Goal: Task Accomplishment & Management: Use online tool/utility

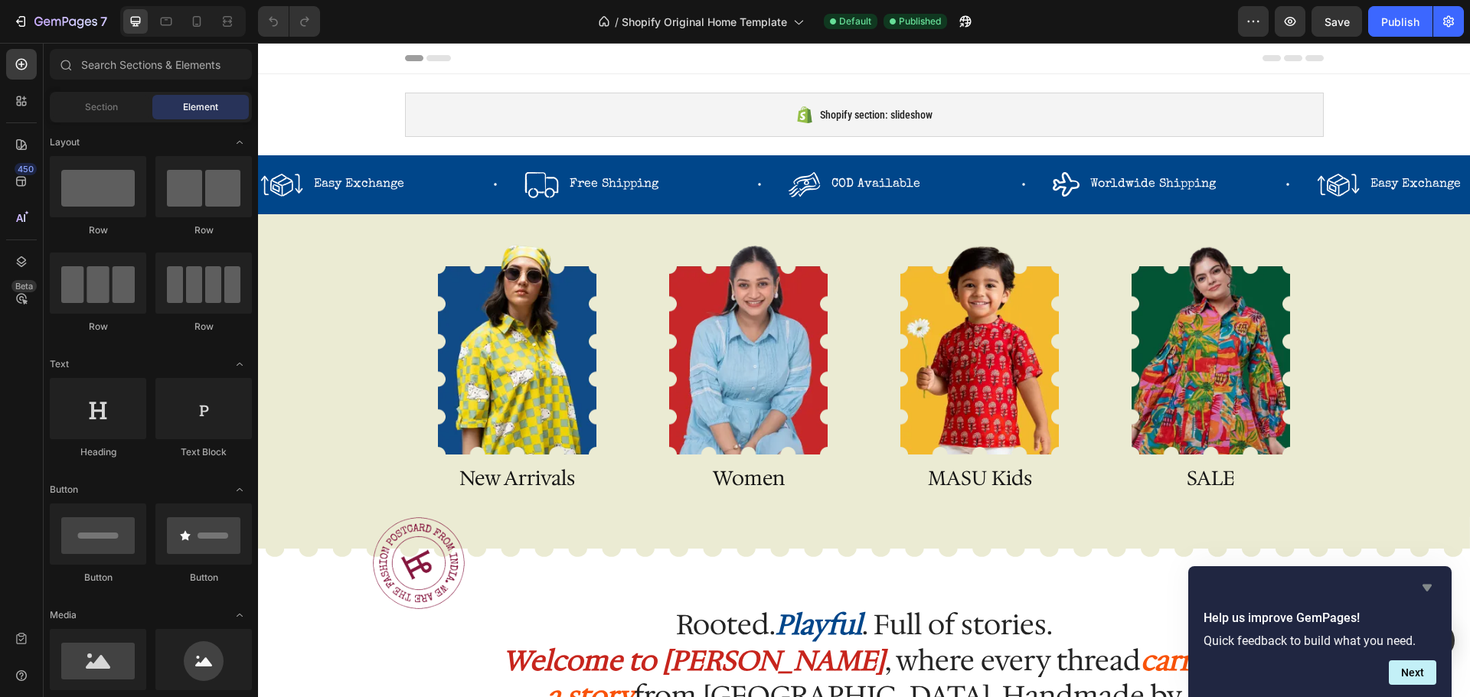
click at [1425, 588] on icon "Hide survey" at bounding box center [1426, 588] width 9 height 7
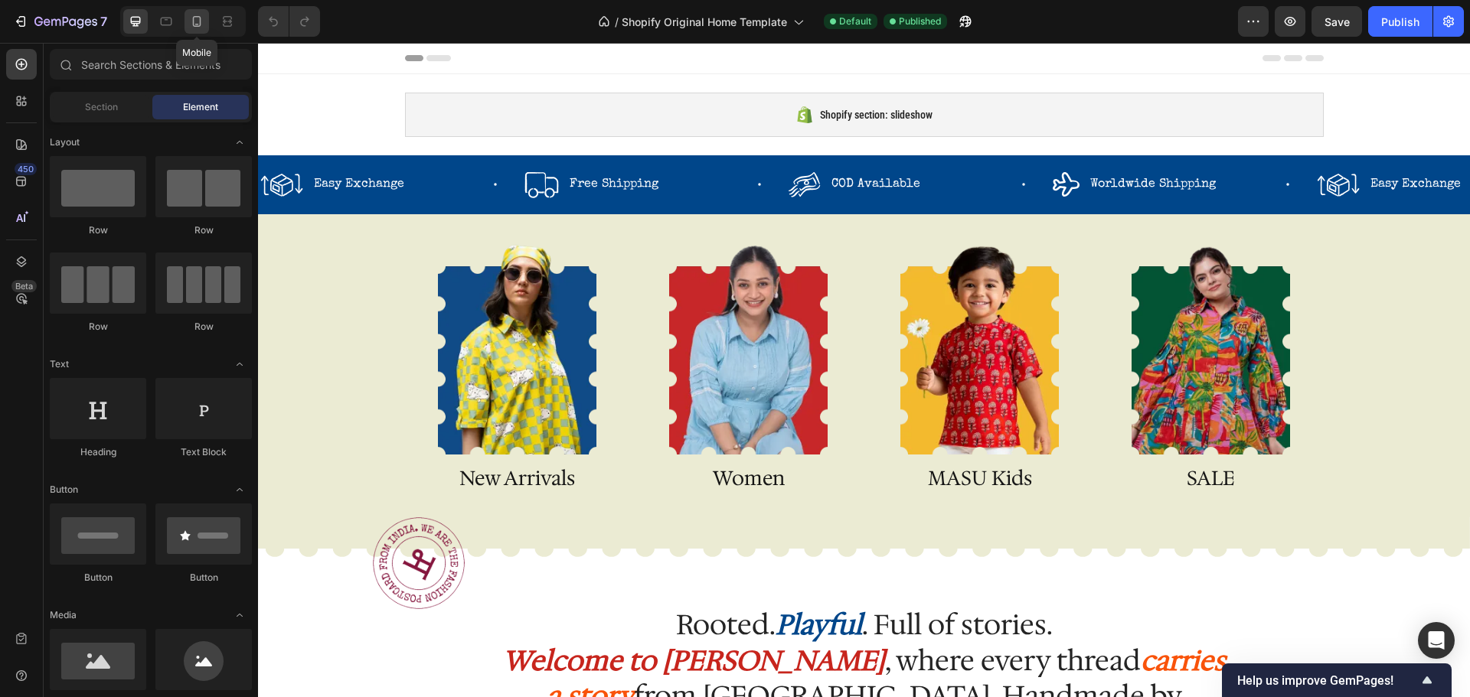
click at [199, 24] on icon at bounding box center [196, 21] width 15 height 15
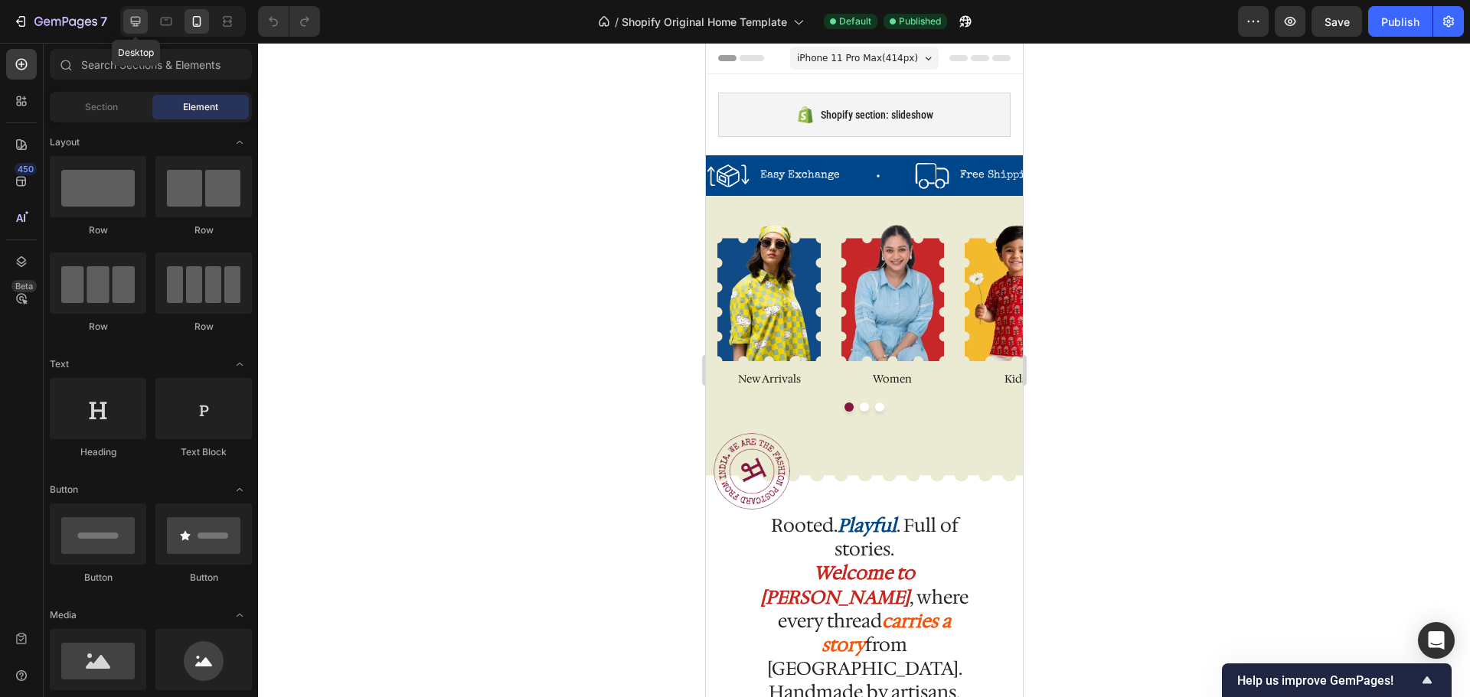
click at [137, 18] on icon at bounding box center [136, 22] width 10 height 10
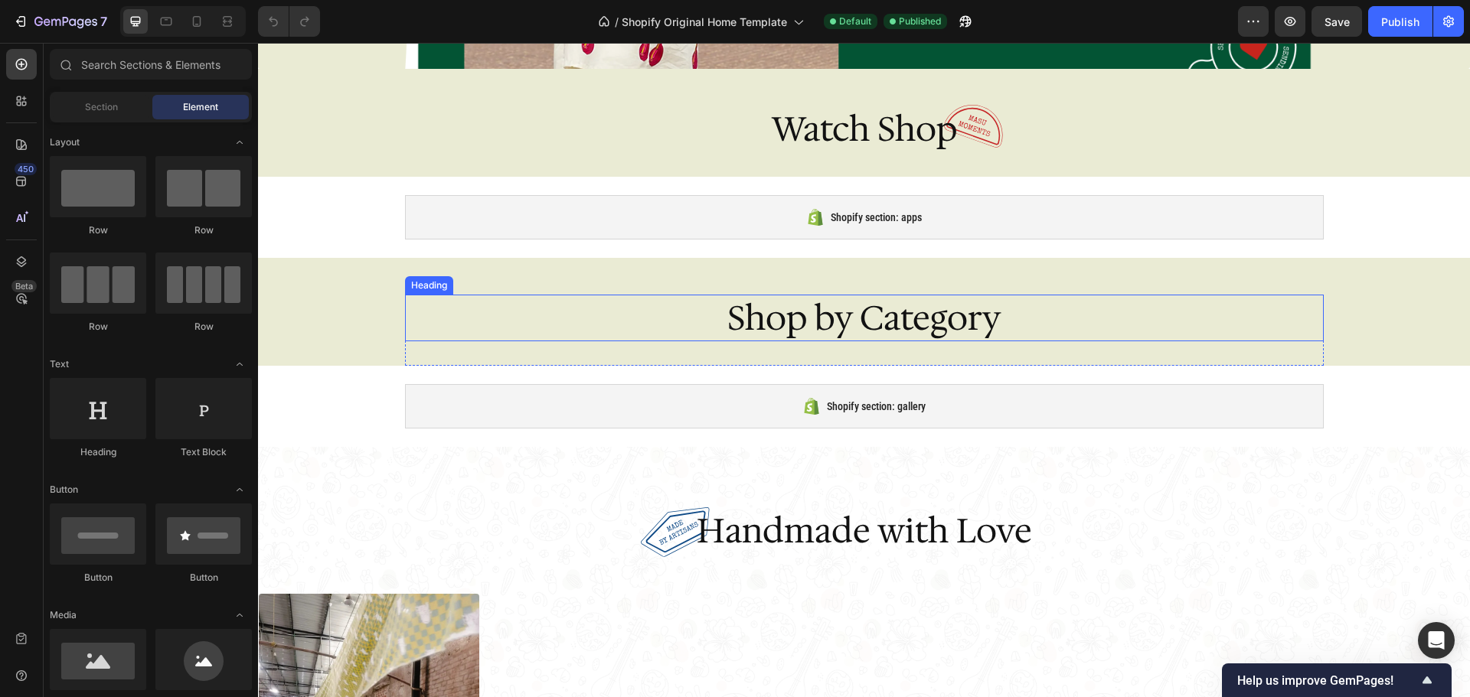
scroll to position [1914, 0]
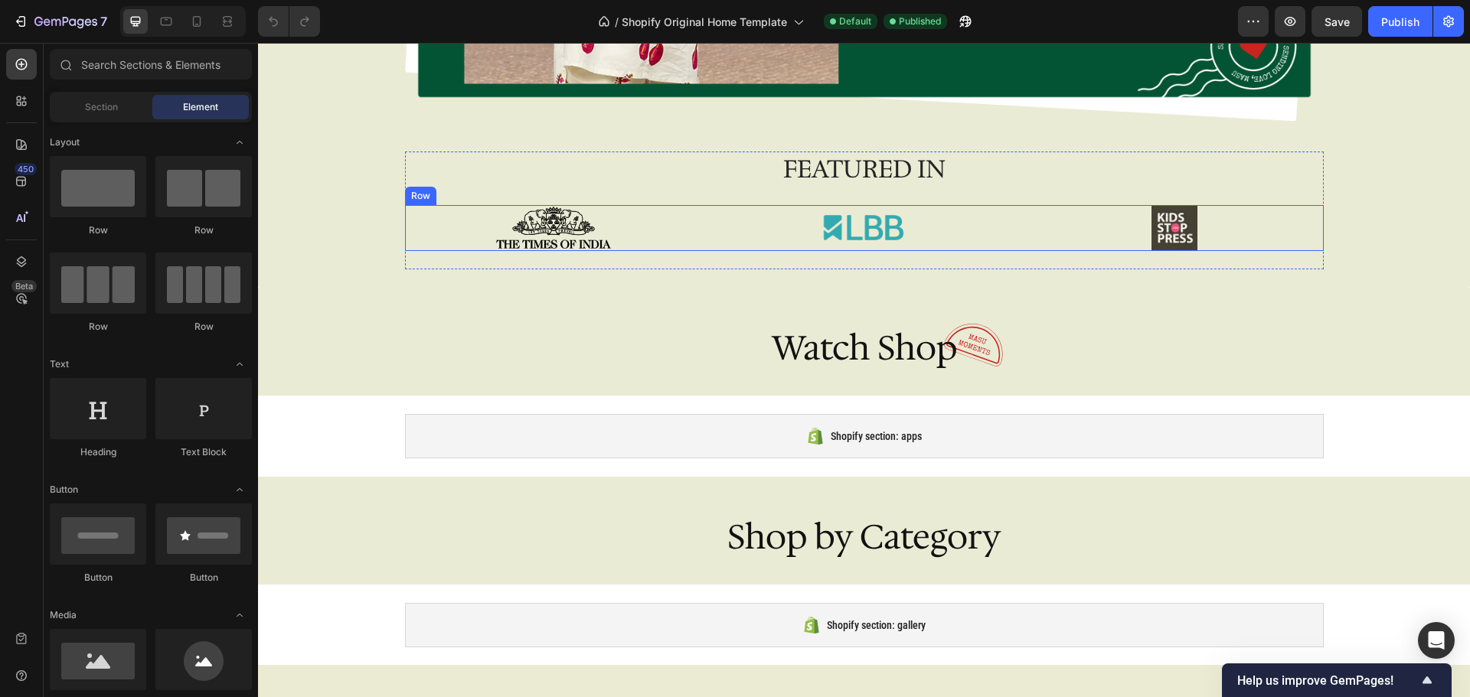
click at [1012, 225] on div "Image Image Image Row" at bounding box center [864, 228] width 919 height 46
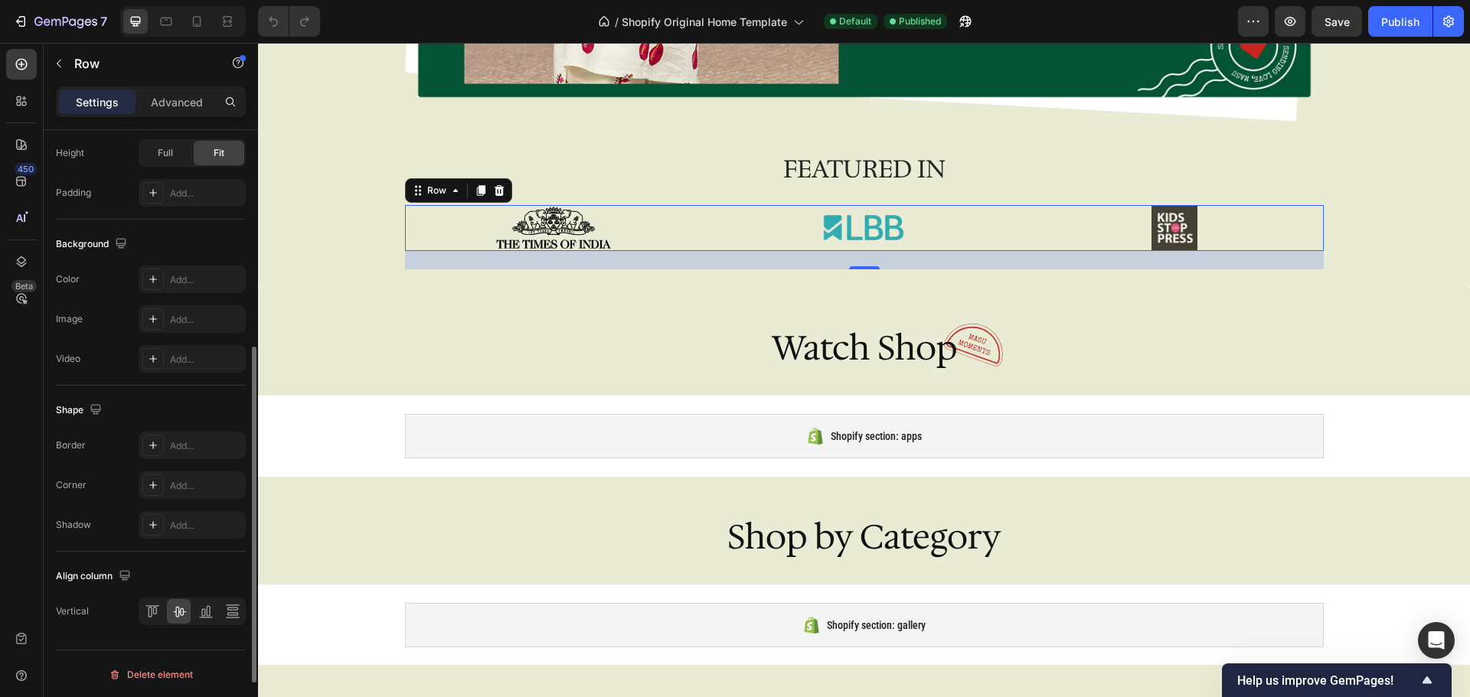
scroll to position [498, 0]
click at [150, 277] on icon at bounding box center [153, 278] width 12 height 12
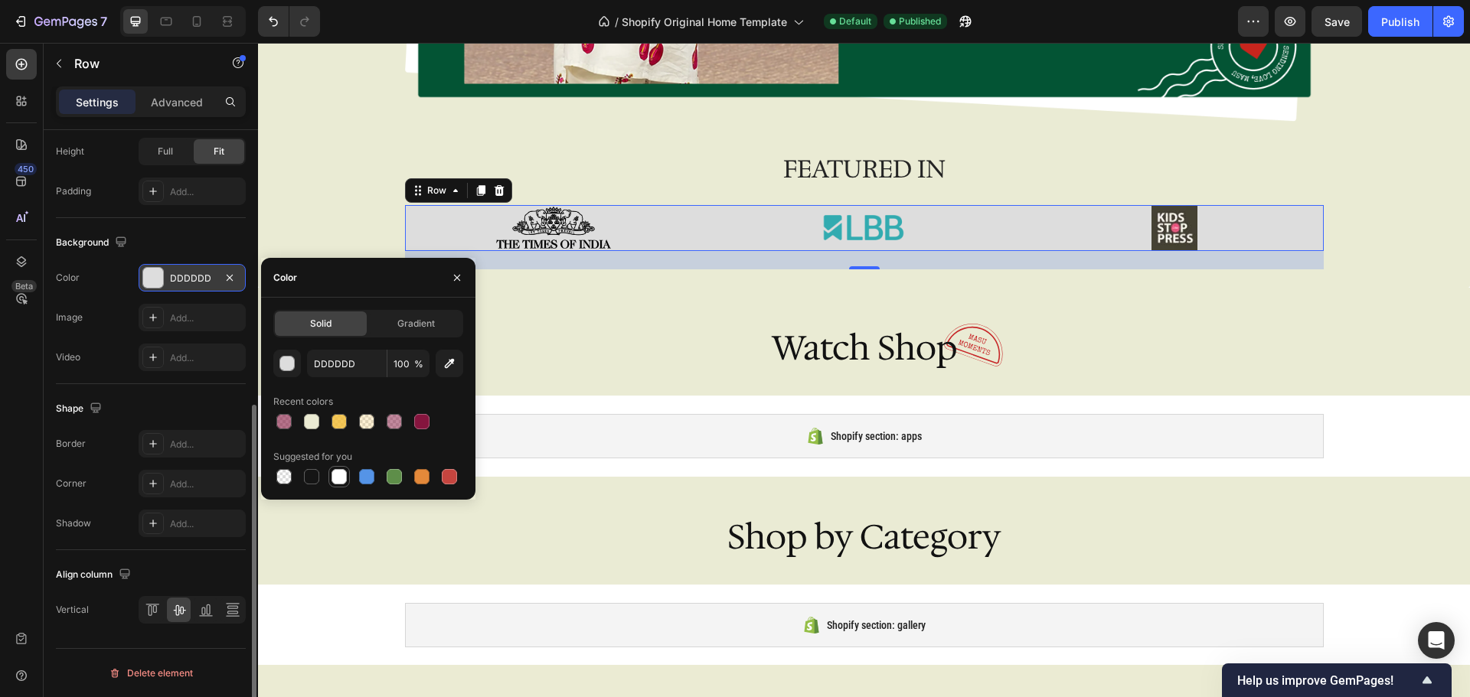
click at [339, 476] on div at bounding box center [338, 476] width 15 height 15
type input "FFFFFF"
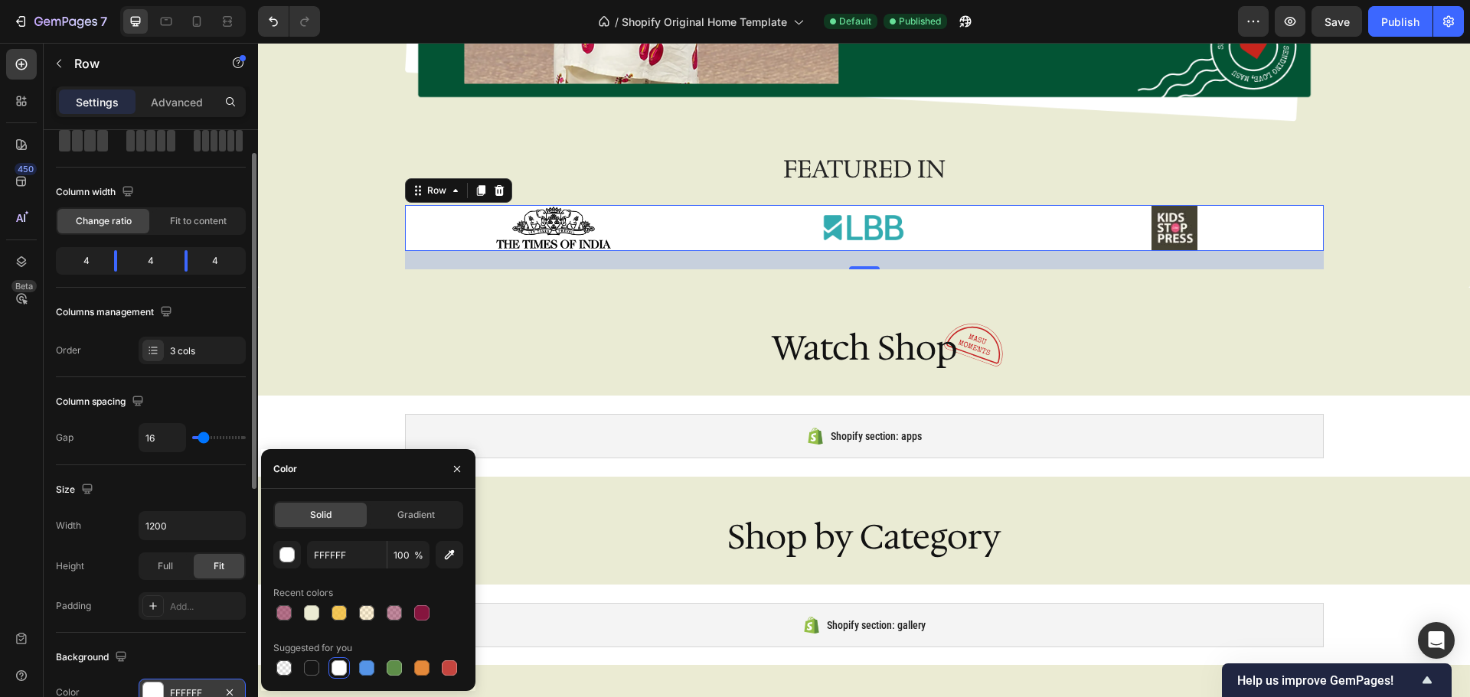
scroll to position [0, 0]
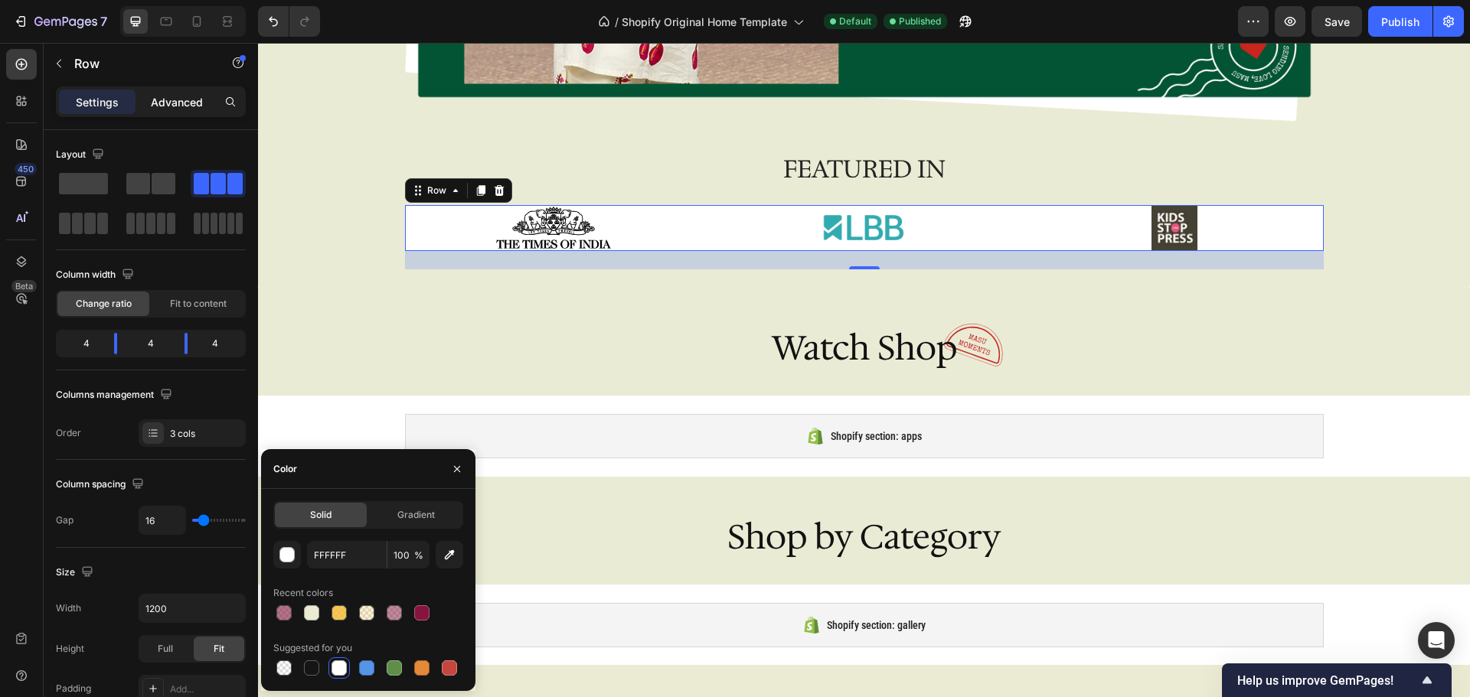
click at [175, 99] on p "Advanced" at bounding box center [177, 102] width 52 height 16
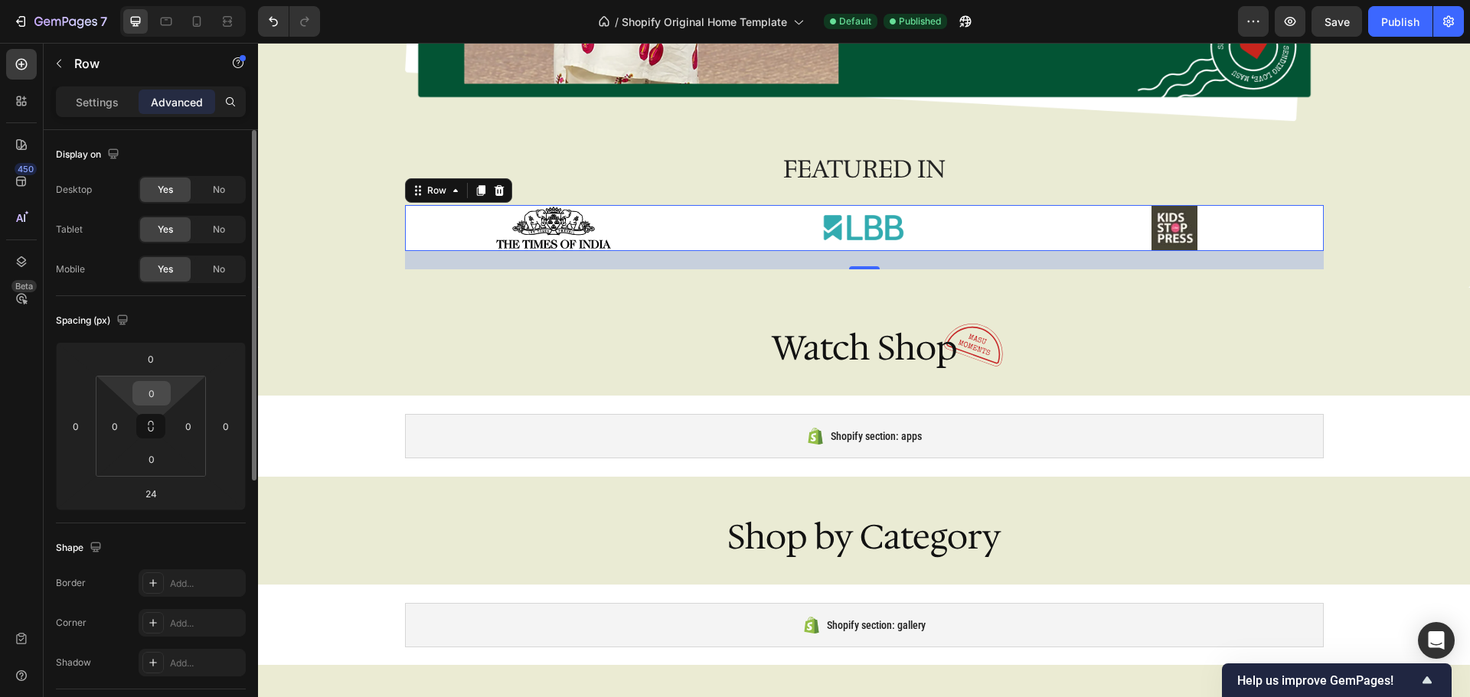
click at [153, 400] on input "0" at bounding box center [151, 393] width 31 height 23
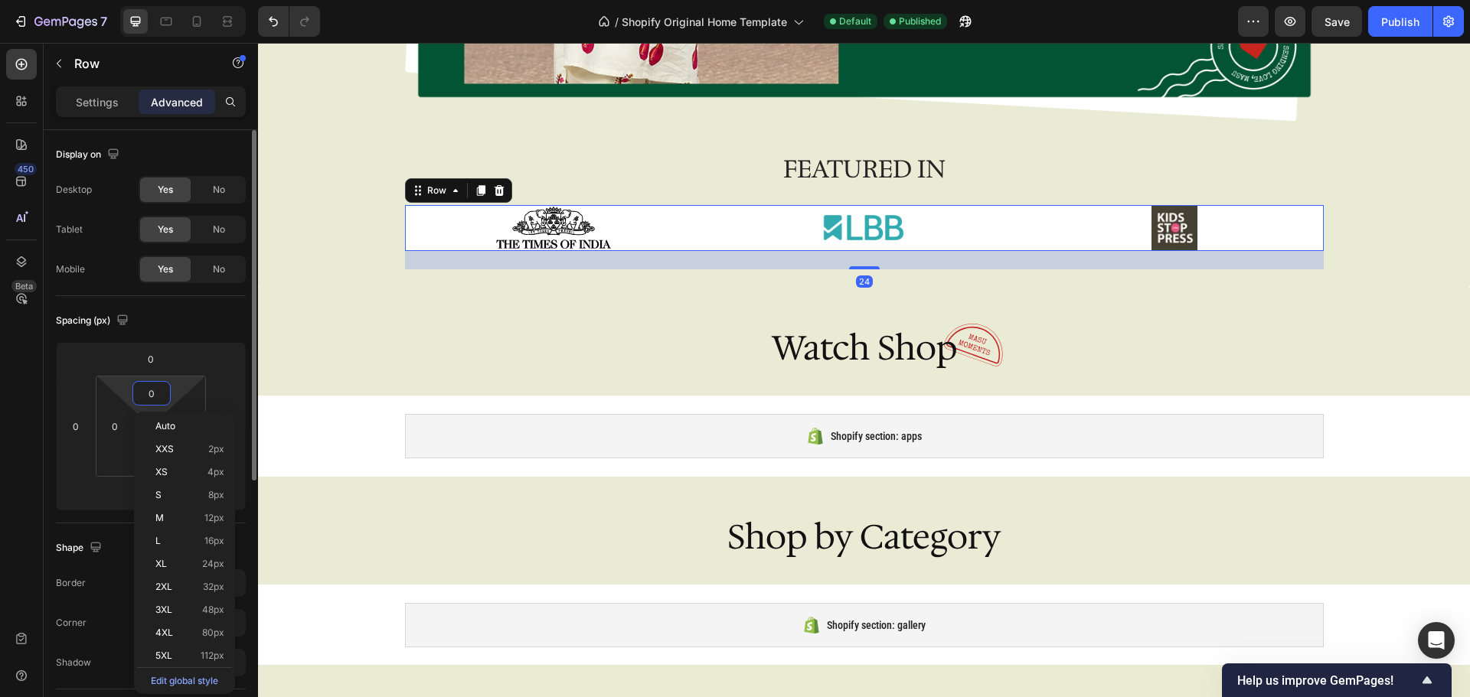
click at [153, 400] on input "0" at bounding box center [151, 393] width 31 height 23
click at [126, 429] on input "0" at bounding box center [114, 426] width 23 height 23
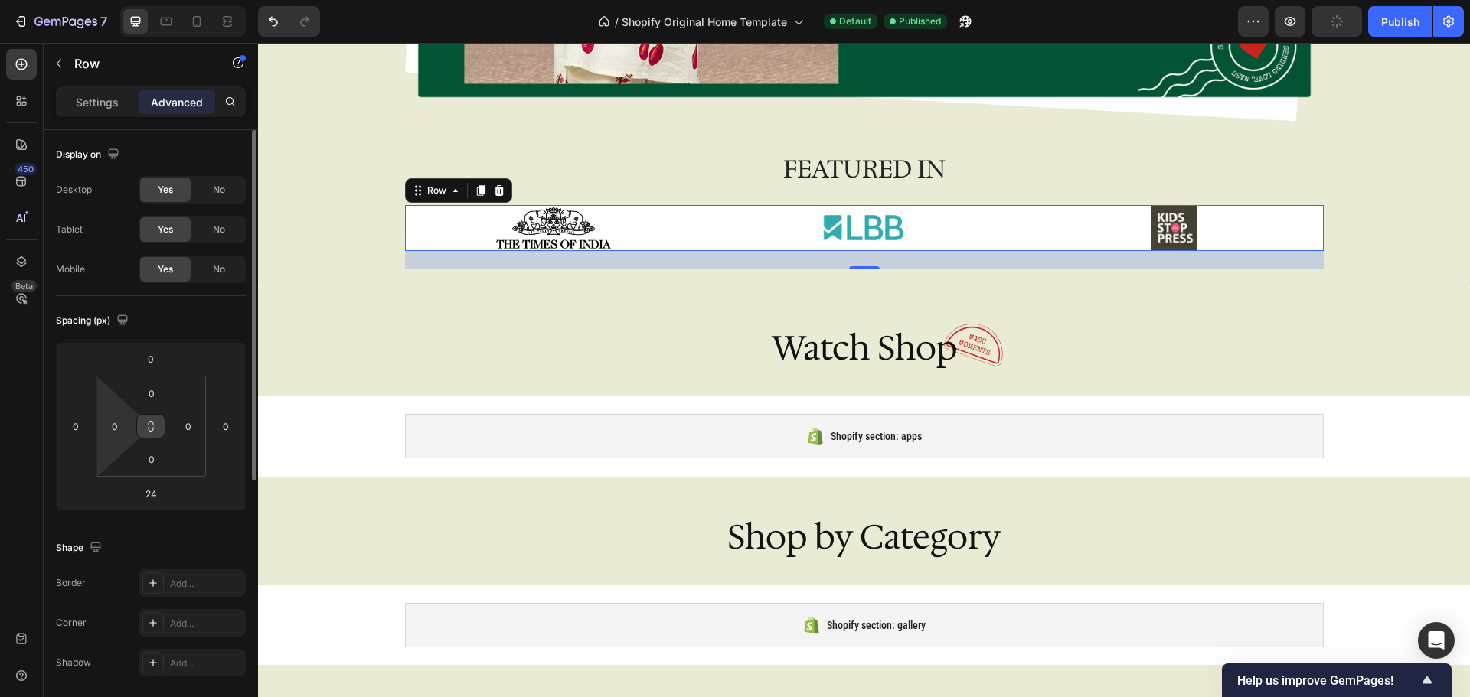
click at [142, 429] on button at bounding box center [150, 426] width 29 height 24
click at [119, 429] on input "0" at bounding box center [114, 426] width 23 height 23
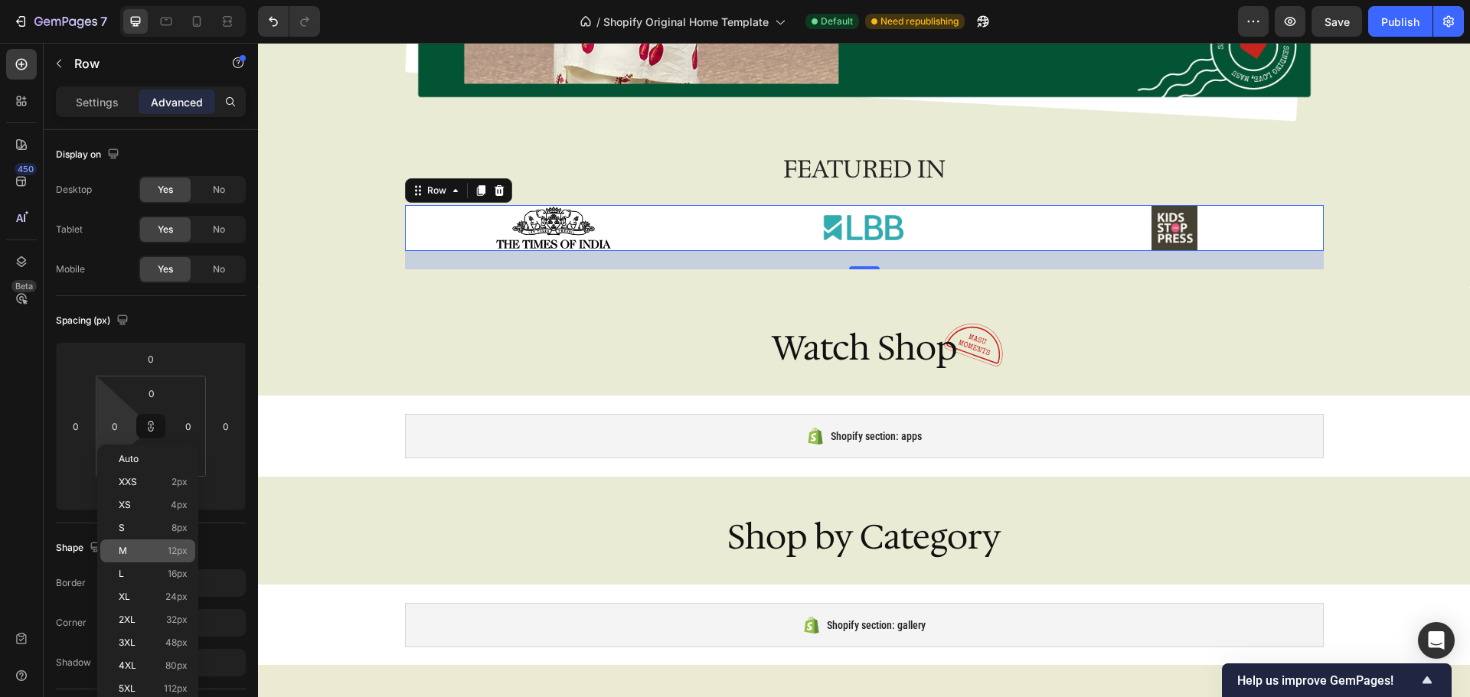
click at [157, 542] on div "M 12px" at bounding box center [147, 551] width 95 height 23
type input "12"
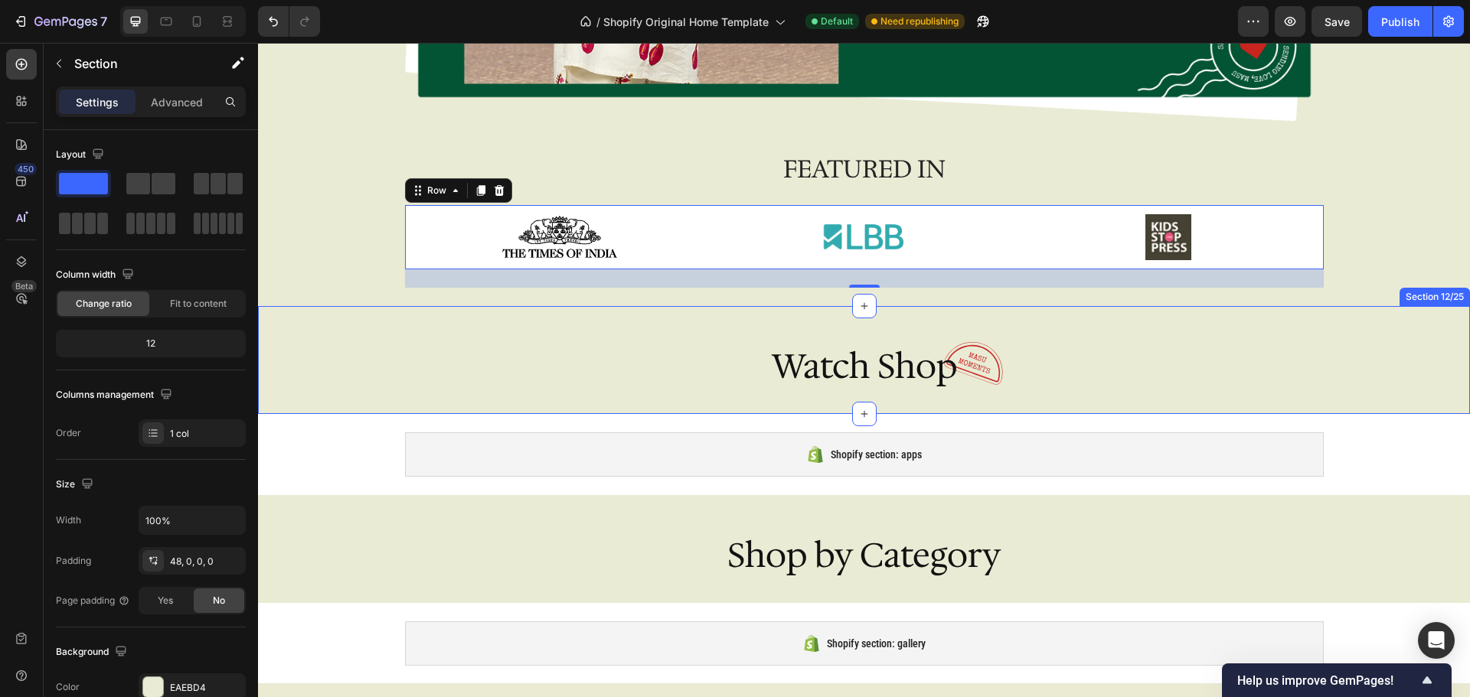
click at [1356, 348] on div "Image Watch Shop Heading Row" at bounding box center [864, 378] width 1212 height 71
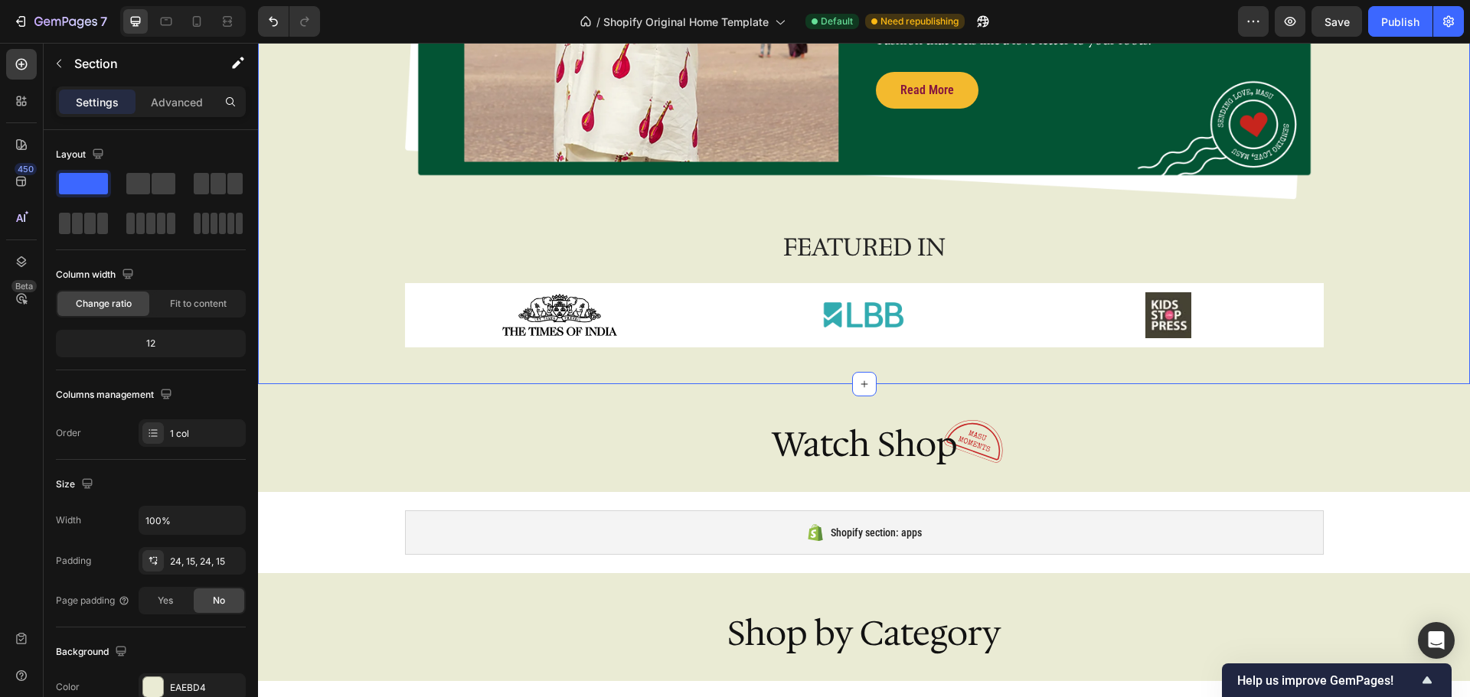
scroll to position [1837, 0]
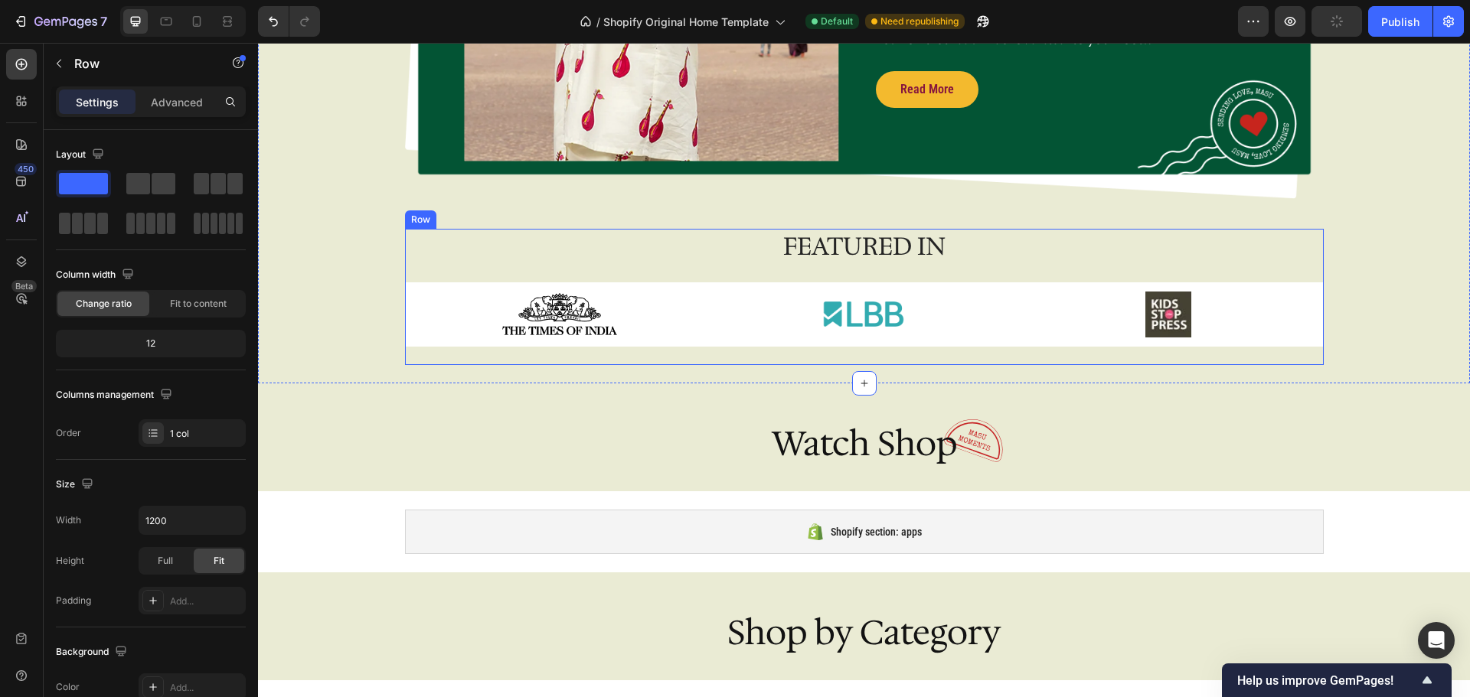
click at [1070, 266] on div "FEATURED IN Heading Image Image Image Row" at bounding box center [864, 297] width 919 height 136
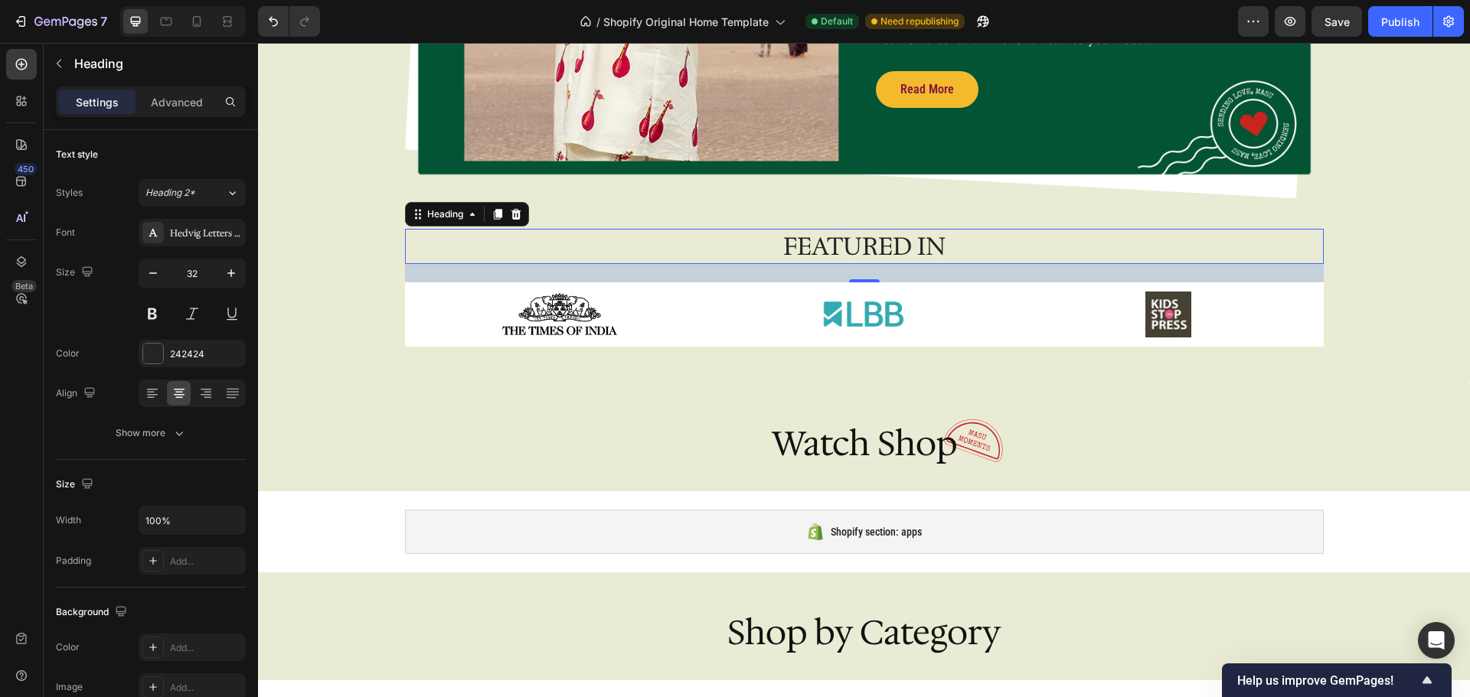
click at [462, 250] on h2 "FEATURED IN" at bounding box center [864, 246] width 919 height 35
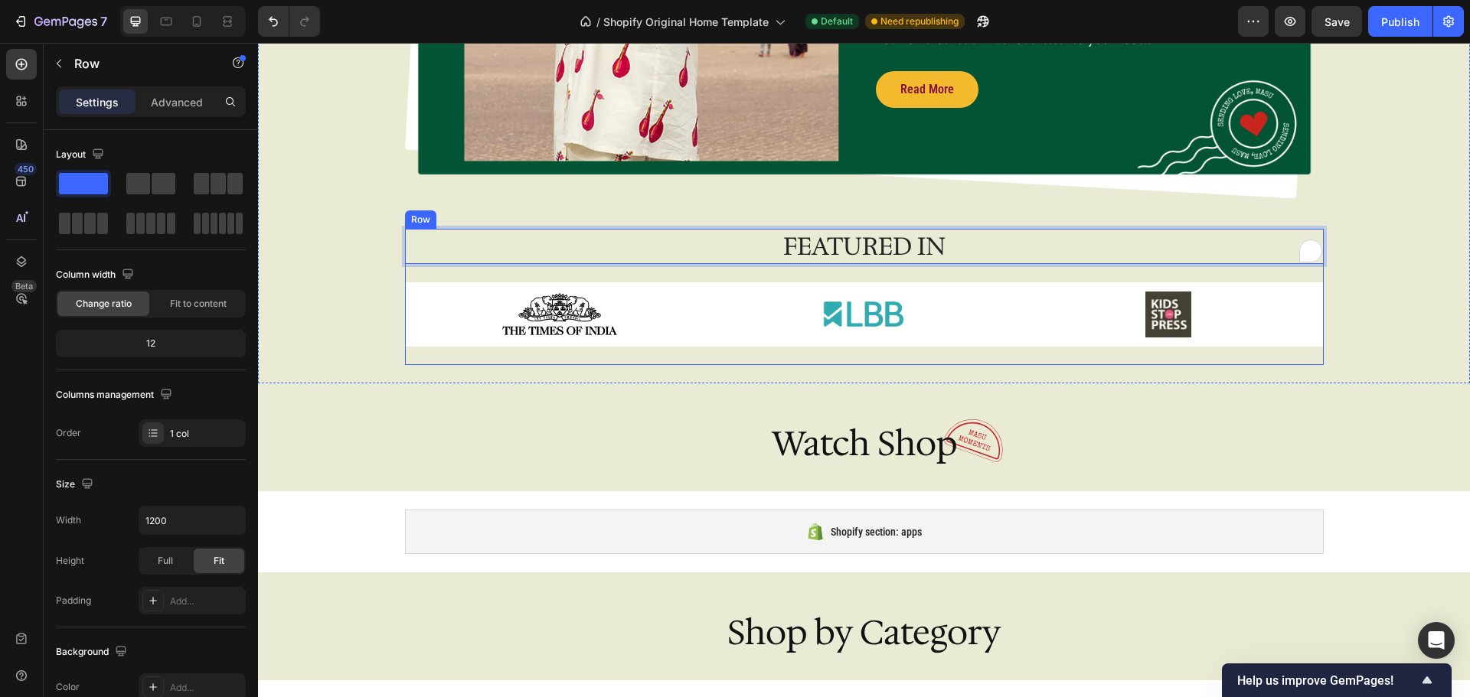
click at [426, 277] on div "FEATURED IN Heading 24 Image Image Image Row" at bounding box center [864, 297] width 919 height 136
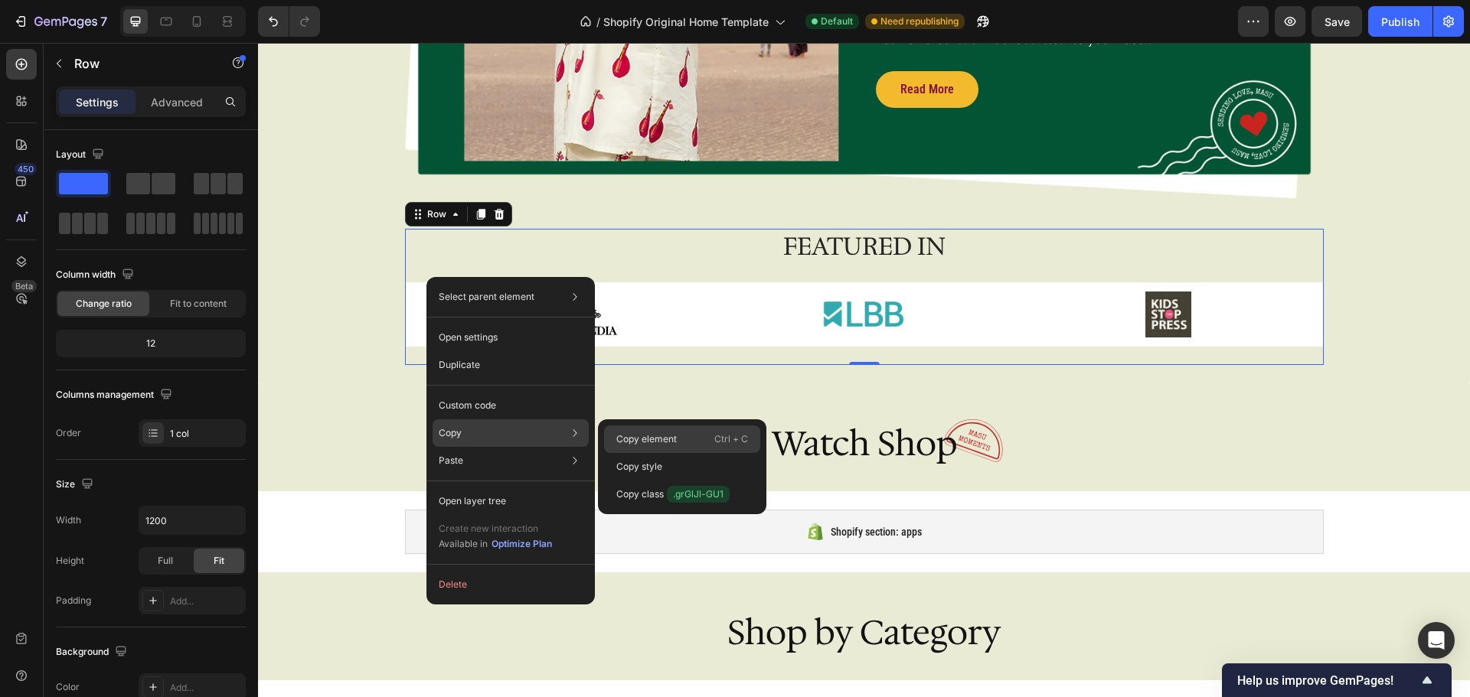
click at [667, 446] on p "Copy element" at bounding box center [646, 440] width 60 height 14
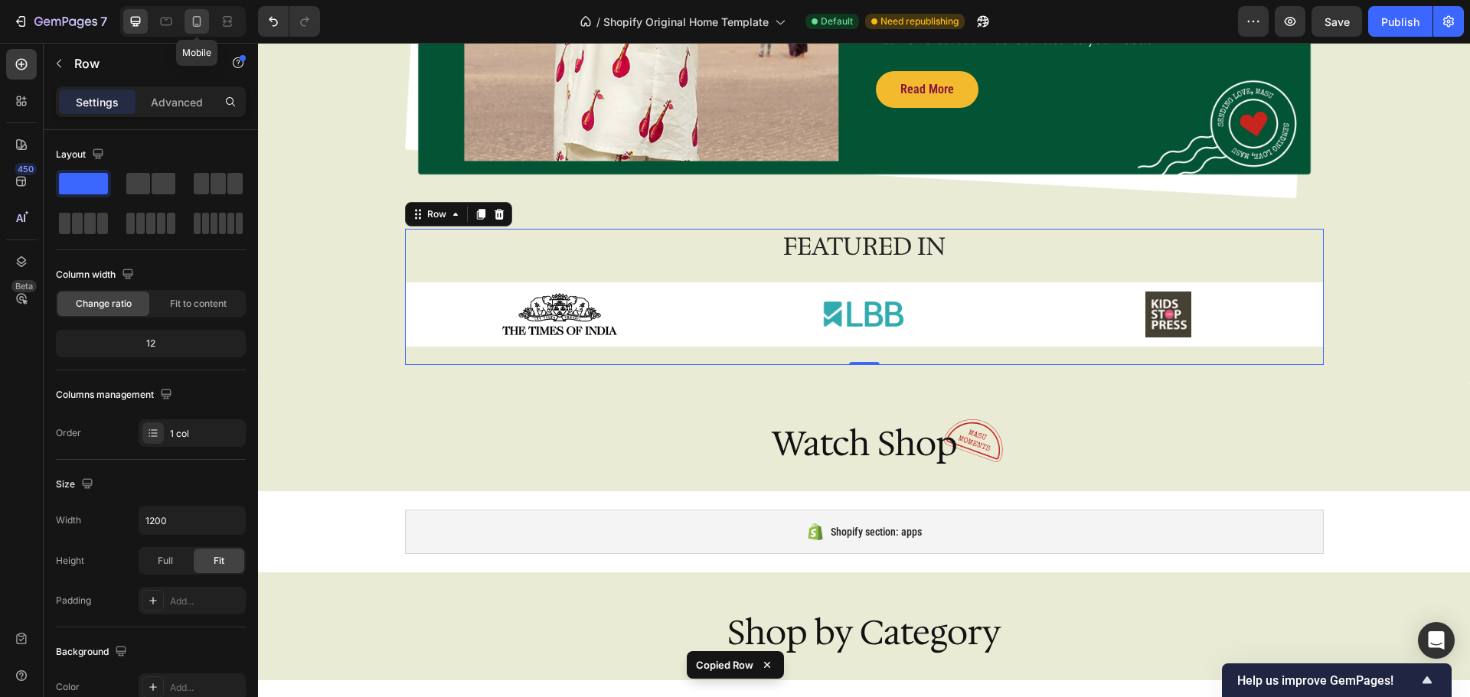
click at [195, 25] on icon at bounding box center [196, 21] width 15 height 15
type input "100%"
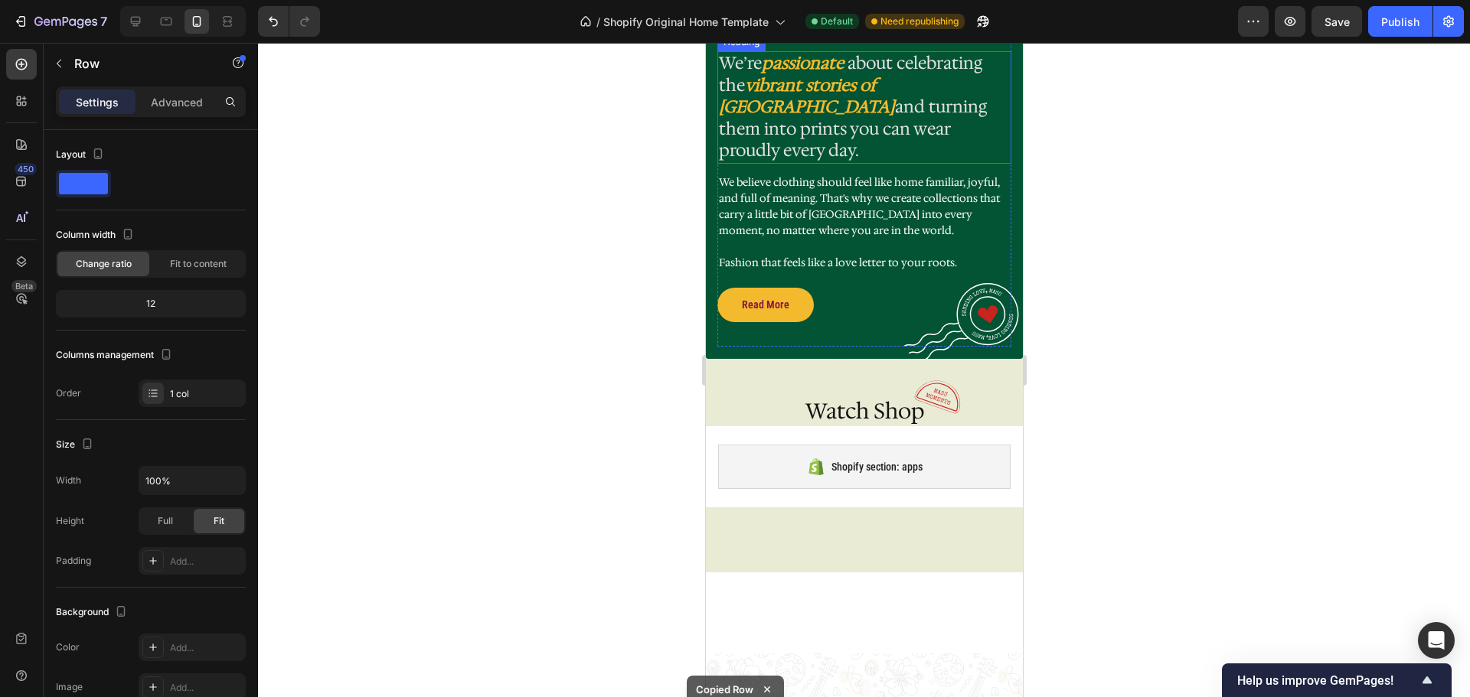
scroll to position [1428, 0]
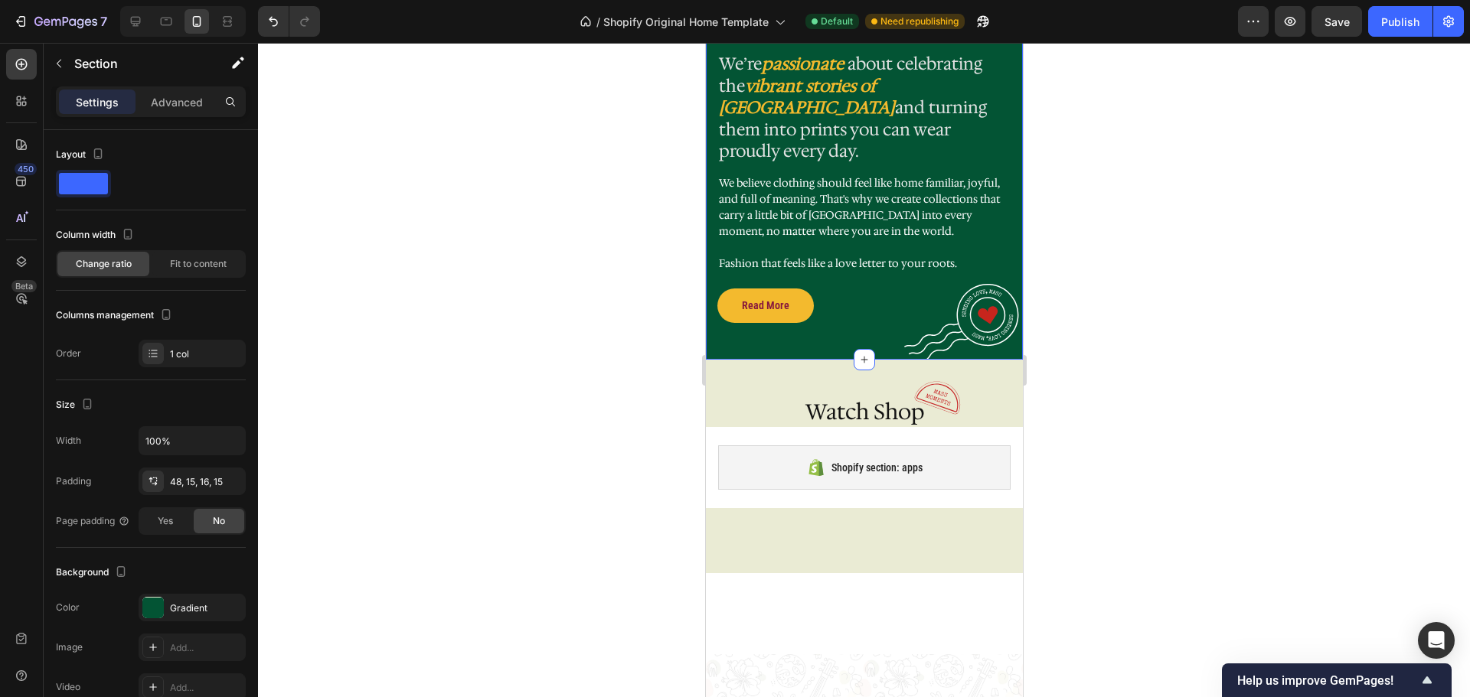
click at [814, 617] on div "Image Row We’re passionate about celebrating the vibrant stories of India and t…" at bounding box center [863, 329] width 317 height 647
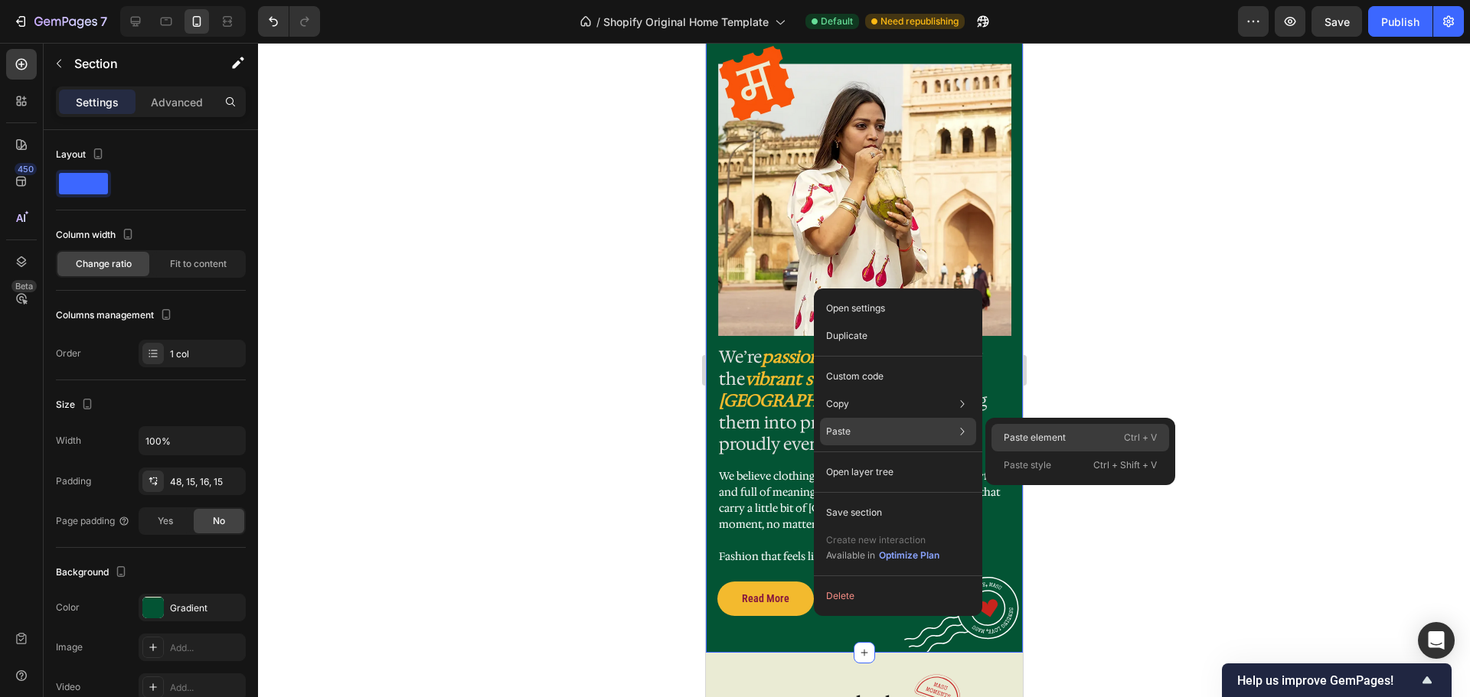
click at [1031, 433] on p "Paste element" at bounding box center [1035, 438] width 62 height 14
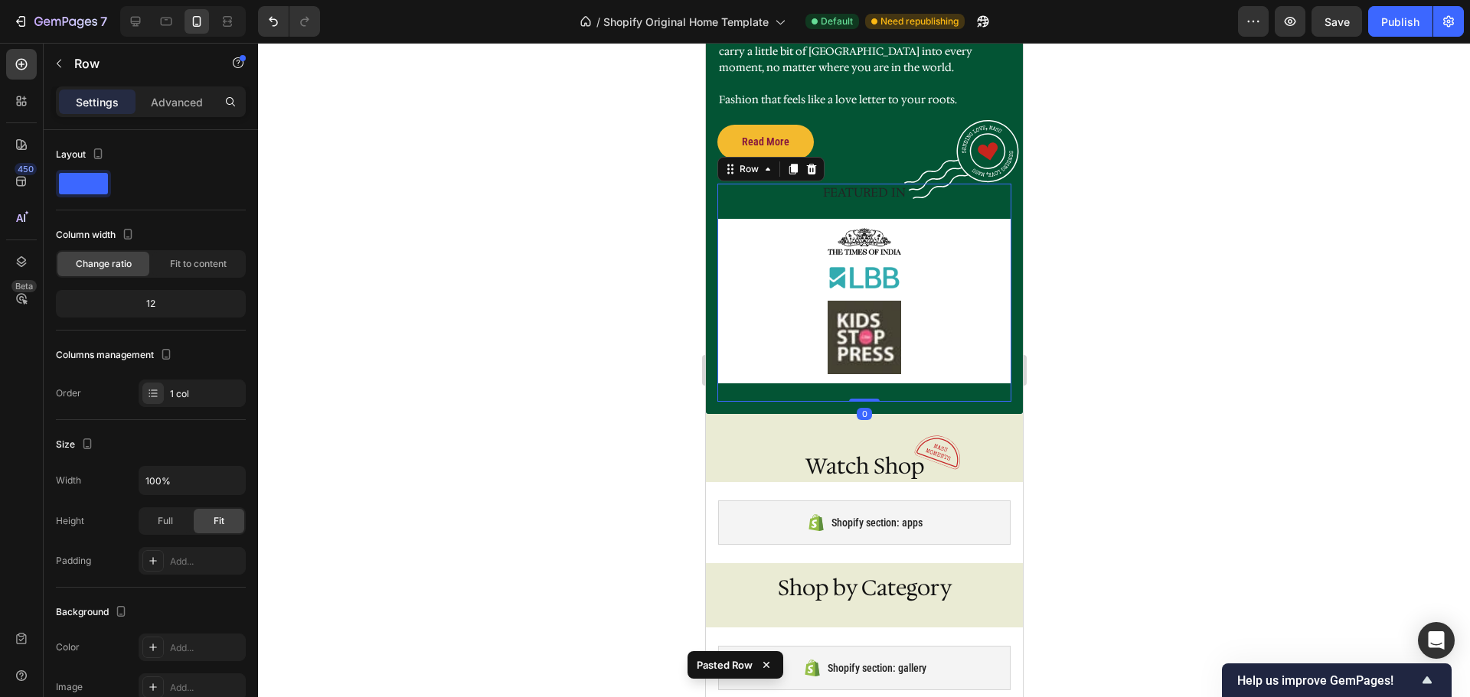
scroll to position [1938, 0]
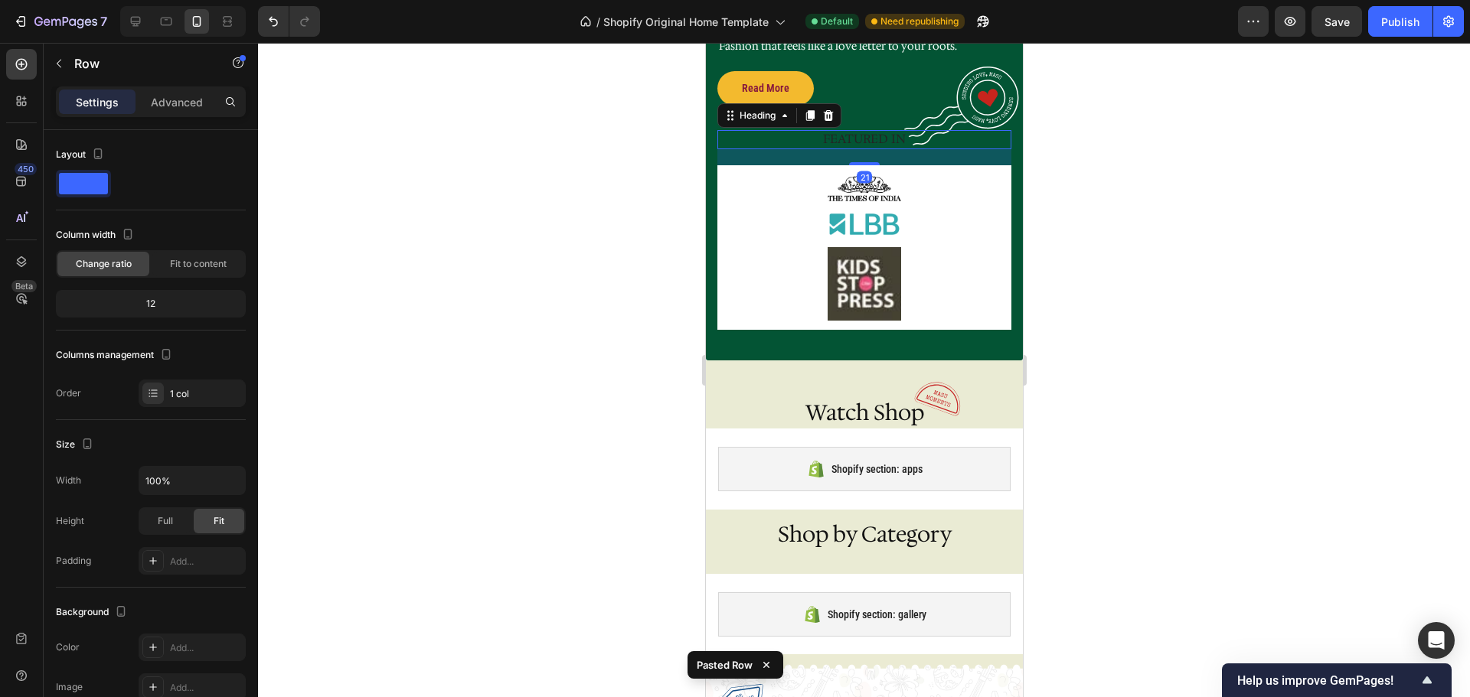
click at [840, 130] on h2 "FEATURED IN" at bounding box center [864, 139] width 294 height 19
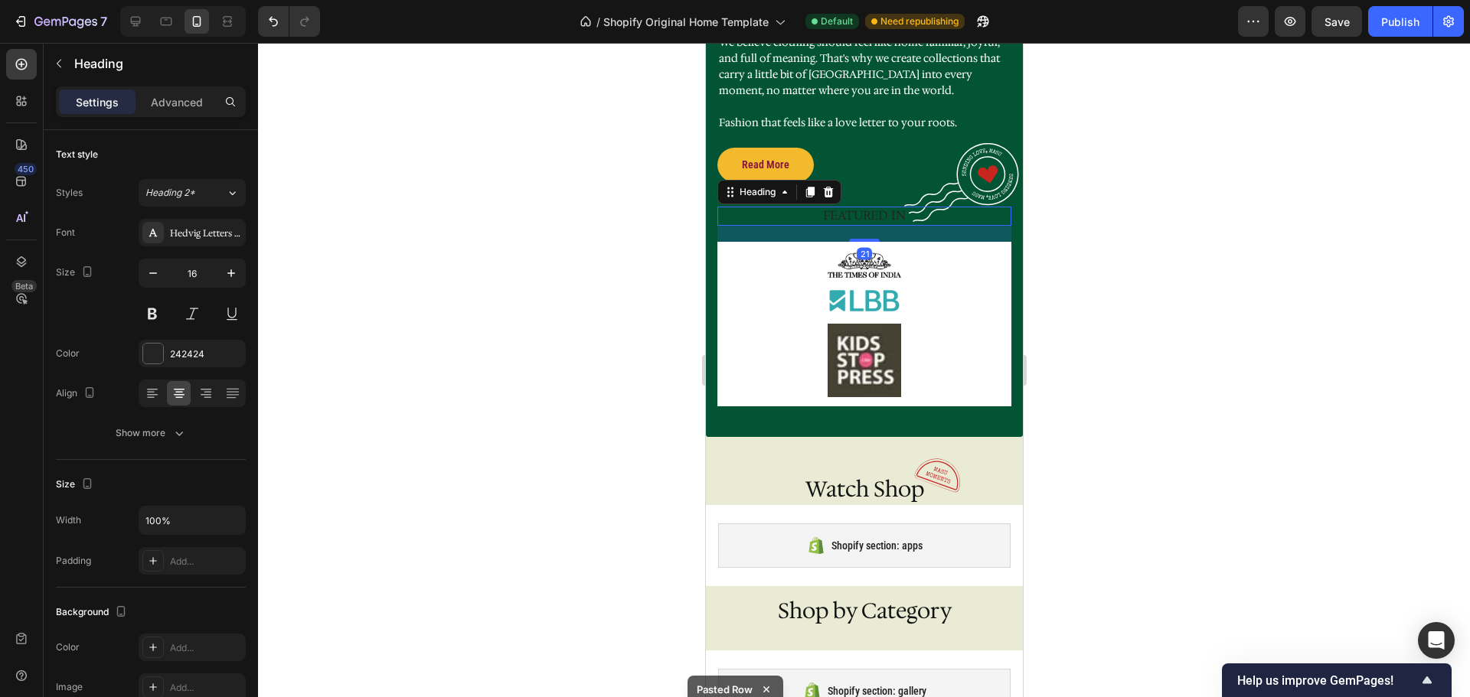
scroll to position [1861, 0]
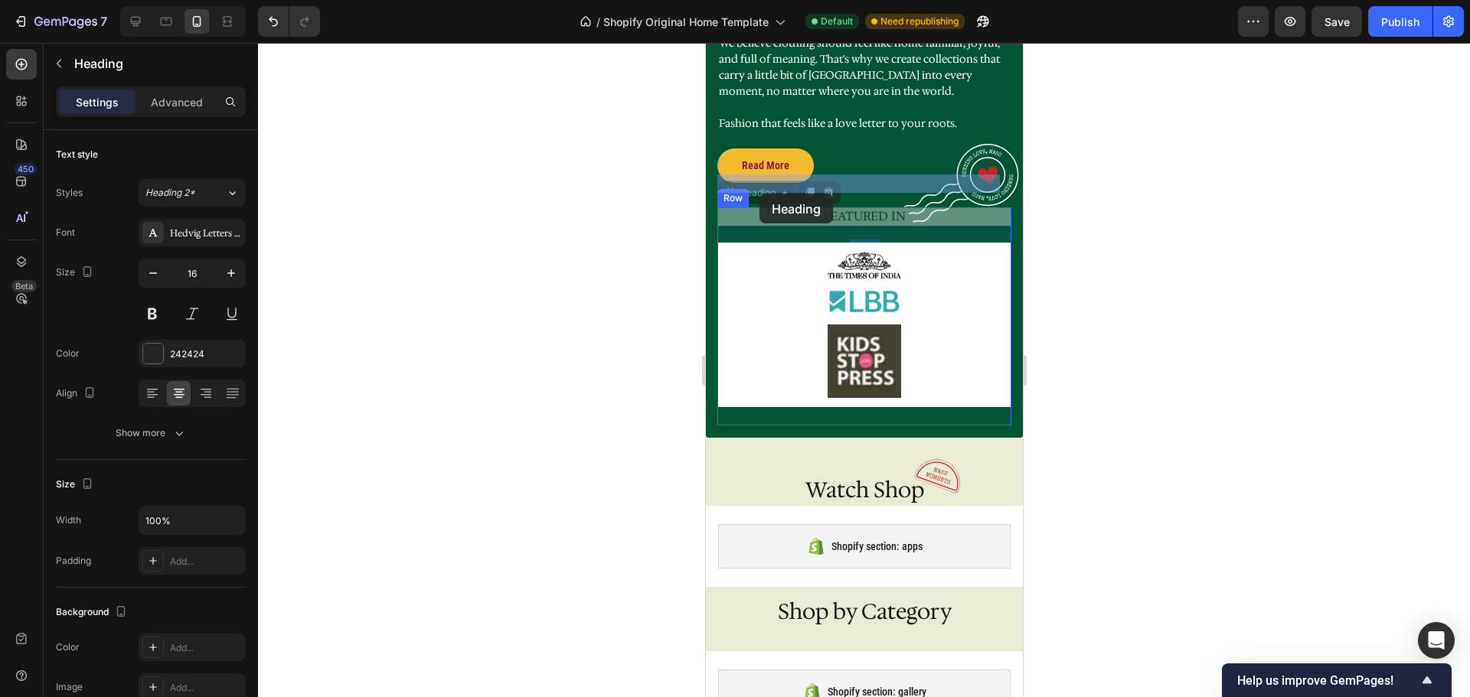
drag, startPoint x: 745, startPoint y: 162, endPoint x: 759, endPoint y: 194, distance: 35.0
click at [759, 194] on div "iPhone 11 Pro Max ( 414 px) iPhone 13 Mini iPhone 13 Pro iPhone 11 Pro Max iPho…" at bounding box center [863, 608] width 317 height 4853
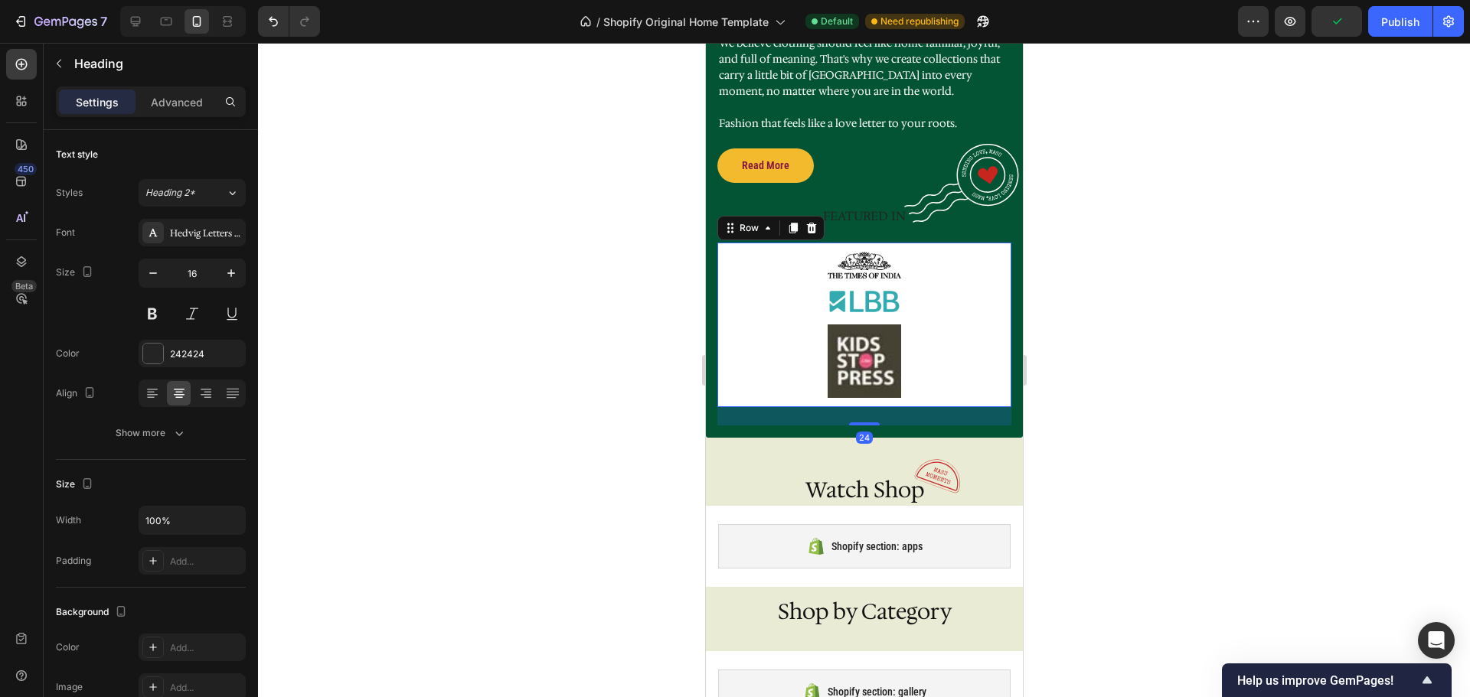
click at [722, 243] on div "Image Image Image Row 24" at bounding box center [864, 325] width 294 height 165
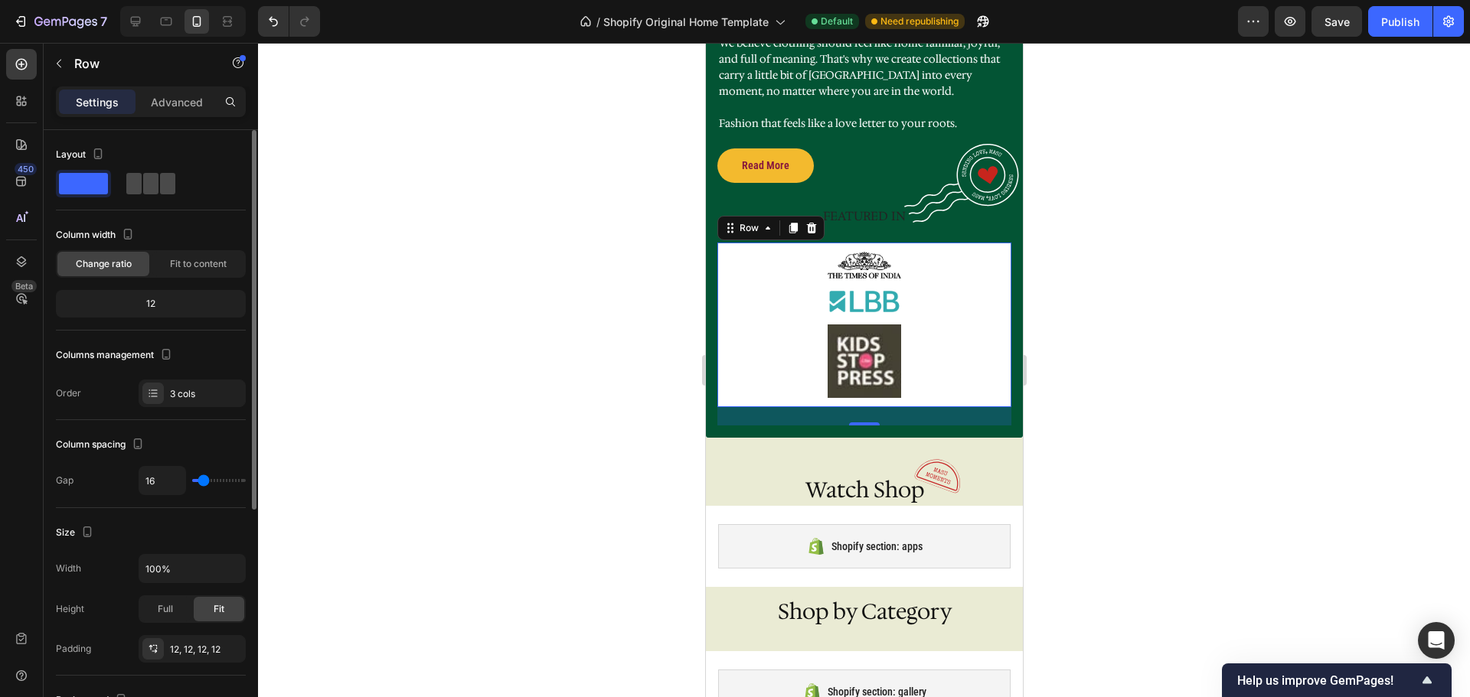
click at [150, 181] on span at bounding box center [150, 183] width 15 height 21
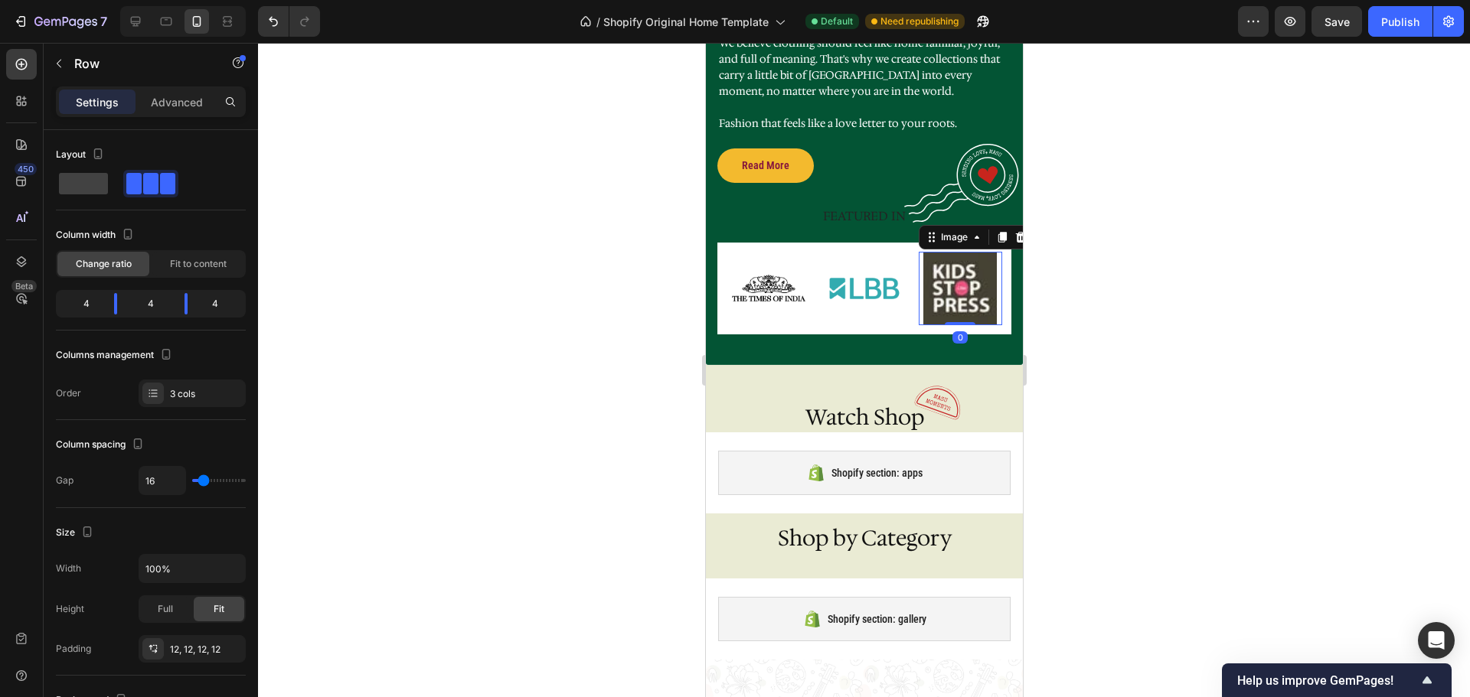
click at [936, 269] on img at bounding box center [959, 288] width 73 height 73
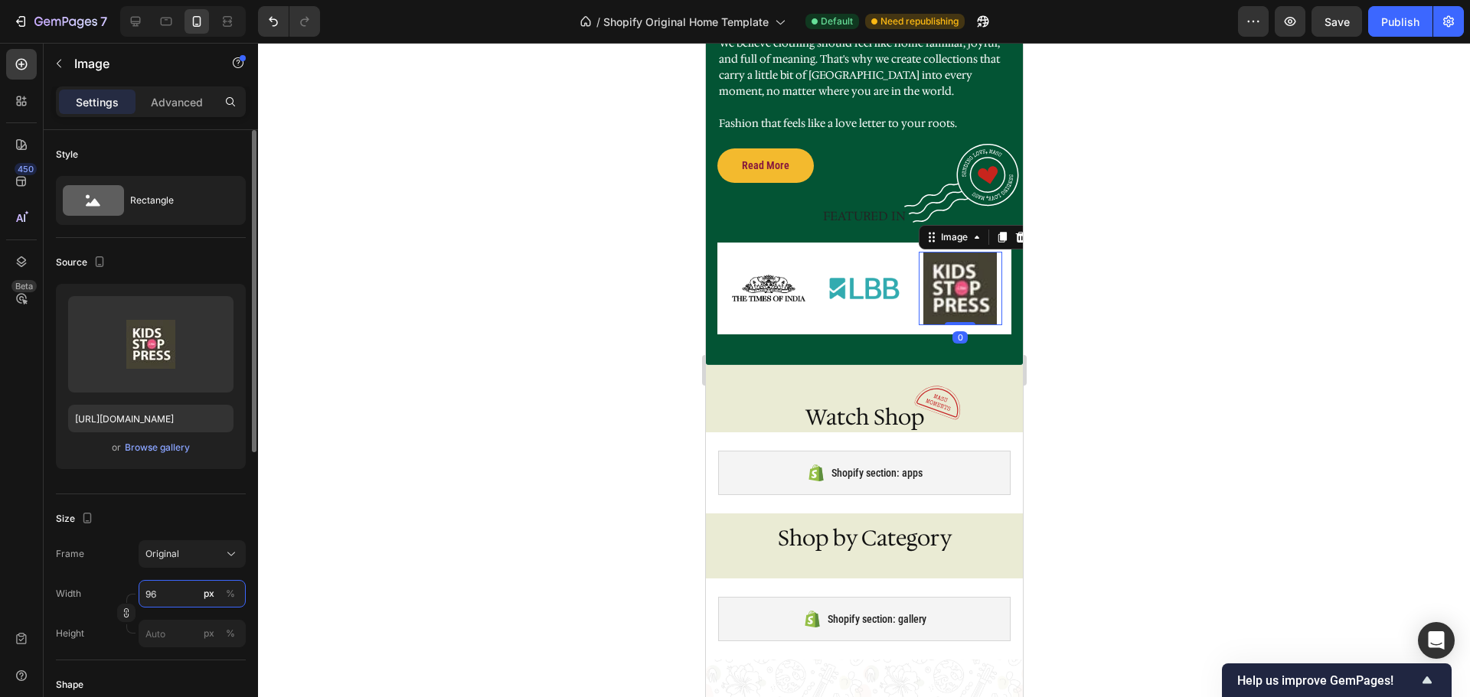
click at [177, 590] on input "96" at bounding box center [192, 594] width 107 height 28
type input "50"
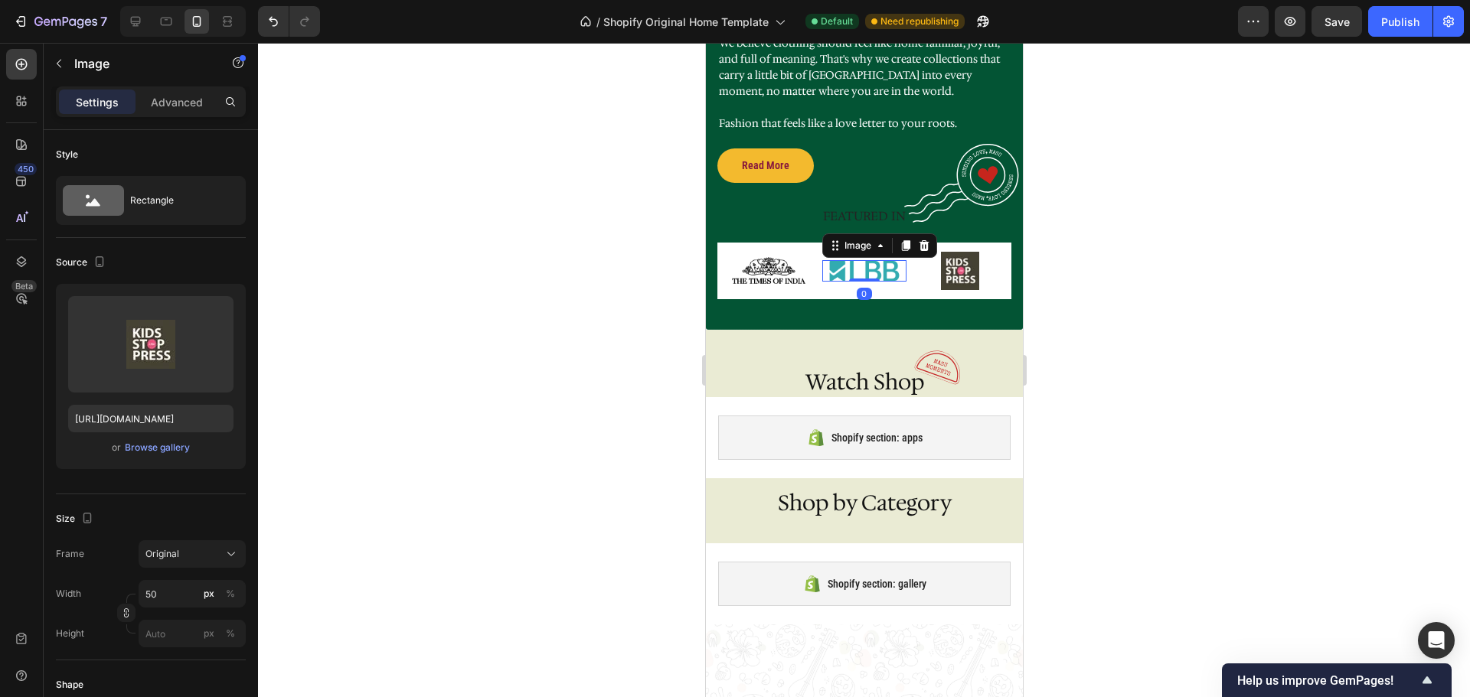
click at [861, 260] on img at bounding box center [863, 271] width 73 height 22
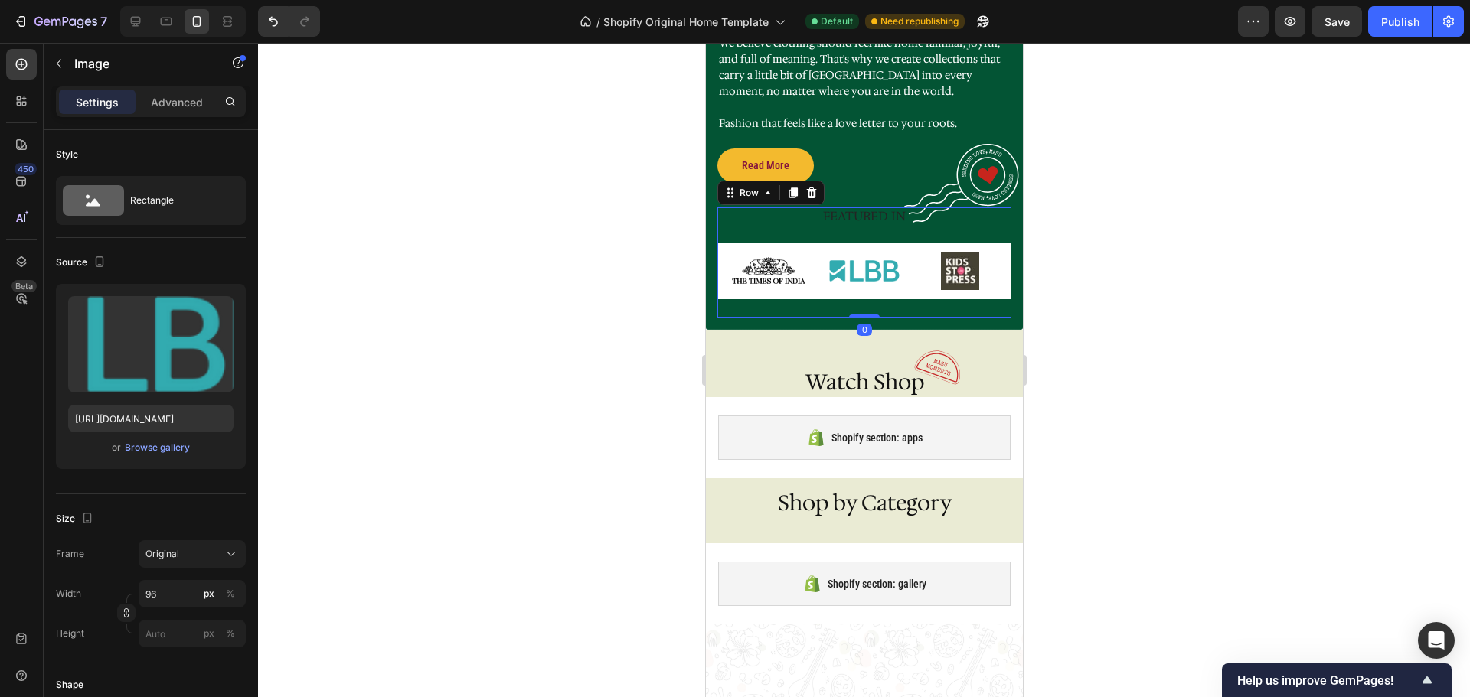
click at [776, 207] on div "FEATURED IN Heading Image Image Image Row" at bounding box center [864, 262] width 294 height 110
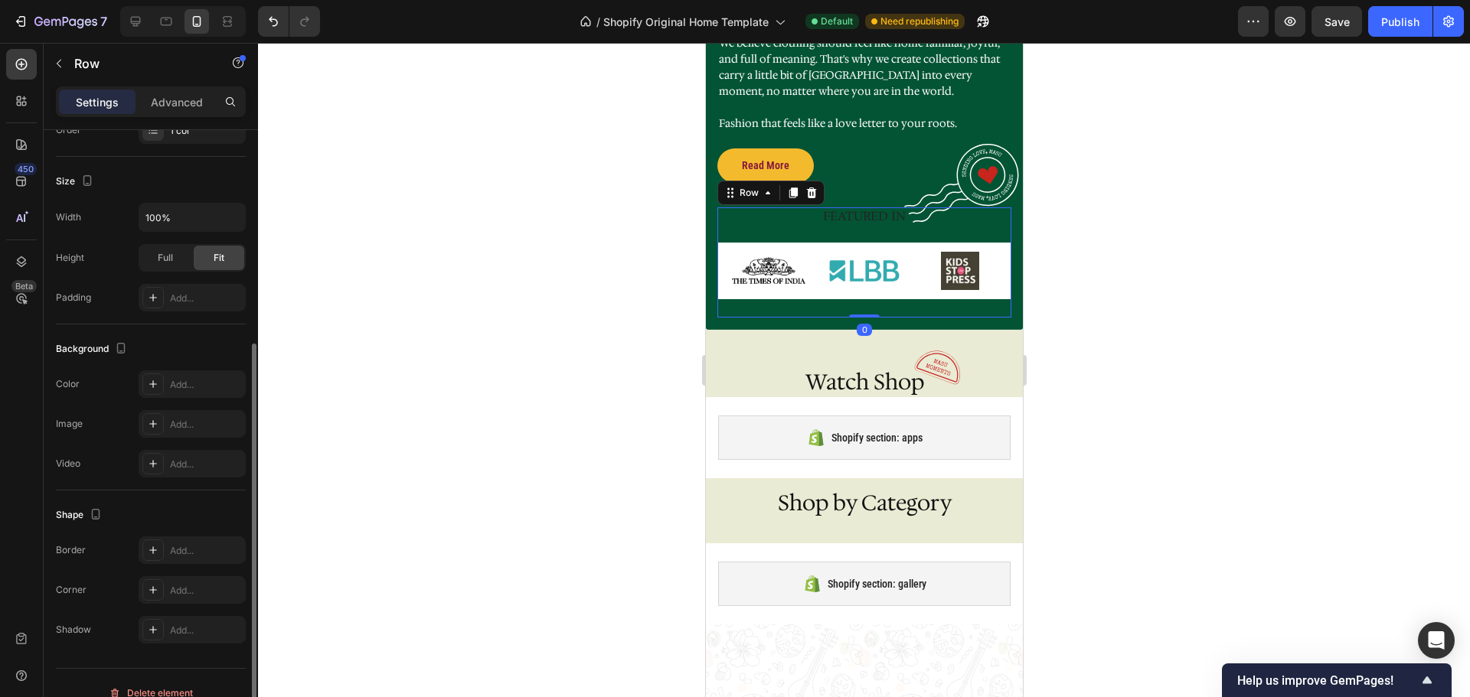
scroll to position [283, 0]
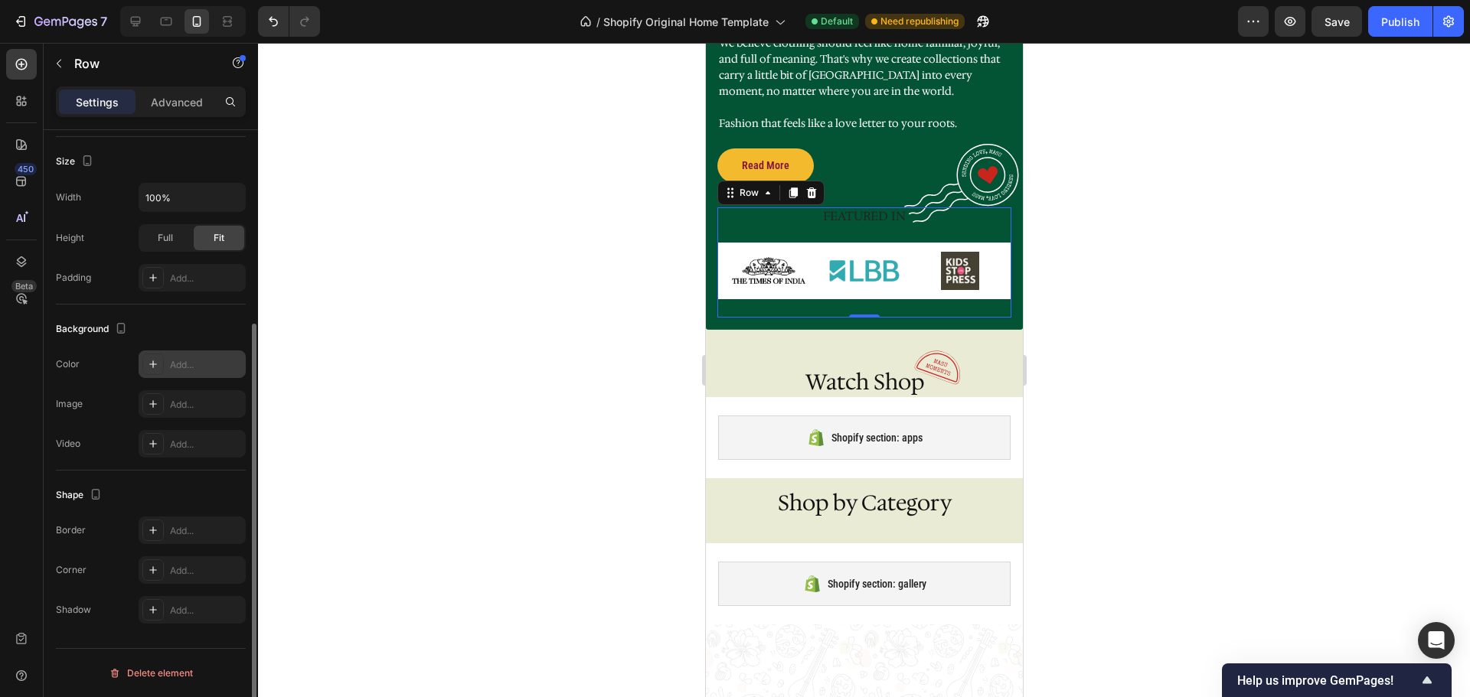
click at [148, 366] on icon at bounding box center [153, 364] width 12 height 12
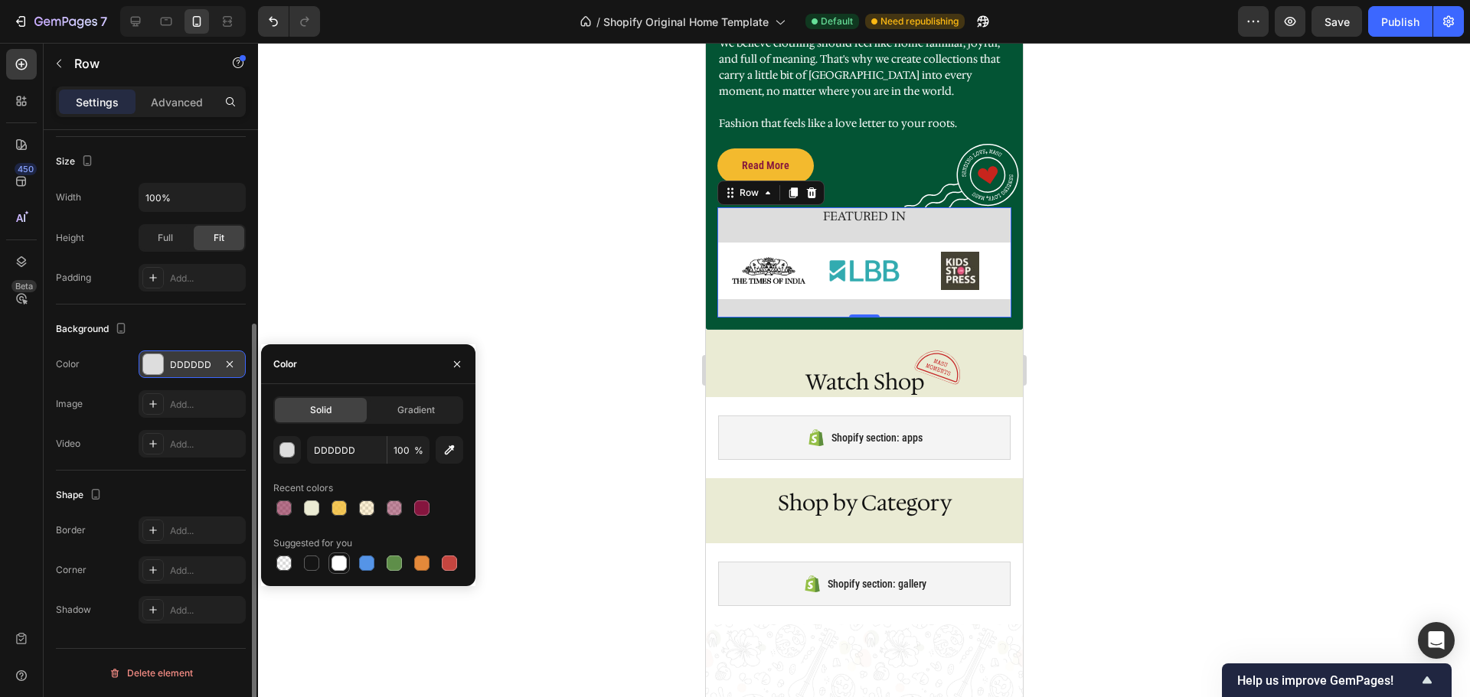
click at [338, 563] on div at bounding box center [338, 563] width 15 height 15
type input "FFFFFF"
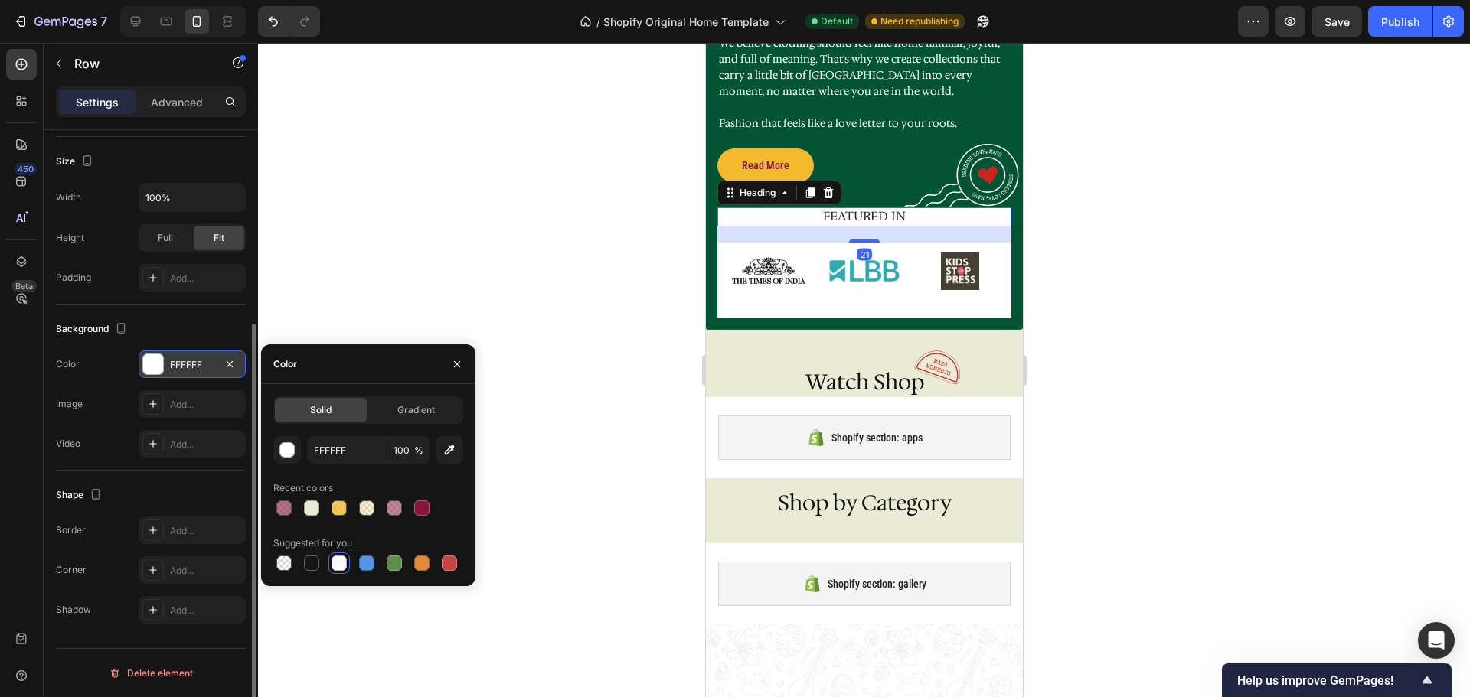
click at [878, 207] on h2 "FEATURED IN" at bounding box center [864, 216] width 294 height 19
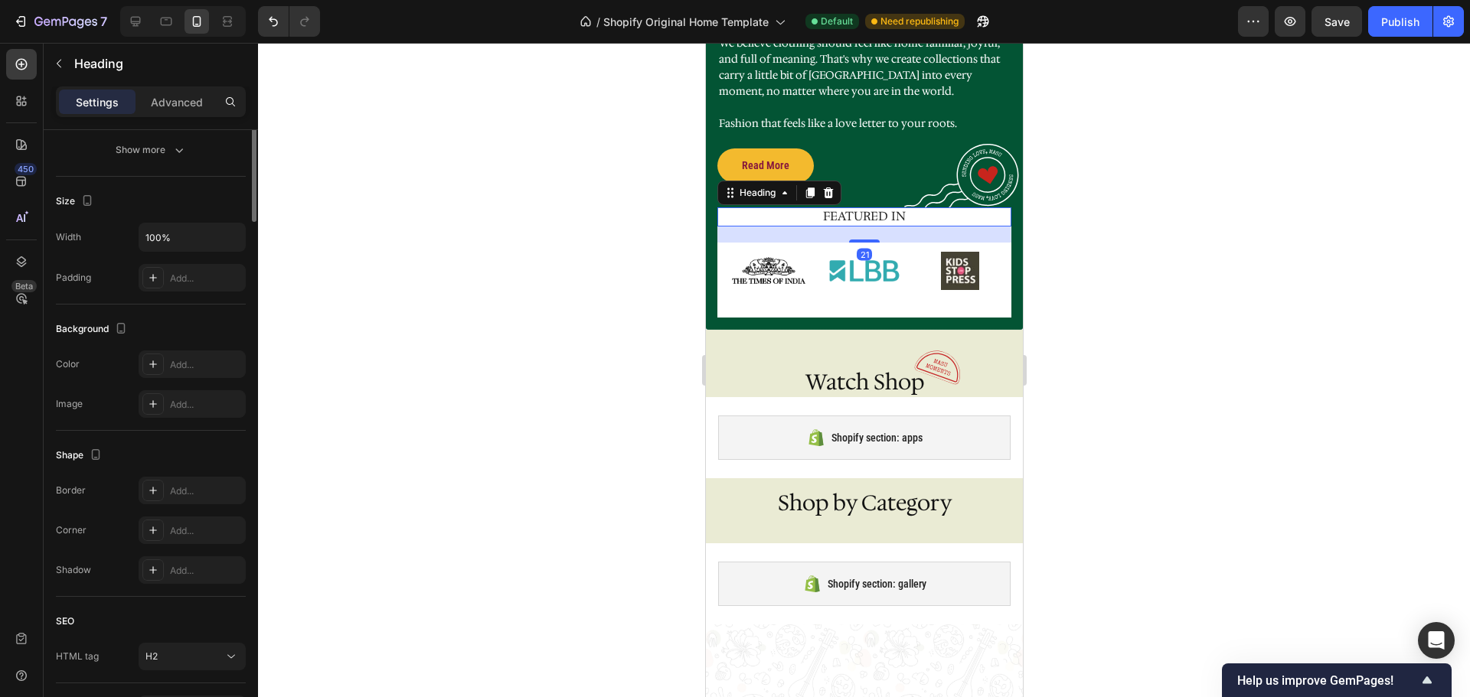
scroll to position [0, 0]
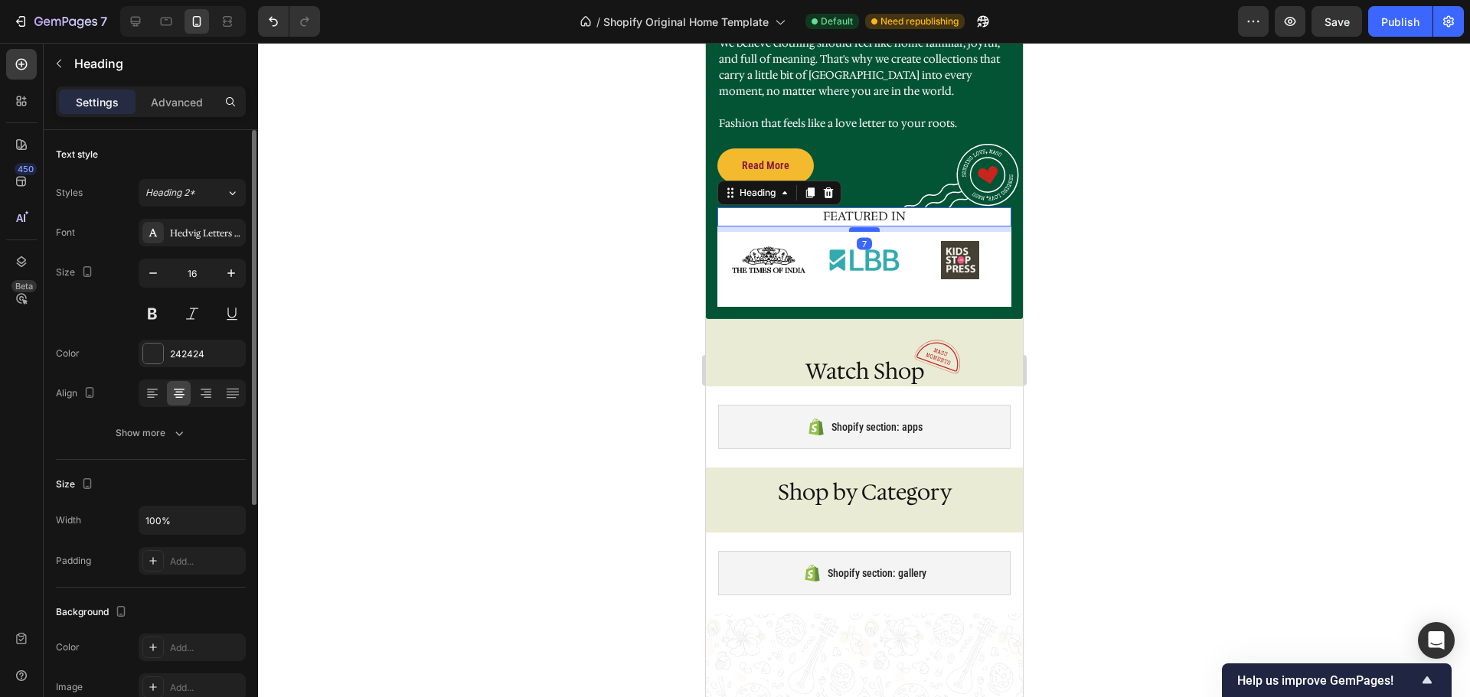
drag, startPoint x: 858, startPoint y: 209, endPoint x: 858, endPoint y: 198, distance: 10.7
click at [858, 227] on div at bounding box center [863, 229] width 31 height 5
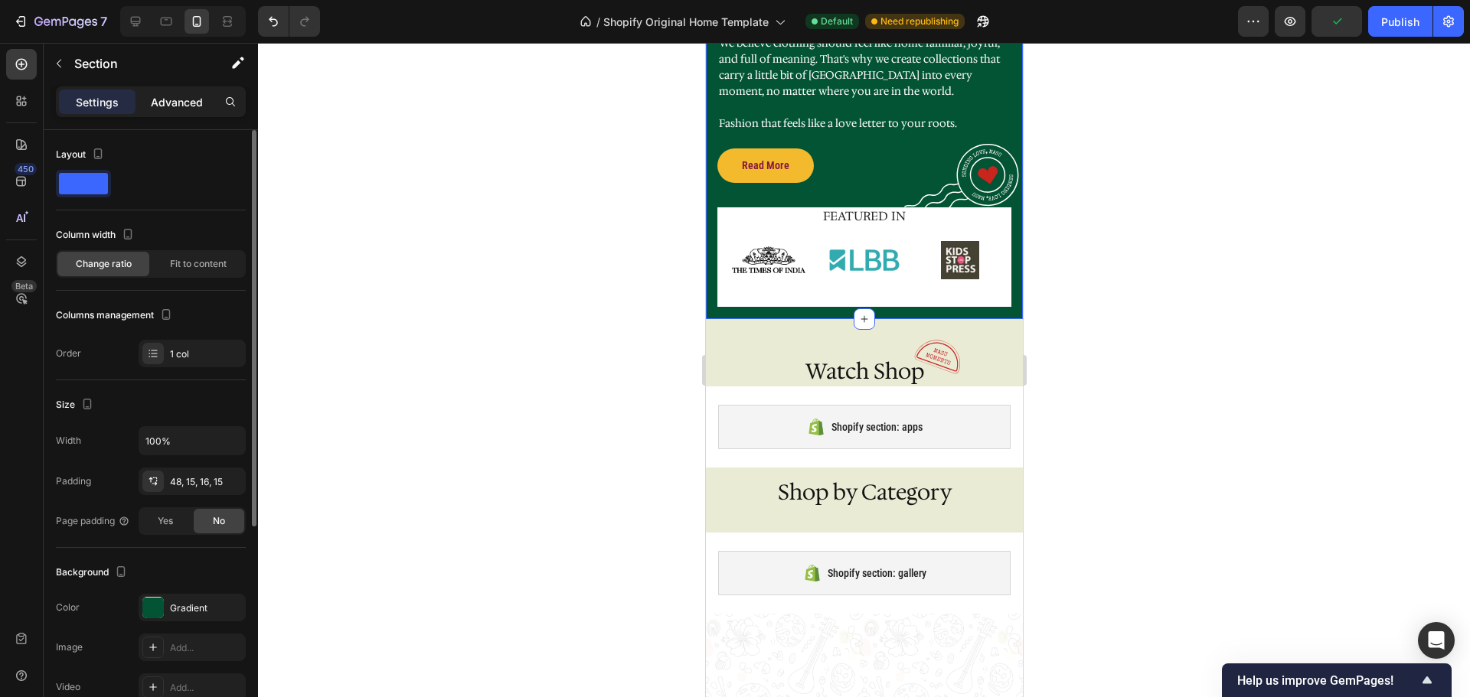
click at [166, 101] on p "Advanced" at bounding box center [177, 102] width 52 height 16
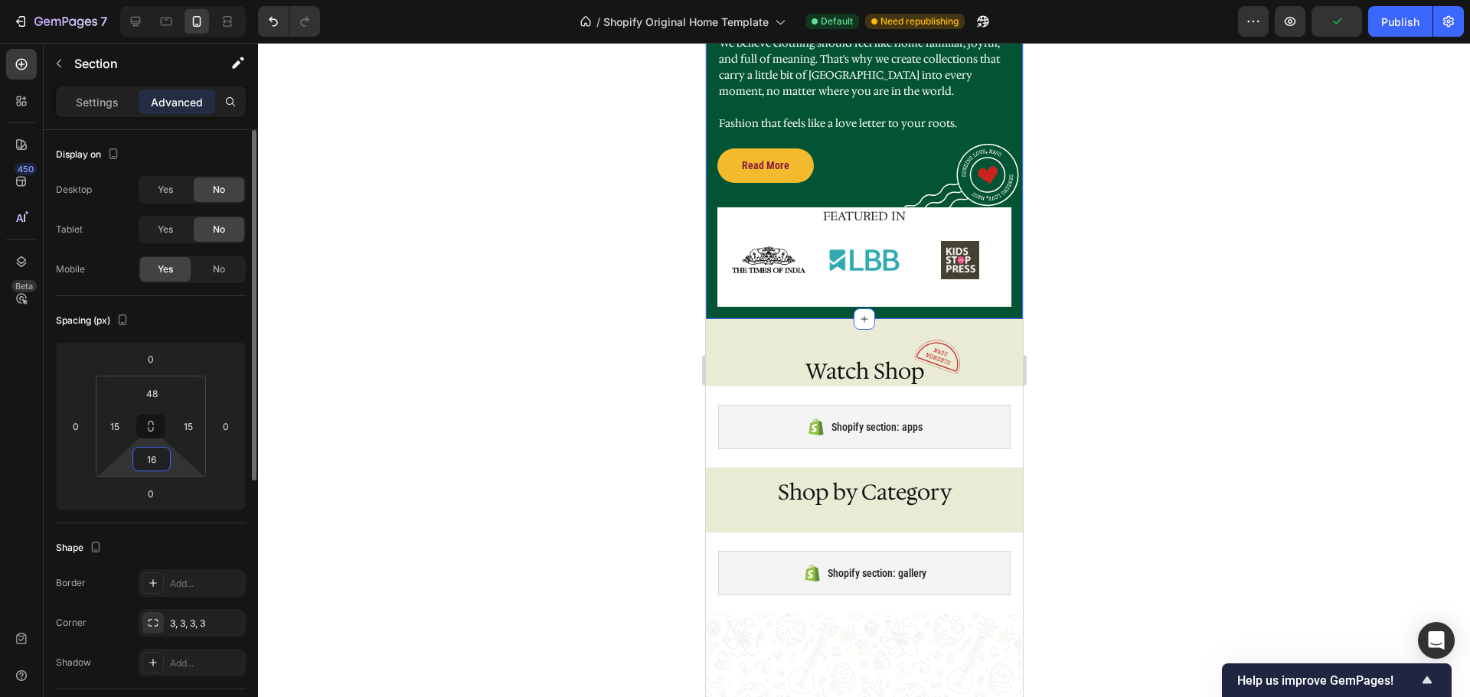
click at [145, 467] on input "16" at bounding box center [151, 459] width 31 height 23
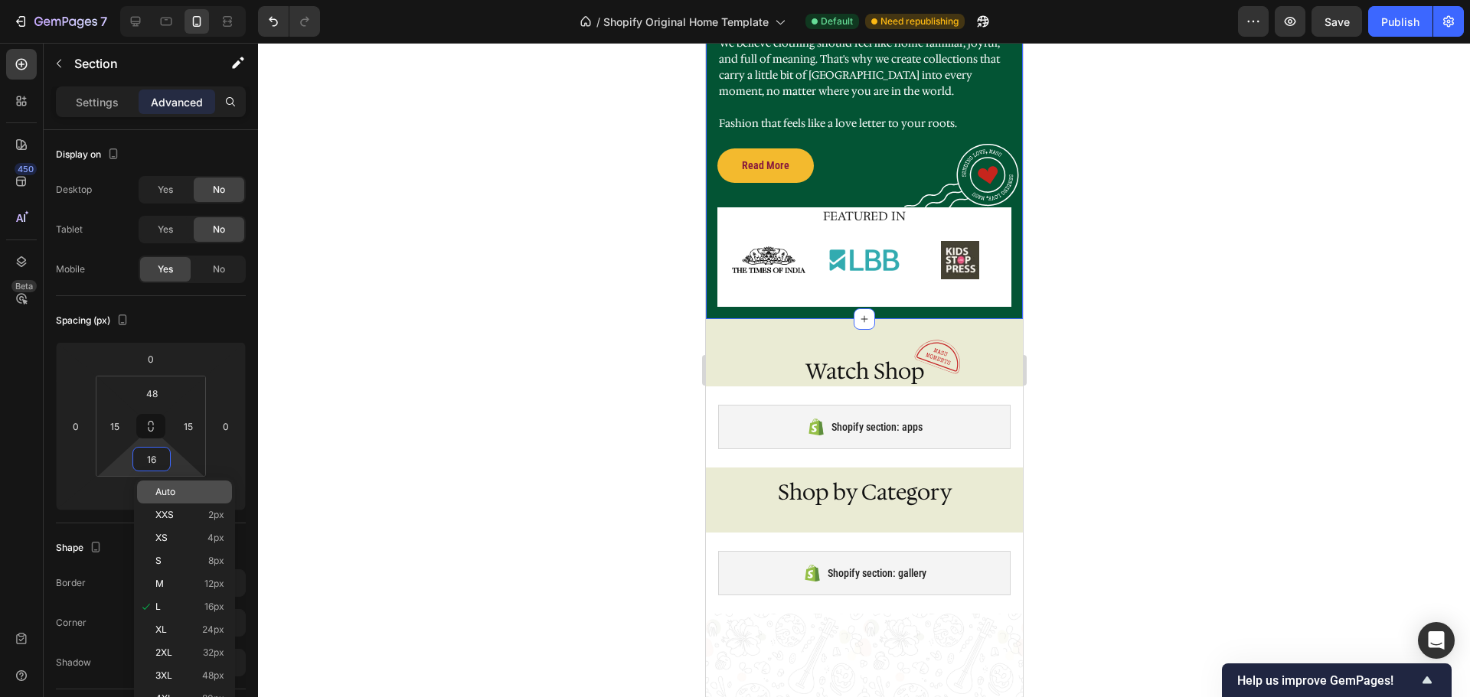
click at [179, 483] on div "Auto" at bounding box center [184, 492] width 95 height 23
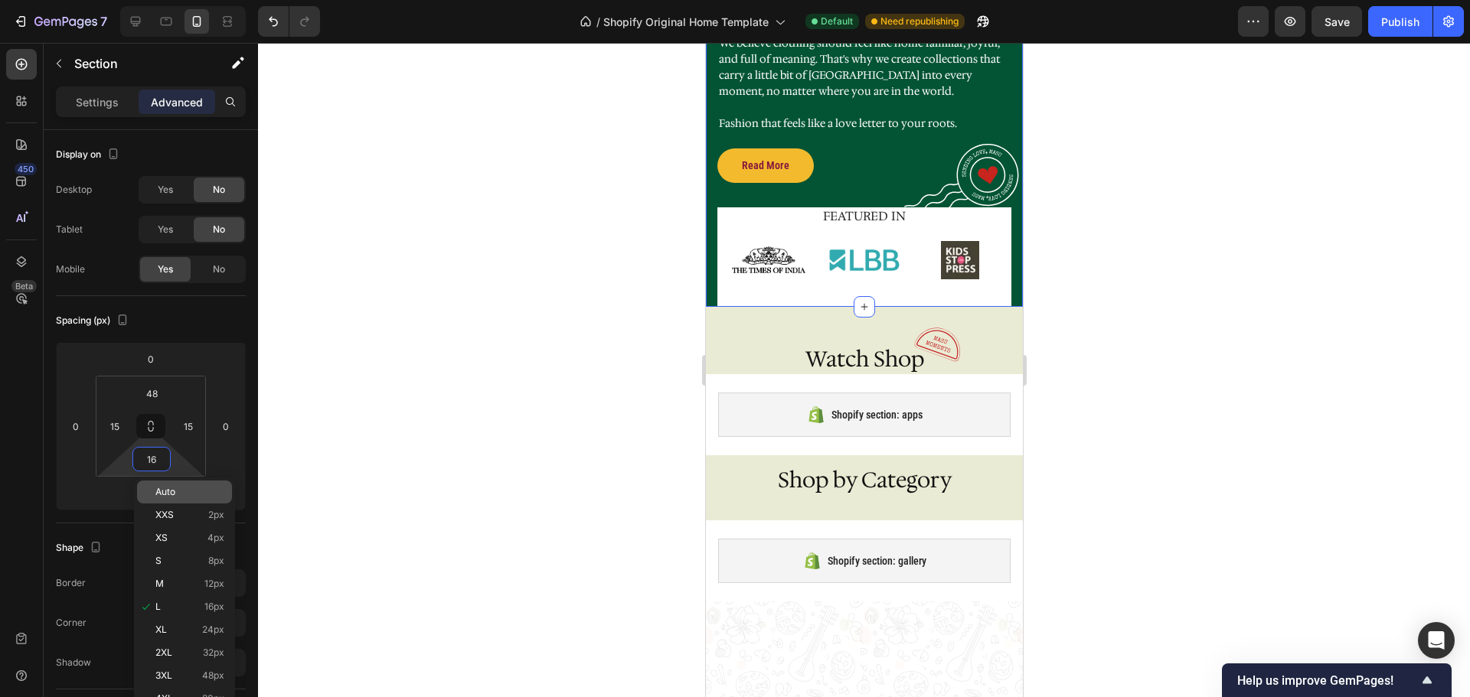
type input "Auto"
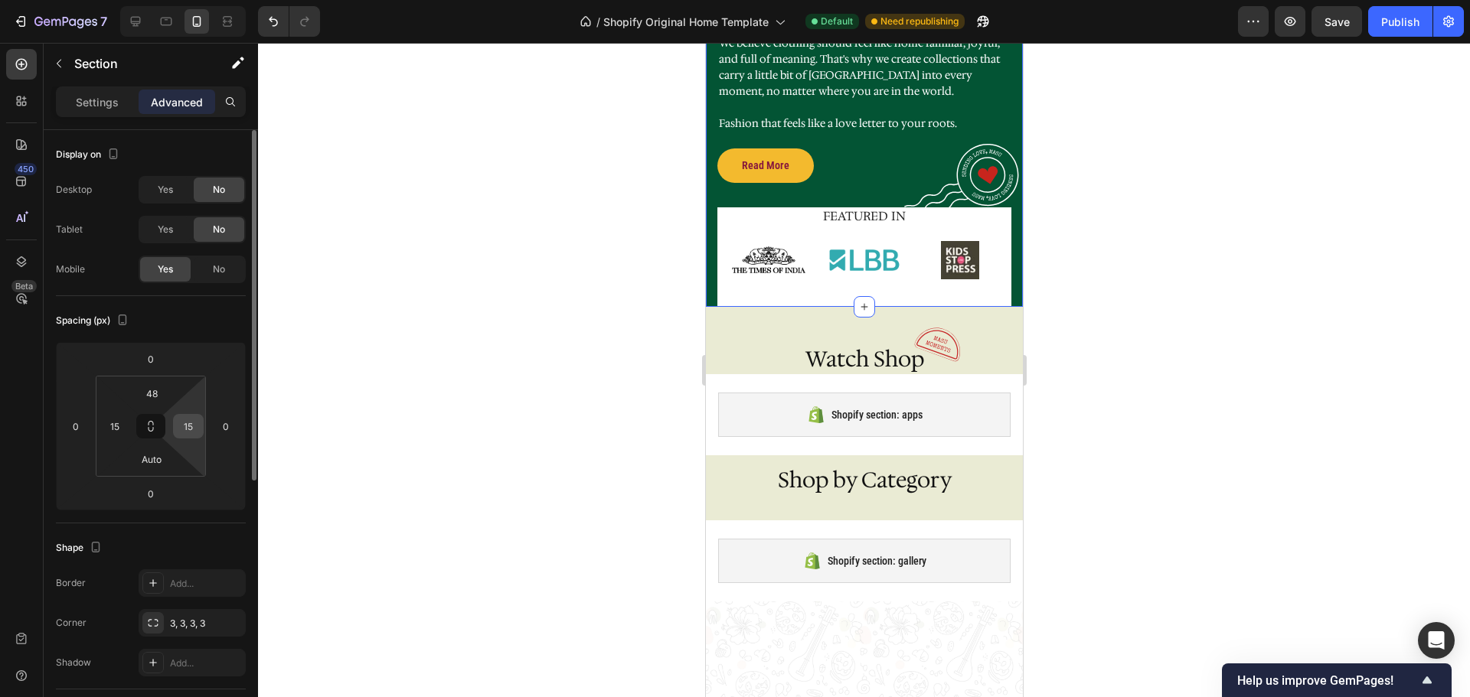
click at [185, 418] on input "15" at bounding box center [188, 426] width 23 height 23
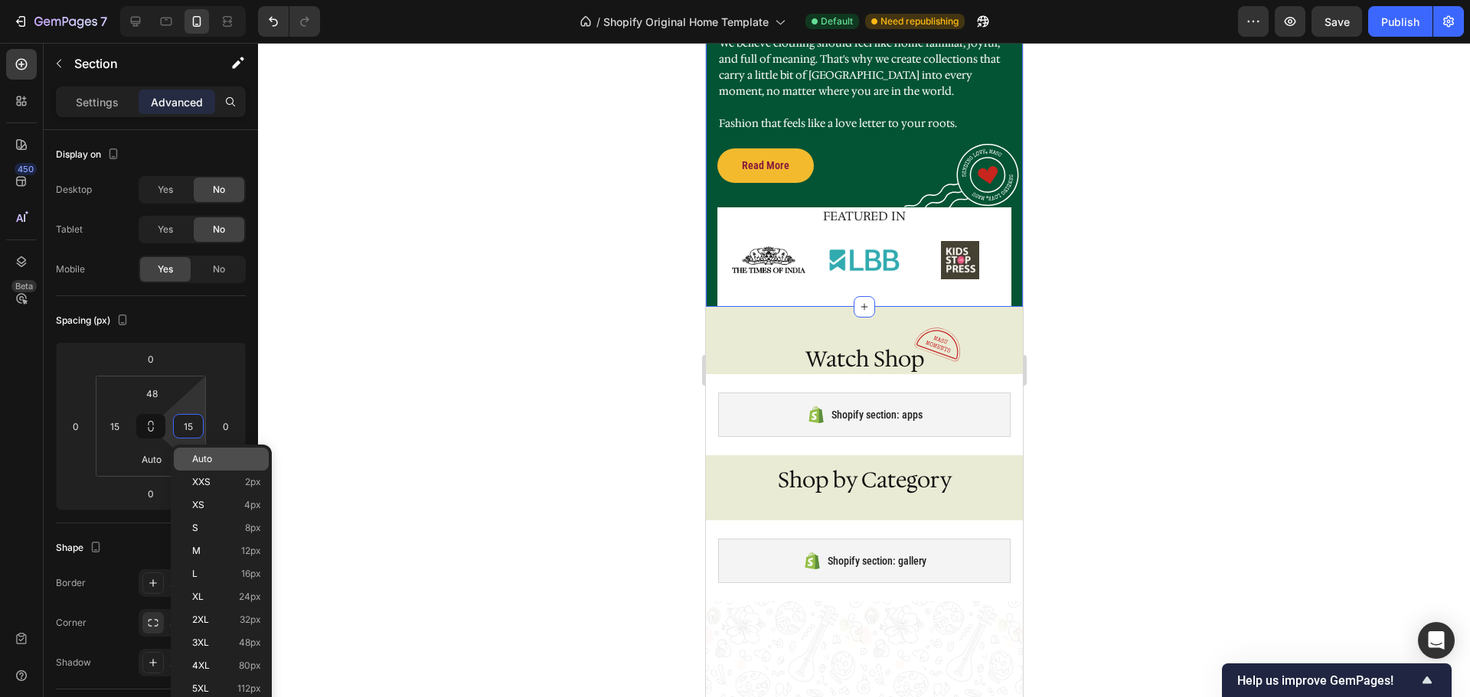
click at [201, 456] on span "Auto" at bounding box center [202, 459] width 20 height 11
type input "Auto"
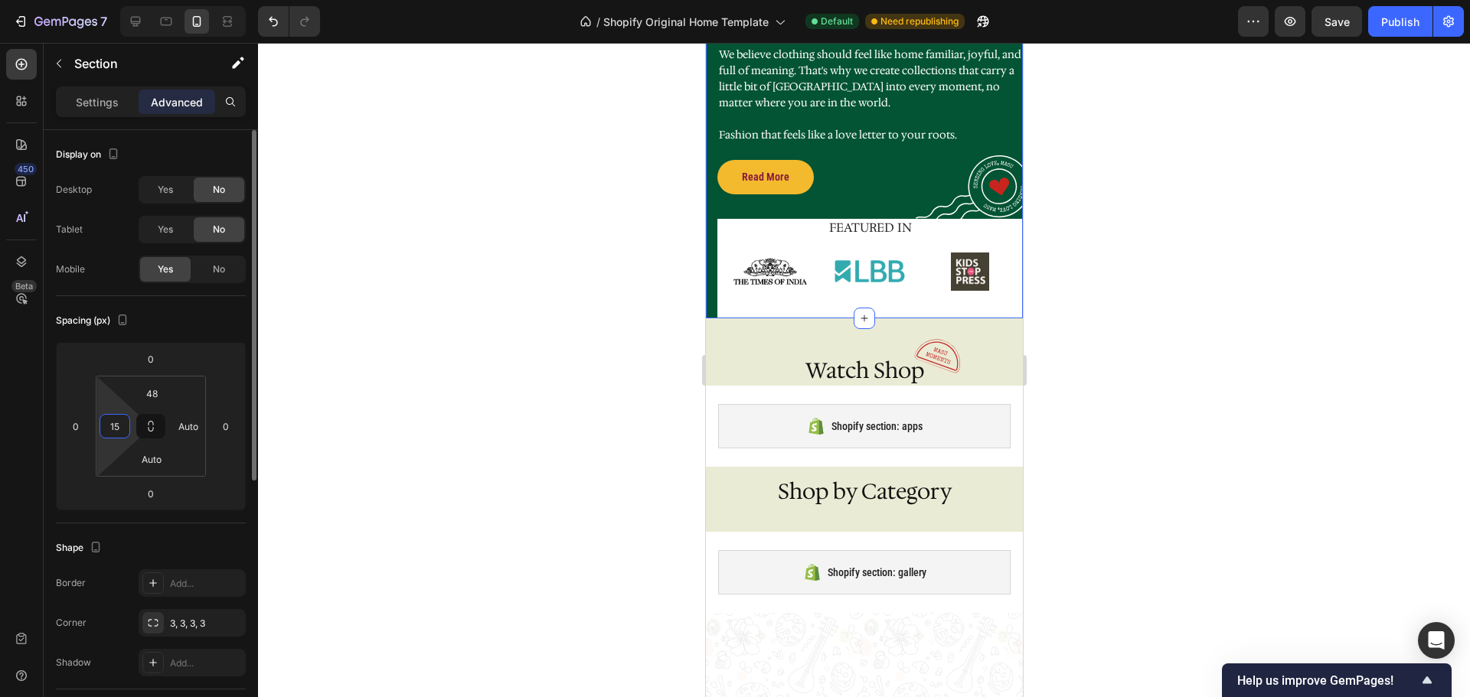
click at [106, 428] on input "15" at bounding box center [114, 426] width 23 height 23
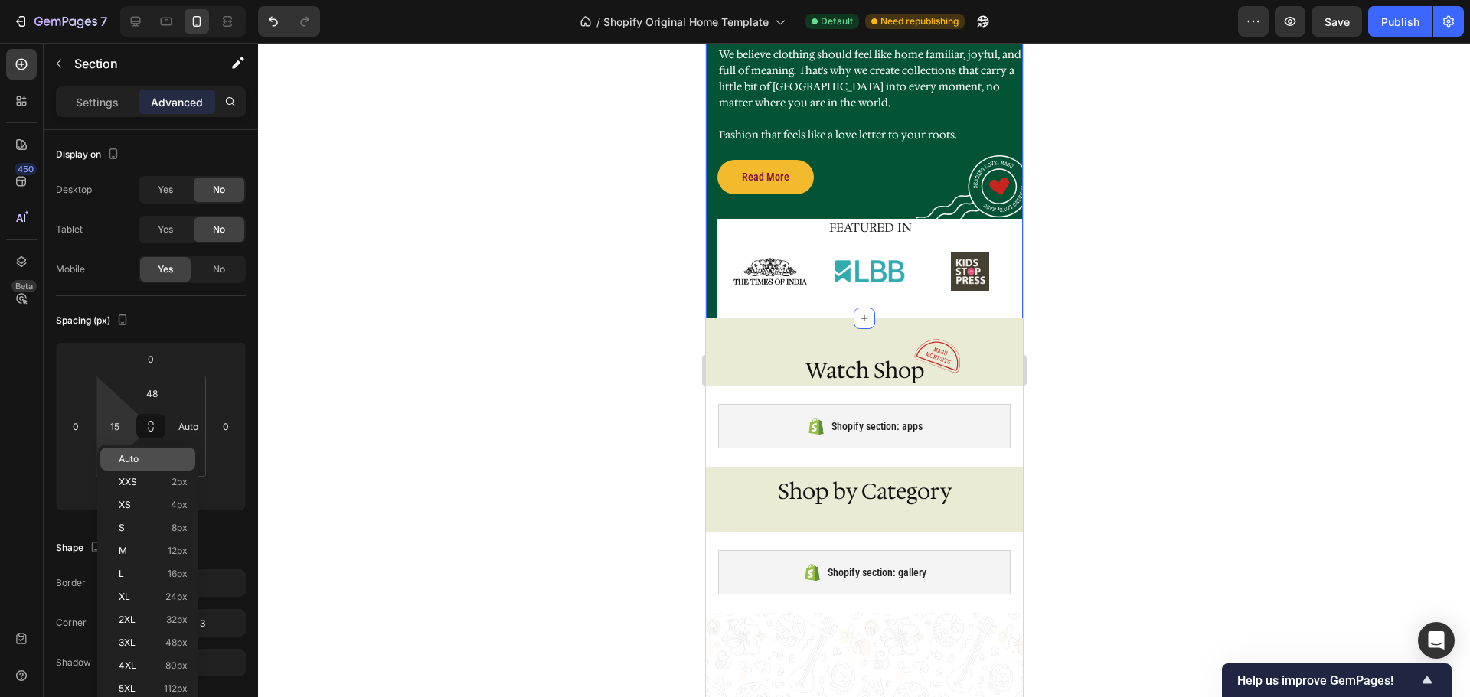
click at [135, 456] on span "Auto" at bounding box center [129, 459] width 20 height 11
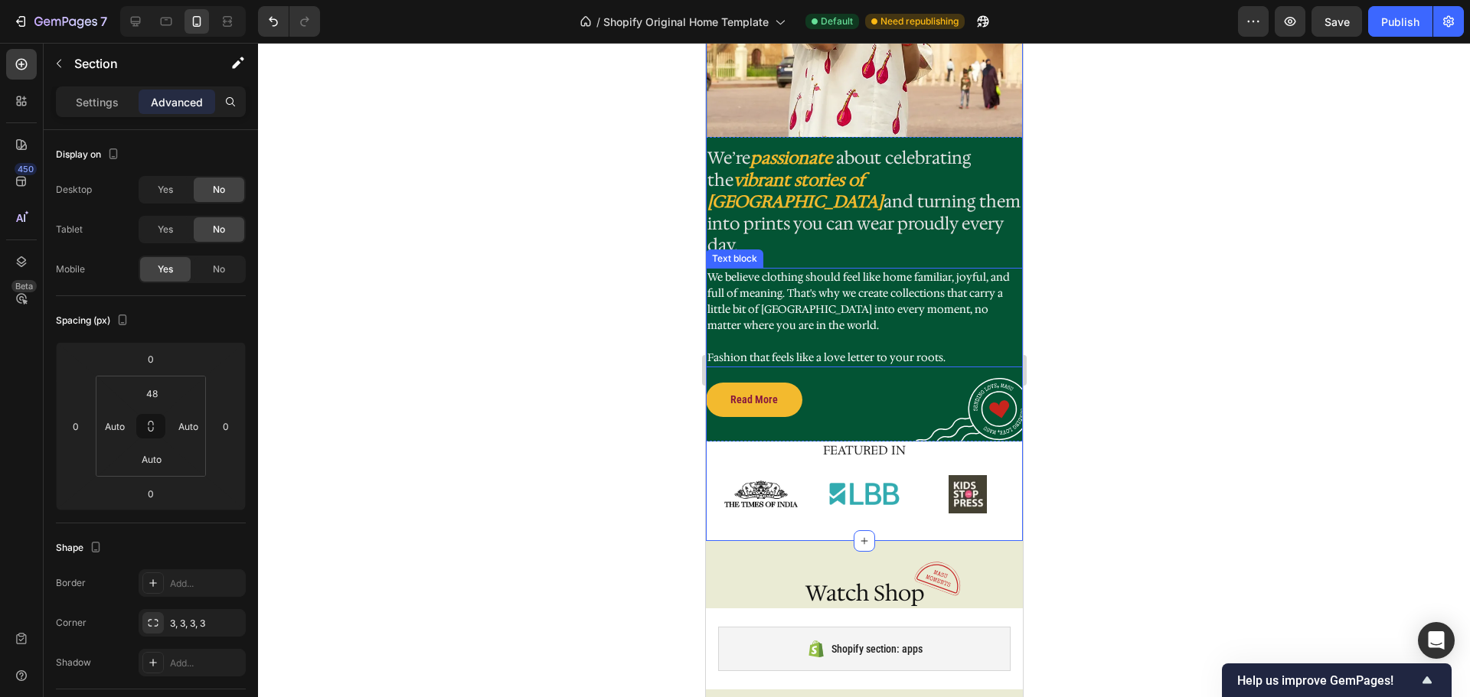
scroll to position [1641, 0]
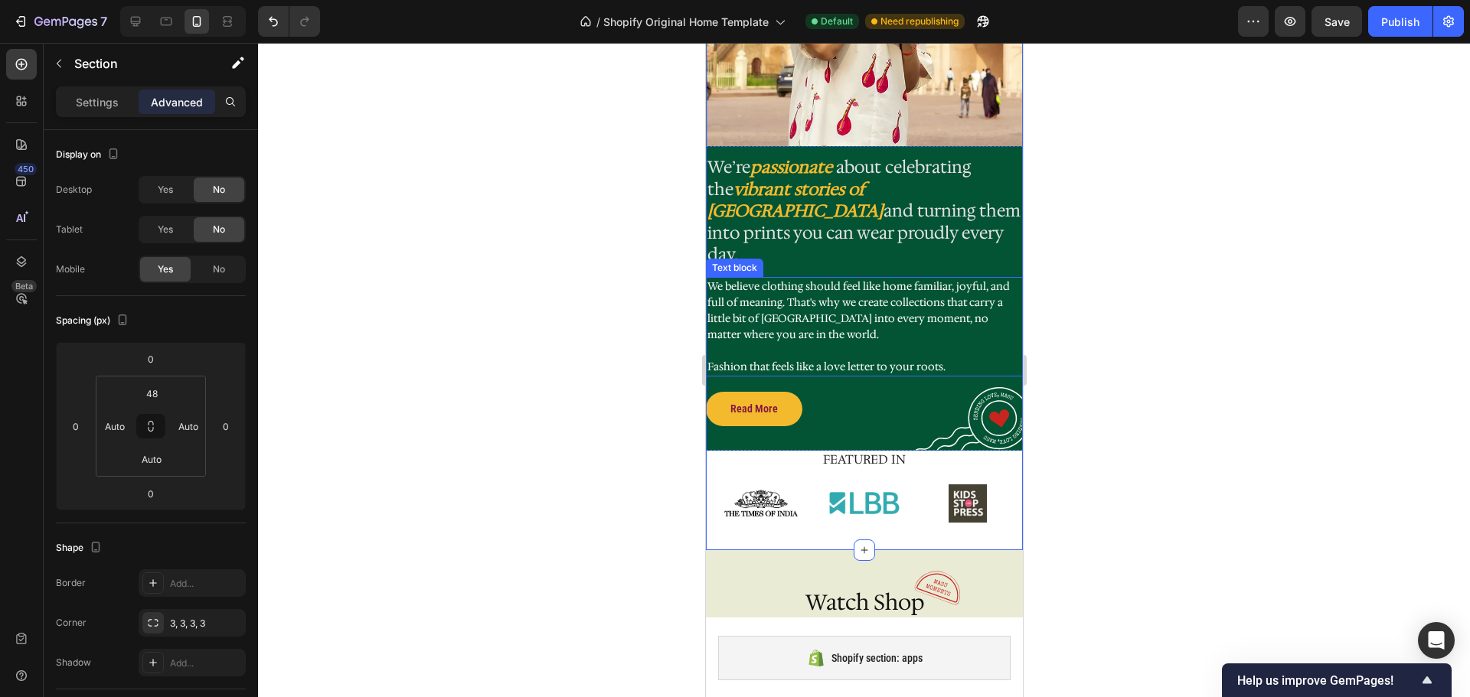
type input "15"
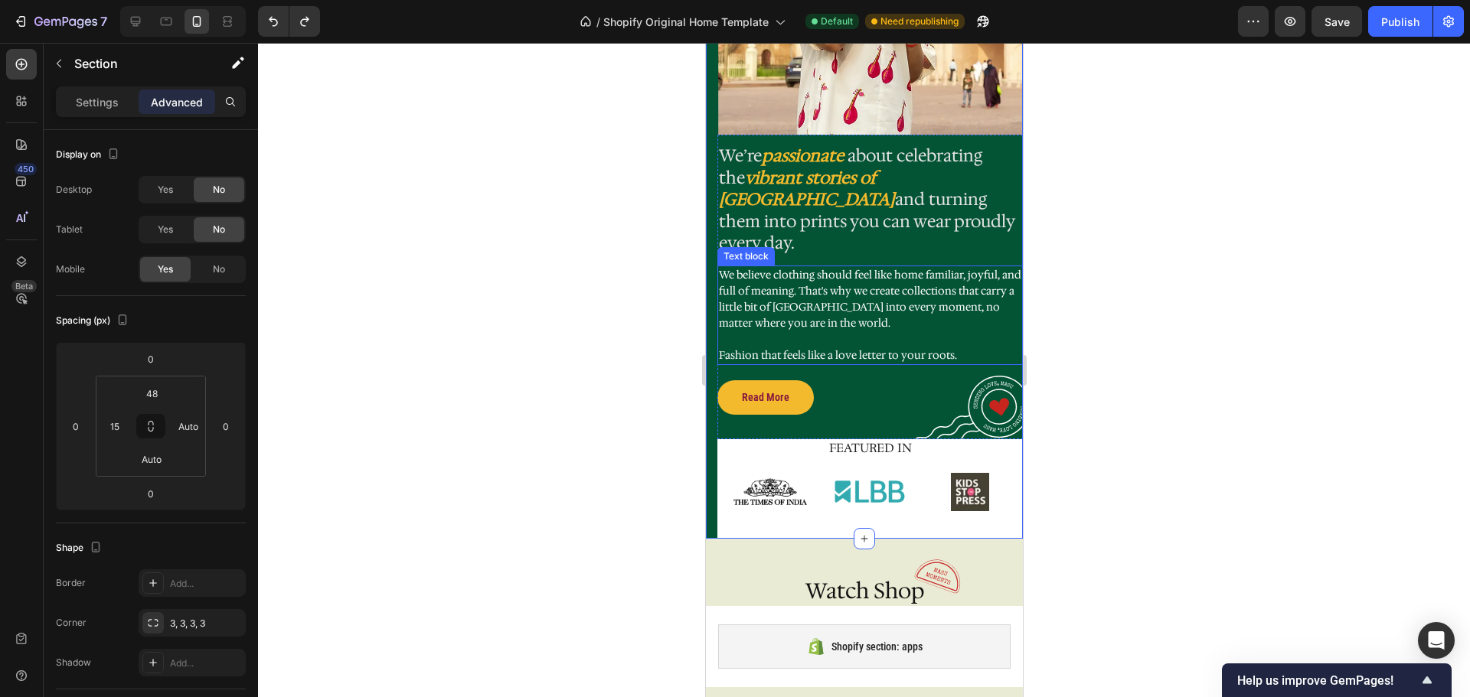
type input "15"
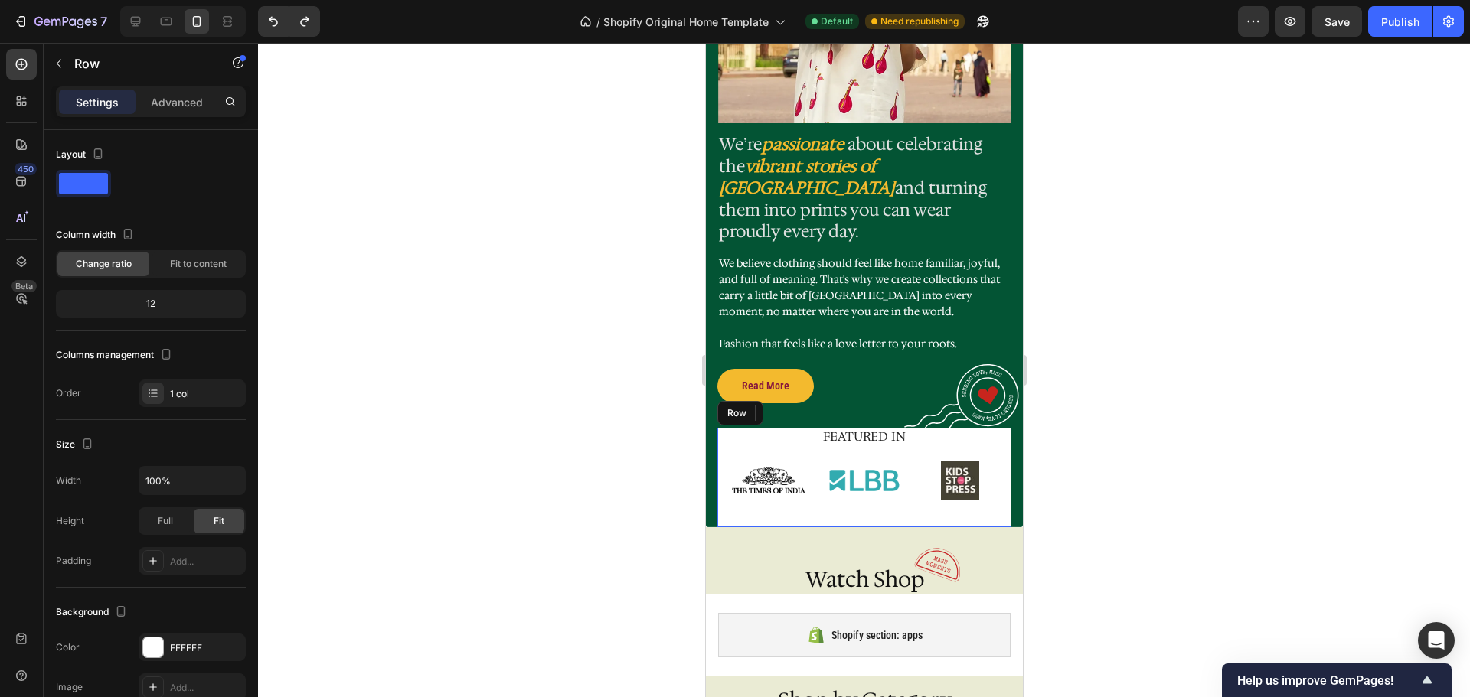
click at [795, 428] on div "FEATURED IN Heading Image Image Image Row" at bounding box center [864, 478] width 294 height 100
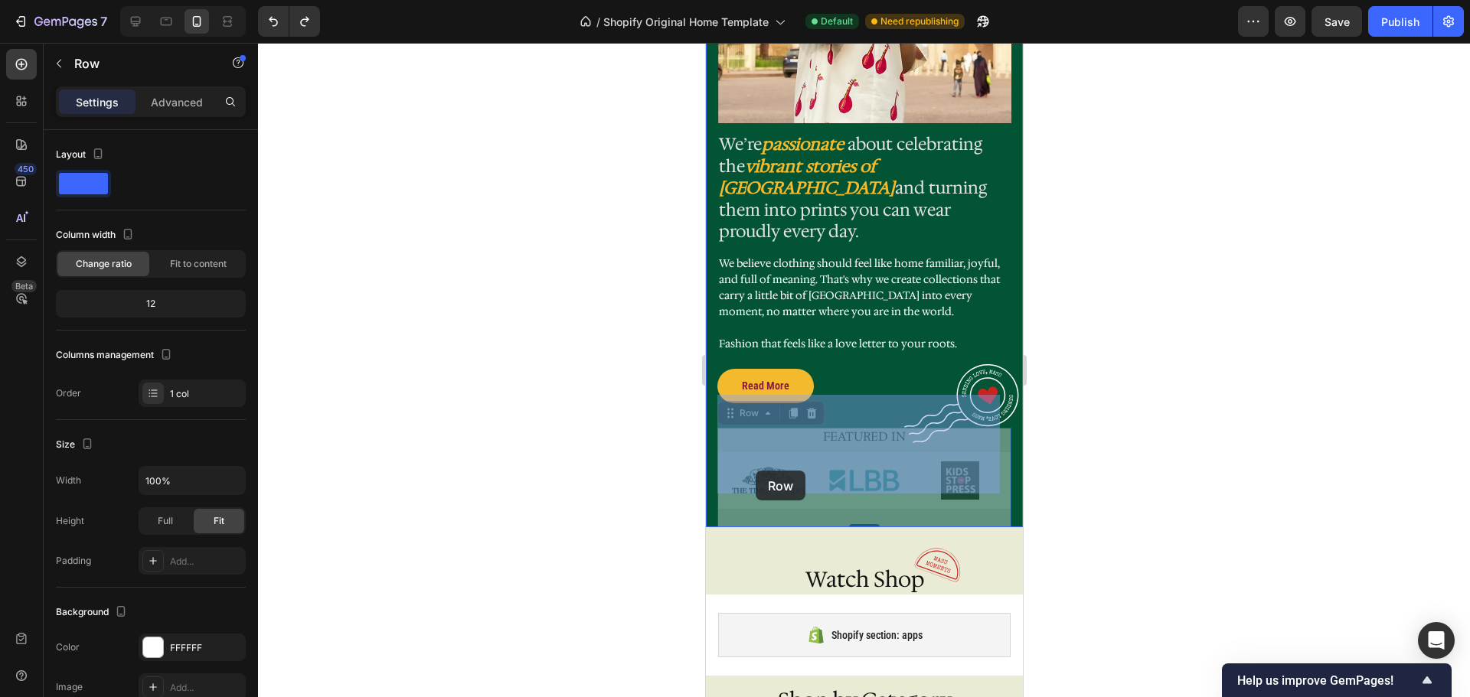
drag, startPoint x: 733, startPoint y: 385, endPoint x: 755, endPoint y: 471, distance: 88.4
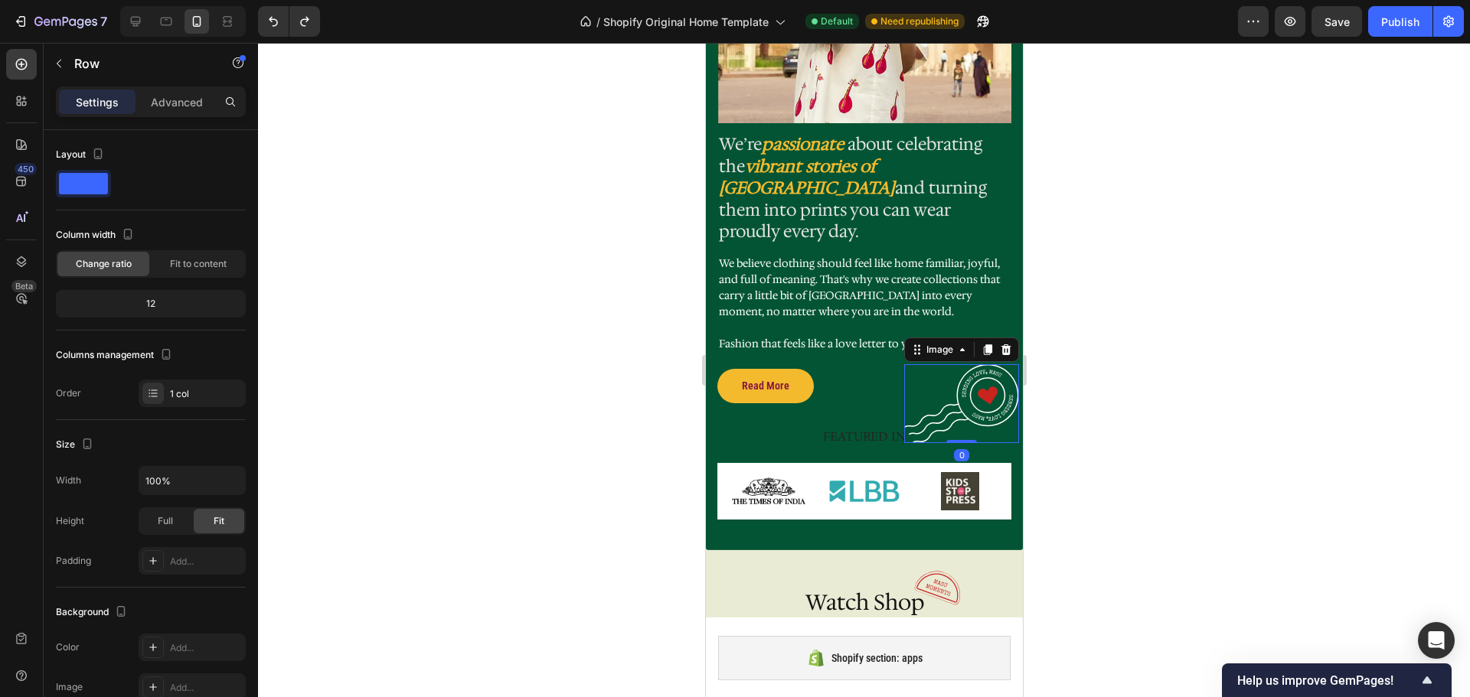
click at [926, 375] on img at bounding box center [960, 403] width 115 height 79
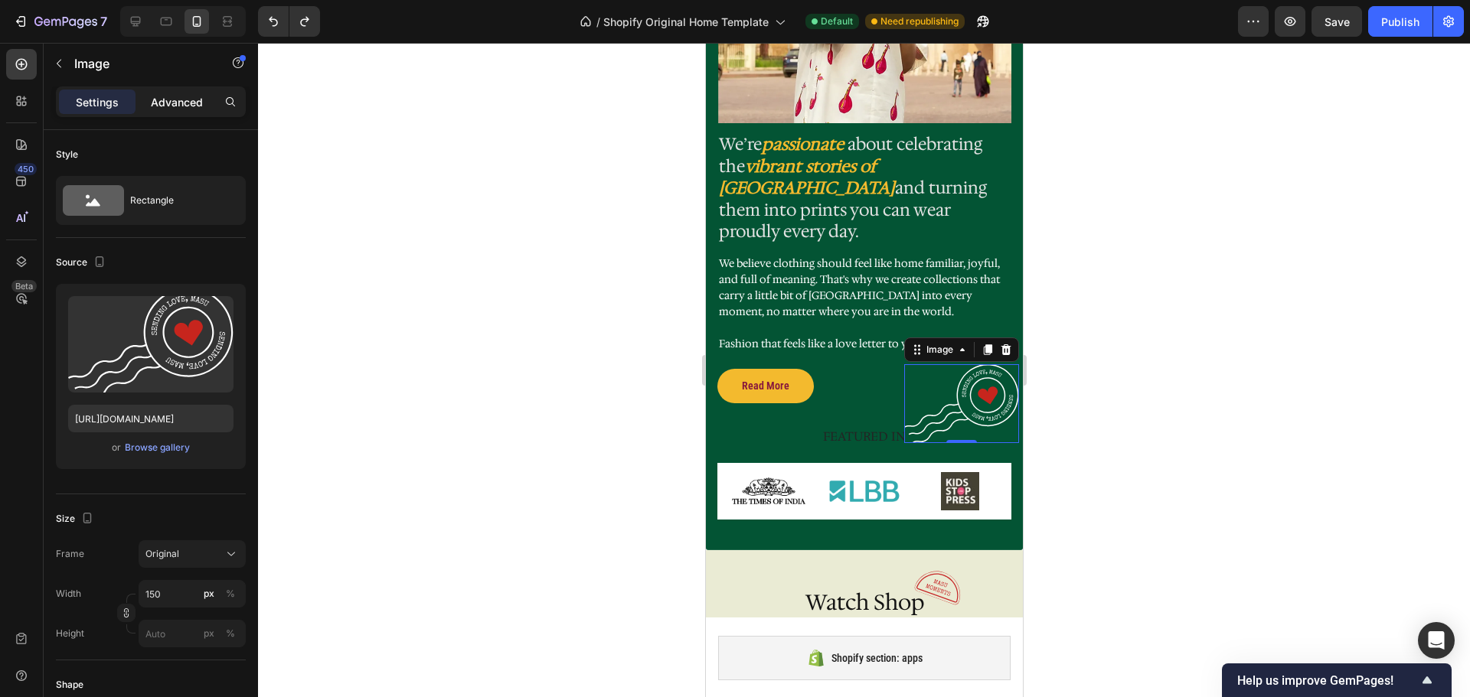
click at [188, 100] on p "Advanced" at bounding box center [177, 102] width 52 height 16
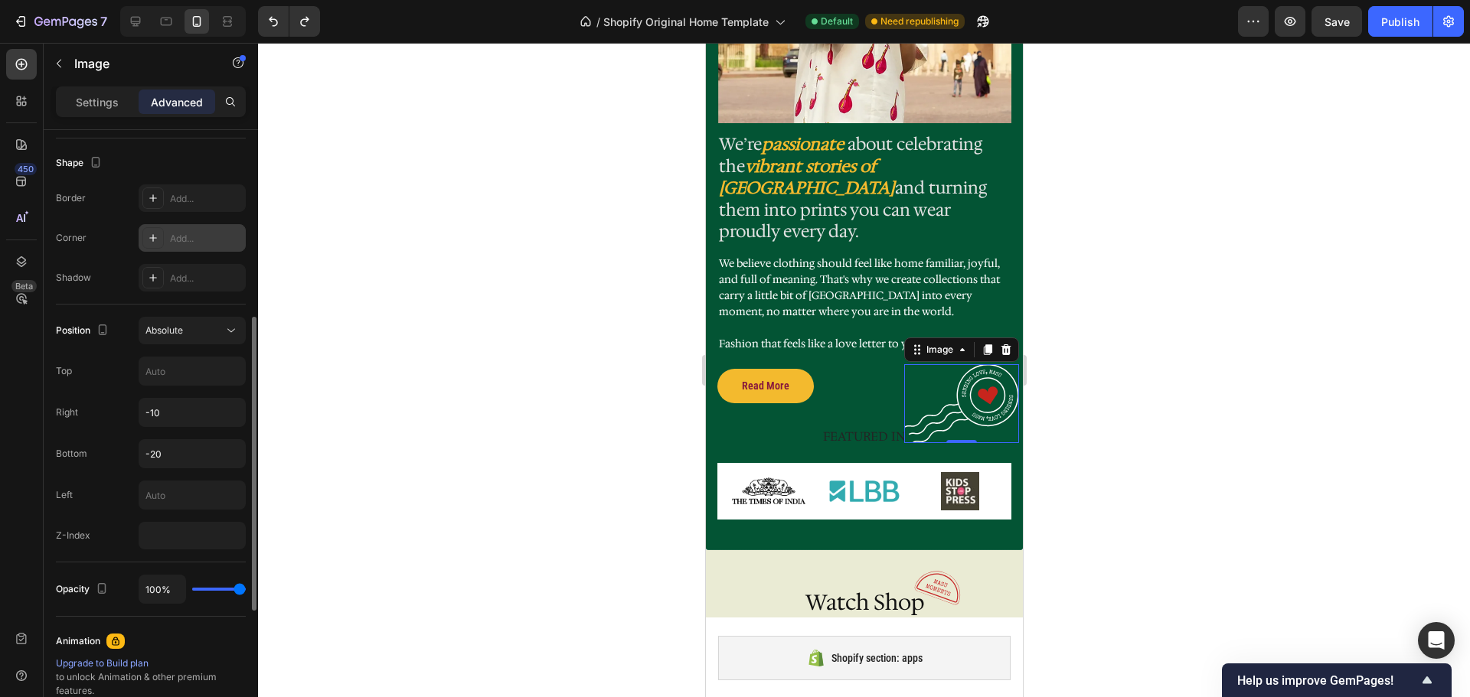
scroll to position [387, 0]
click at [165, 406] on input "-10" at bounding box center [192, 411] width 106 height 28
click at [174, 458] on input "-20" at bounding box center [192, 452] width 106 height 28
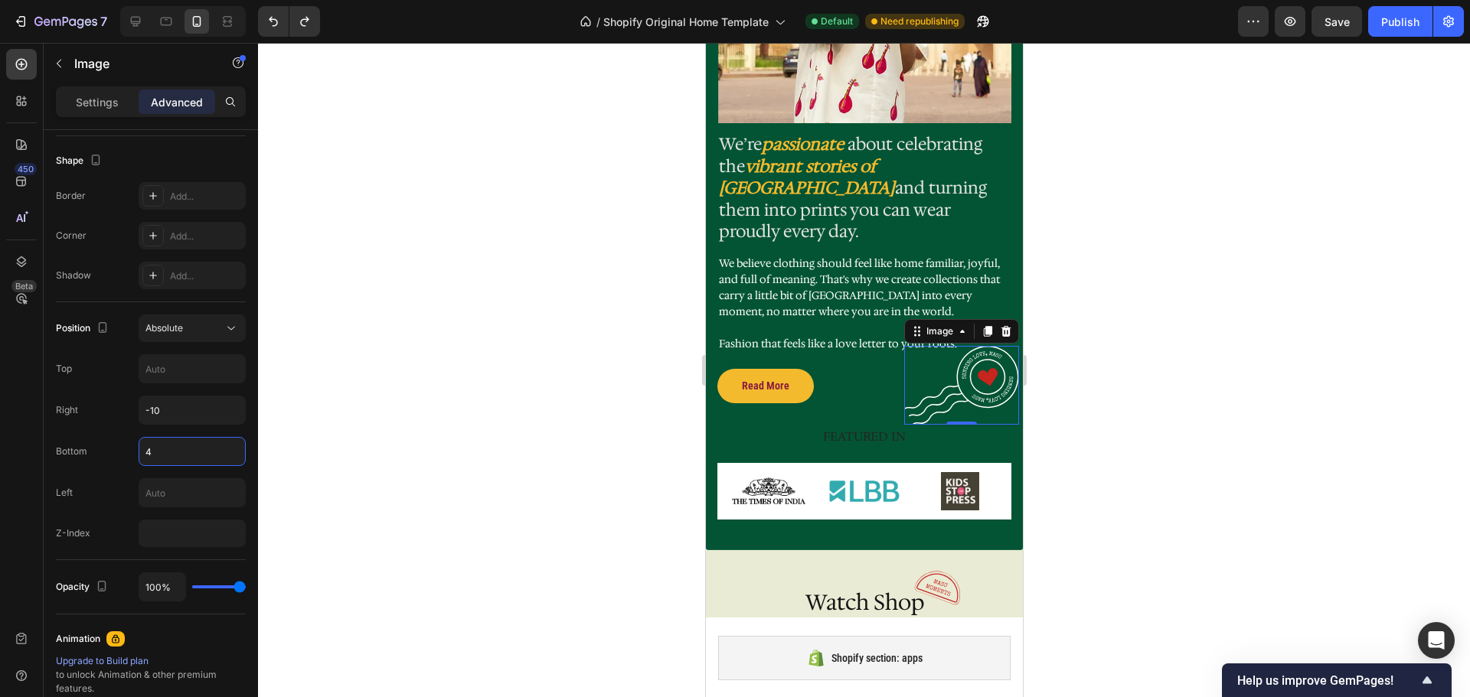
type input "3"
click at [869, 428] on h2 "FEATURED IN" at bounding box center [864, 437] width 294 height 19
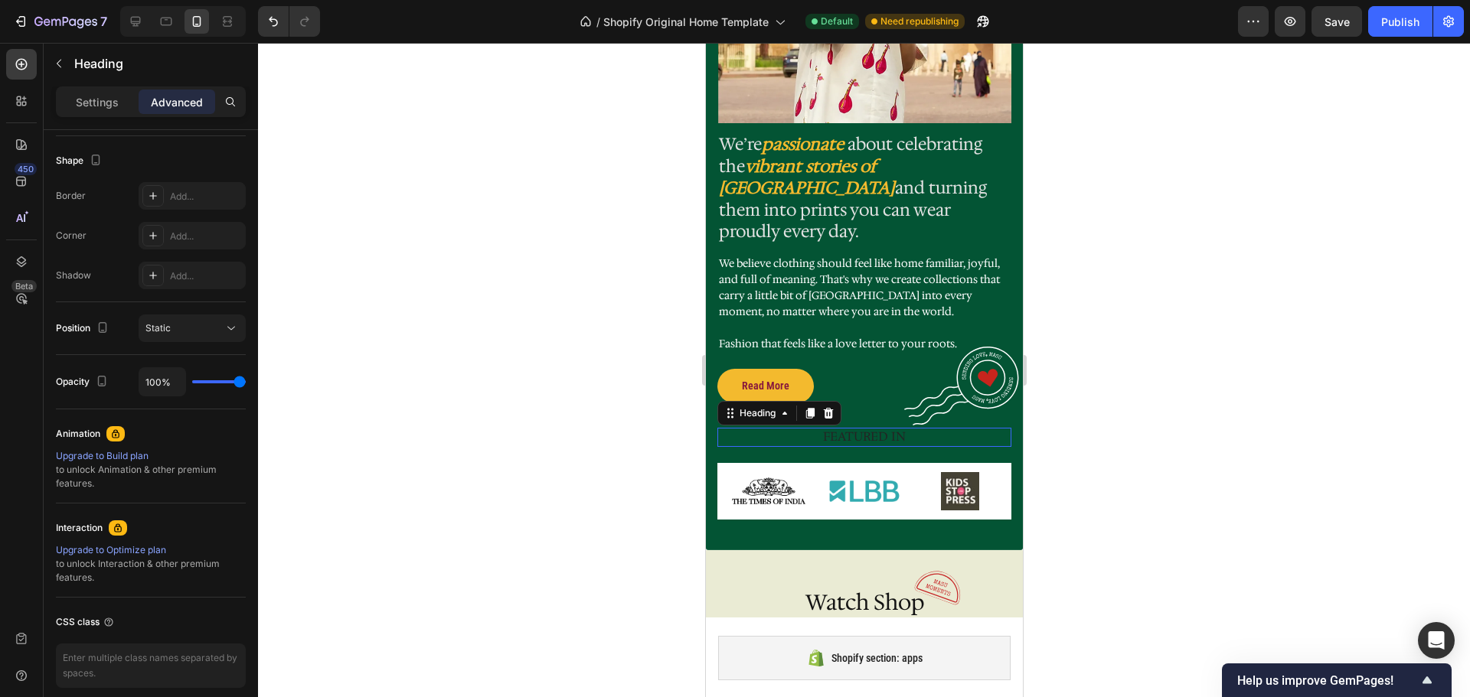
scroll to position [0, 0]
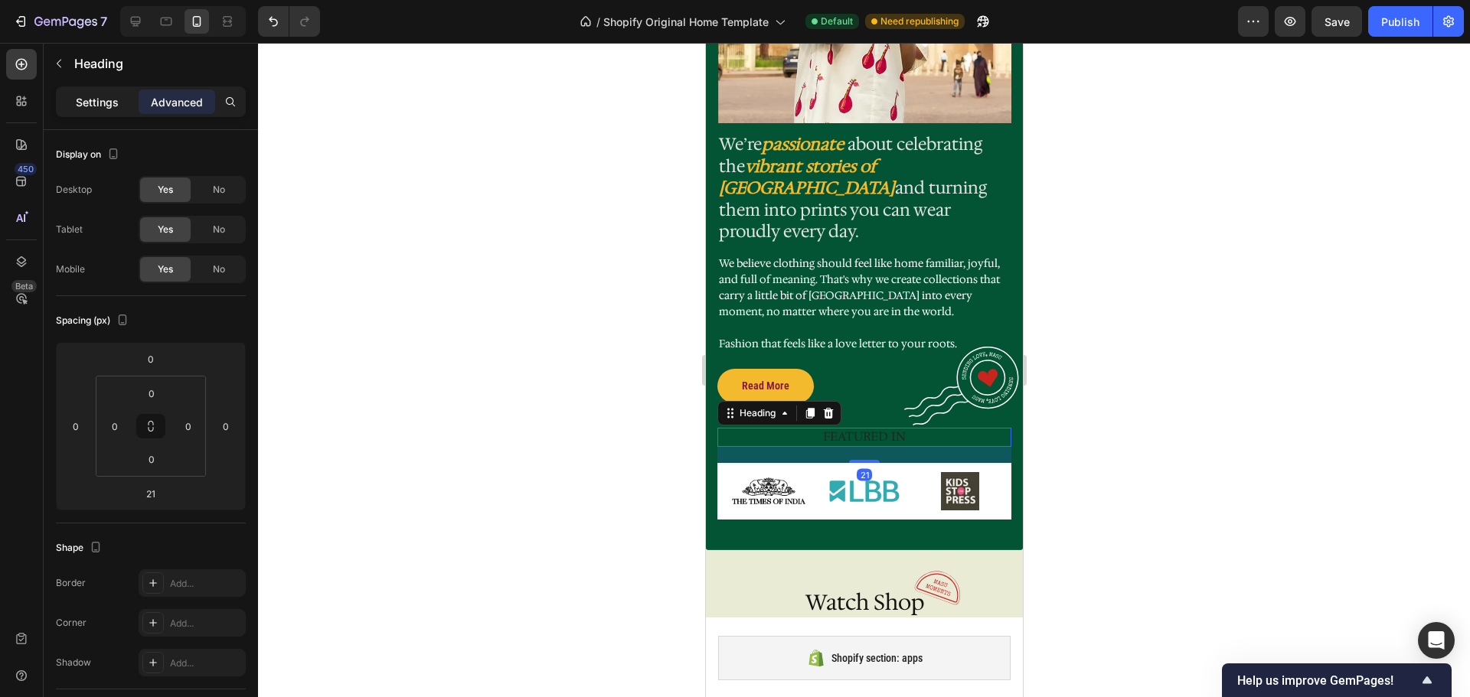
click at [107, 108] on p "Settings" at bounding box center [97, 102] width 43 height 16
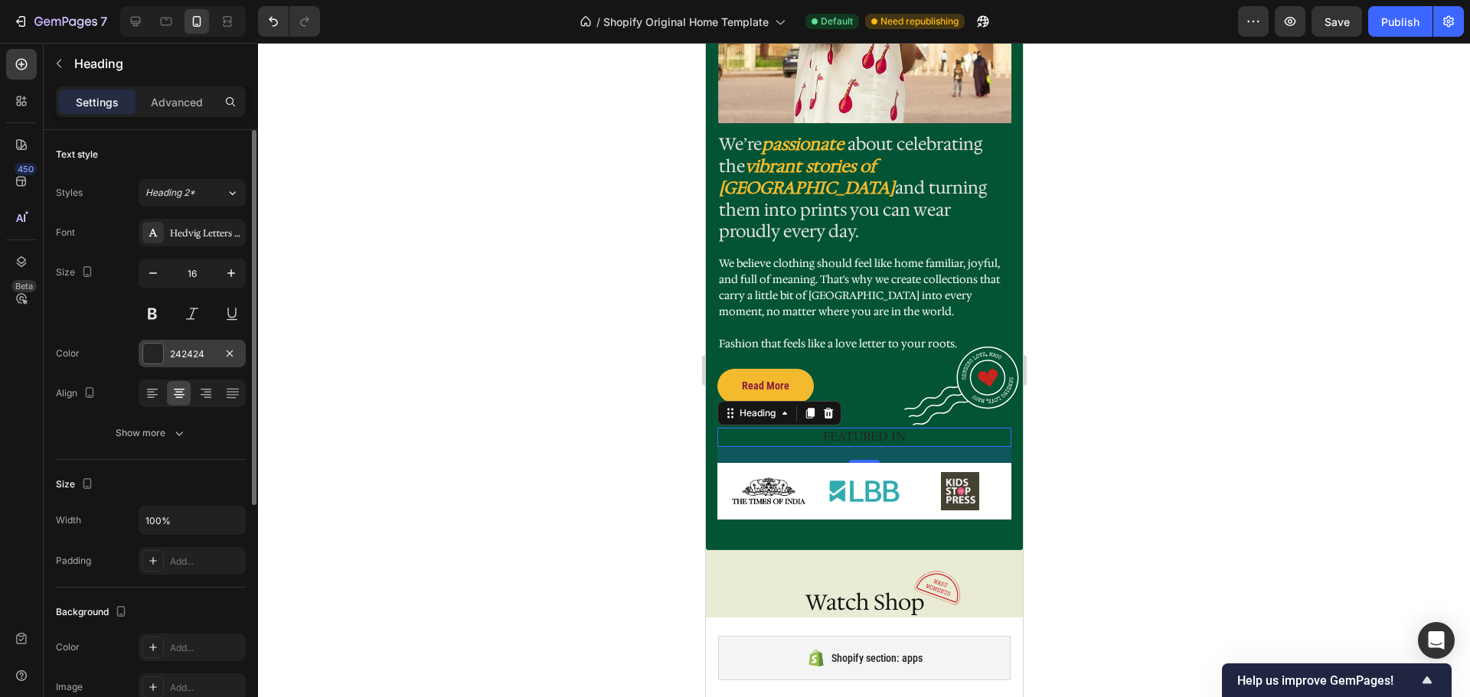
click at [156, 351] on div at bounding box center [153, 354] width 20 height 20
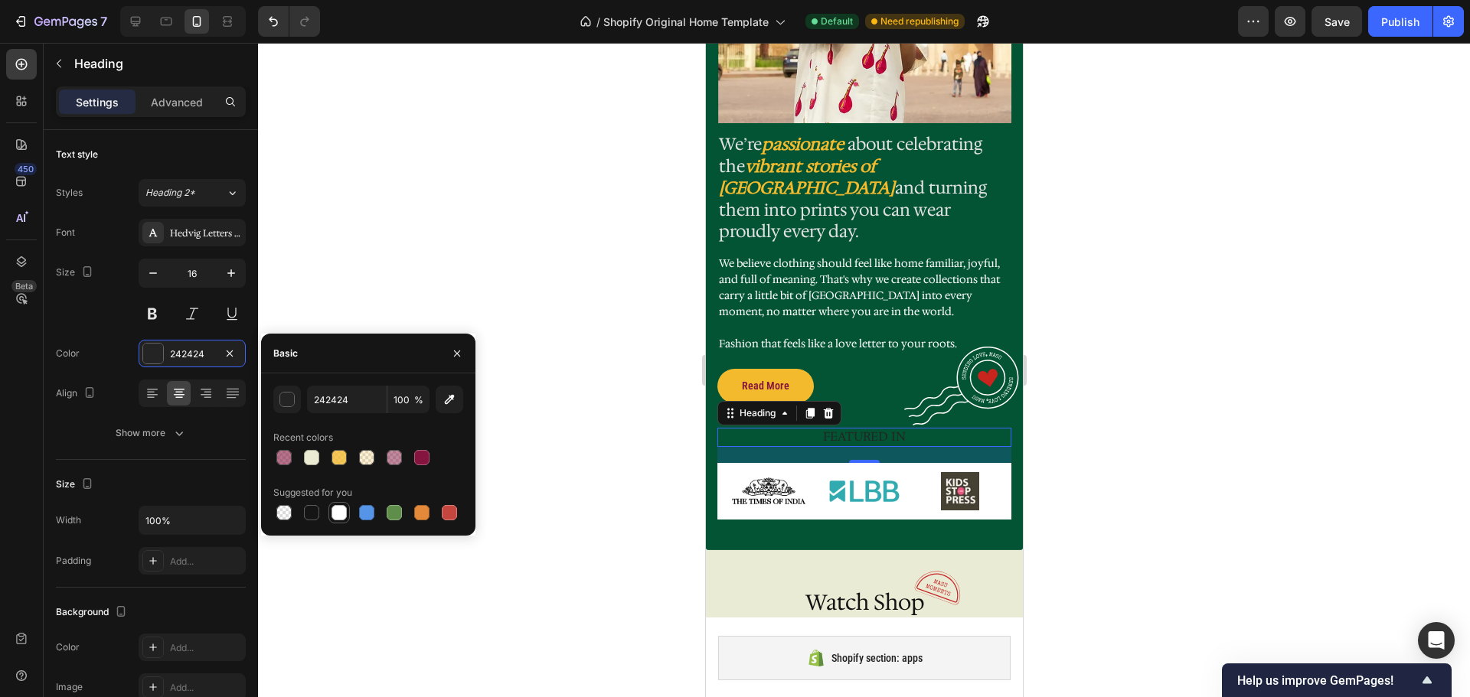
click at [341, 516] on div at bounding box center [338, 512] width 15 height 15
type input "FFFFFF"
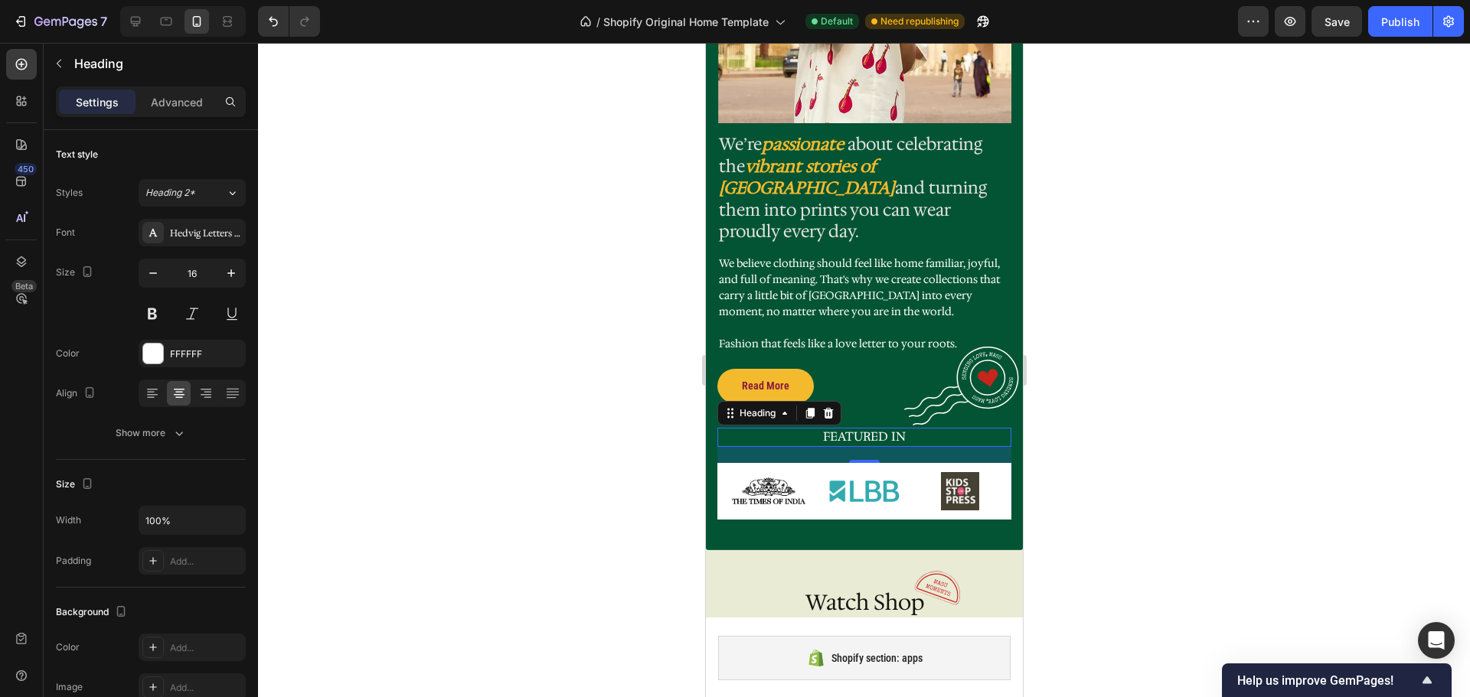
click at [1068, 451] on div at bounding box center [864, 370] width 1212 height 655
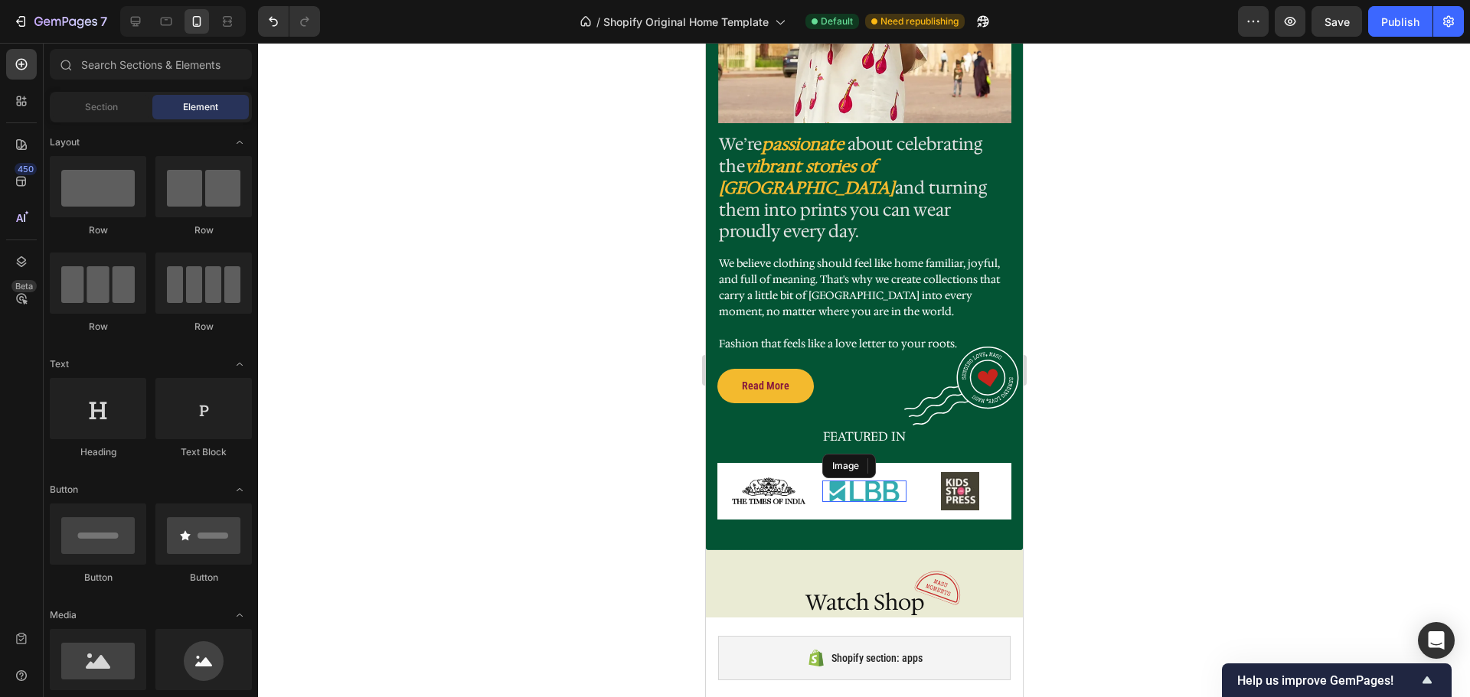
click at [875, 481] on img at bounding box center [863, 492] width 73 height 22
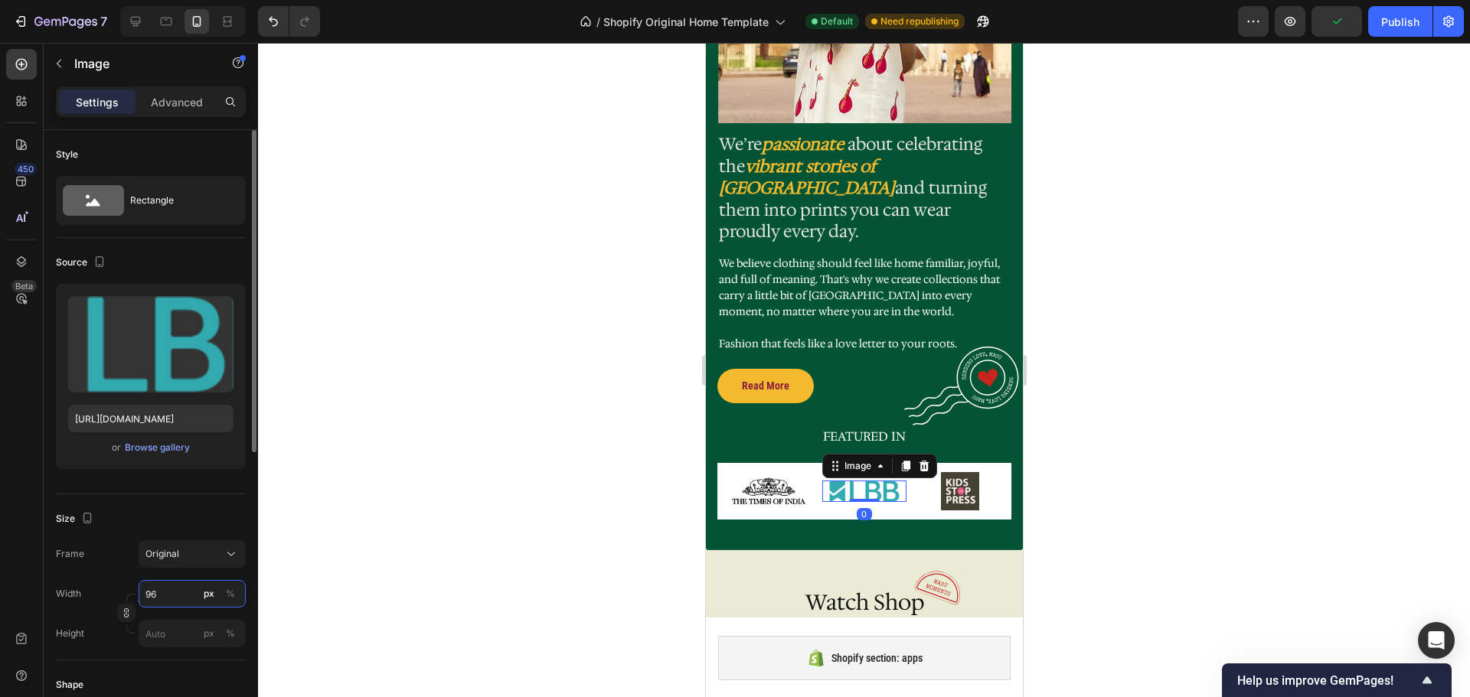
click at [163, 589] on input "96" at bounding box center [192, 594] width 107 height 28
type input "85"
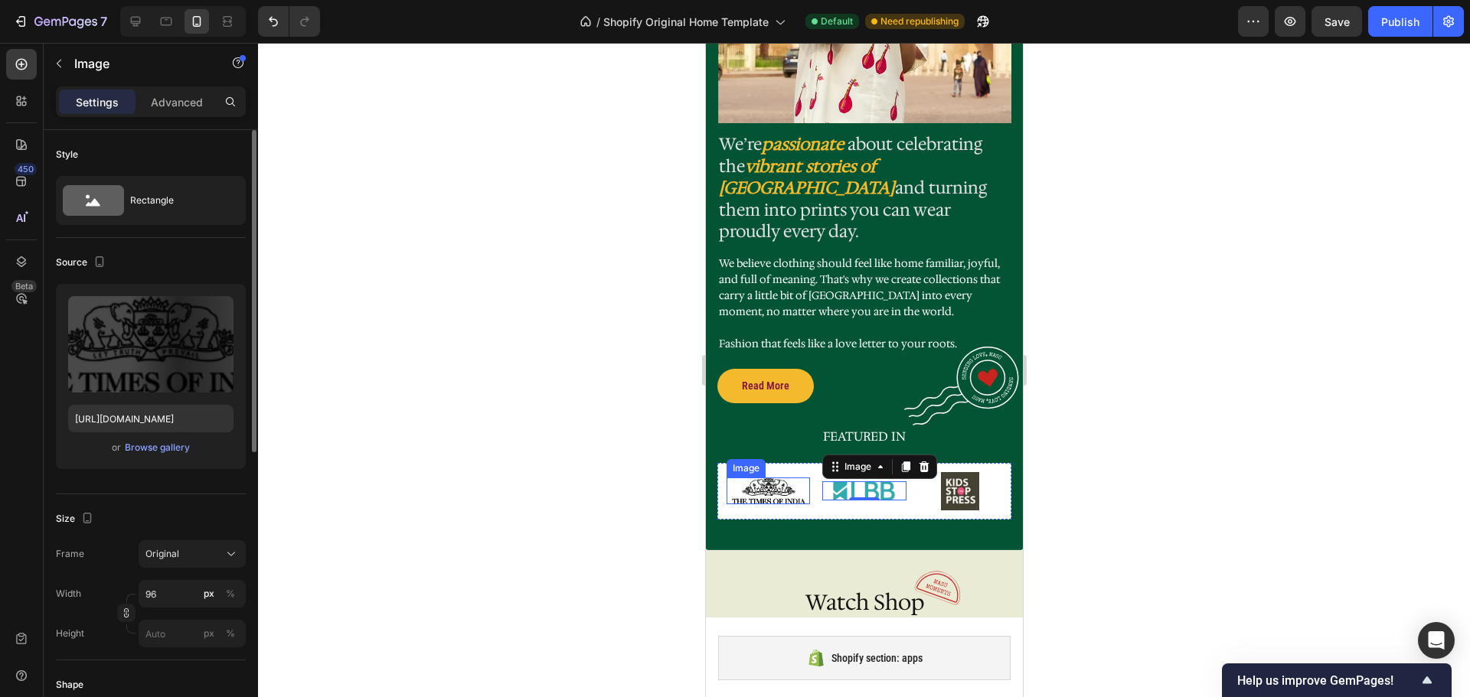
click at [762, 478] on img at bounding box center [767, 491] width 73 height 27
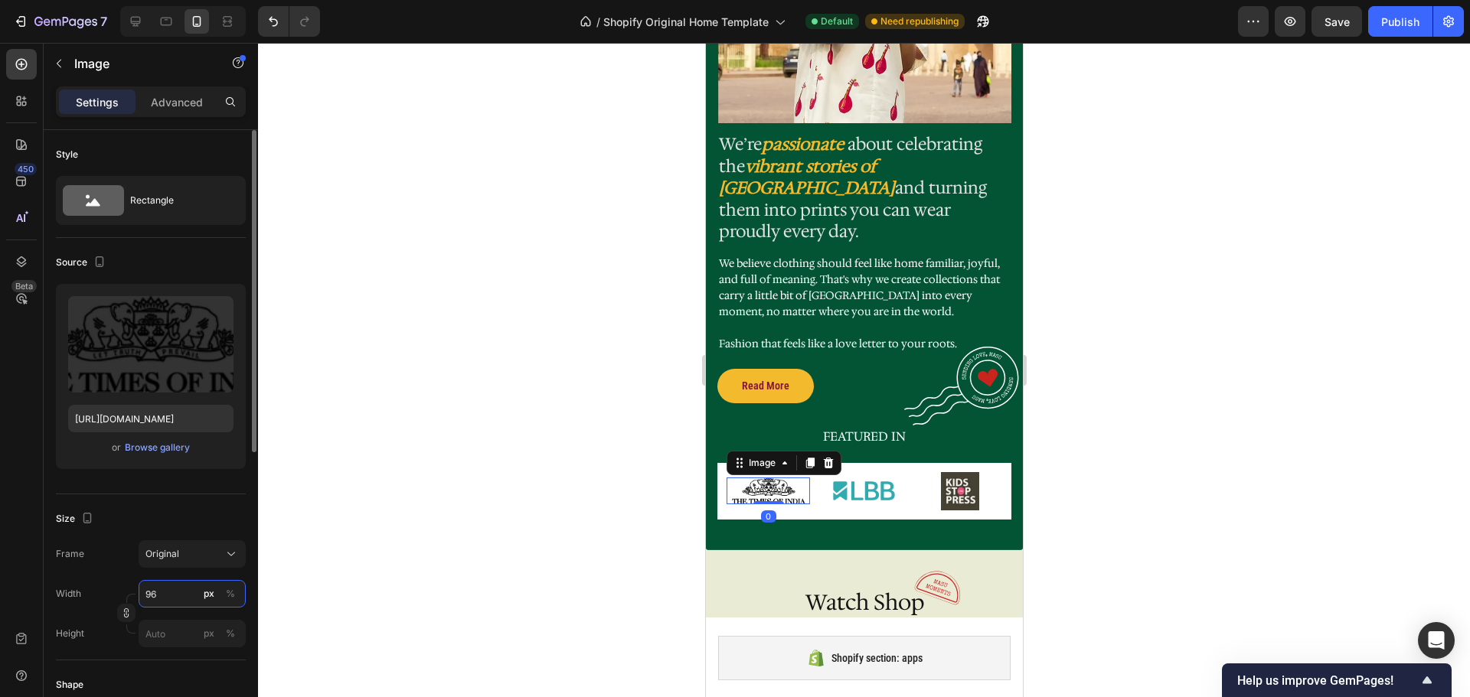
click at [162, 589] on input "96" at bounding box center [192, 594] width 107 height 28
type input "85"
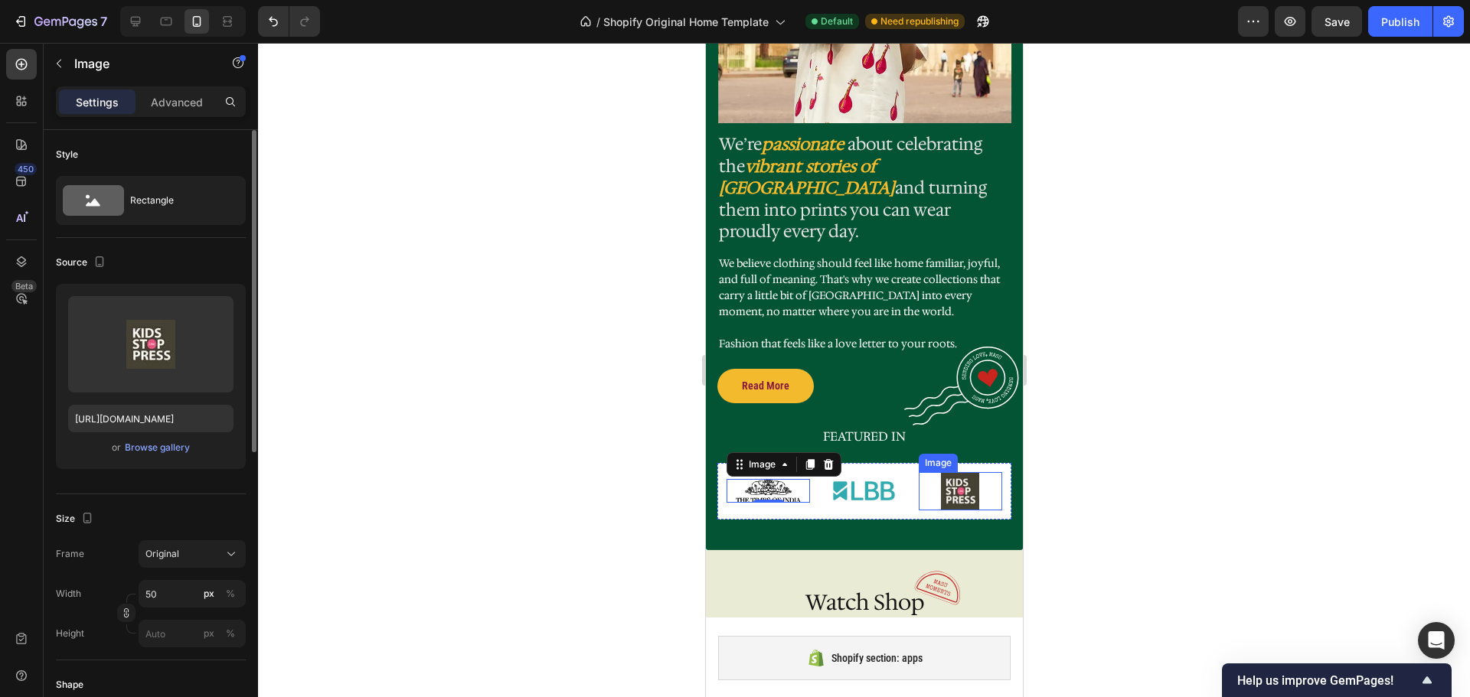
click at [955, 472] on img at bounding box center [959, 491] width 38 height 38
click at [181, 603] on input "50" at bounding box center [192, 594] width 107 height 28
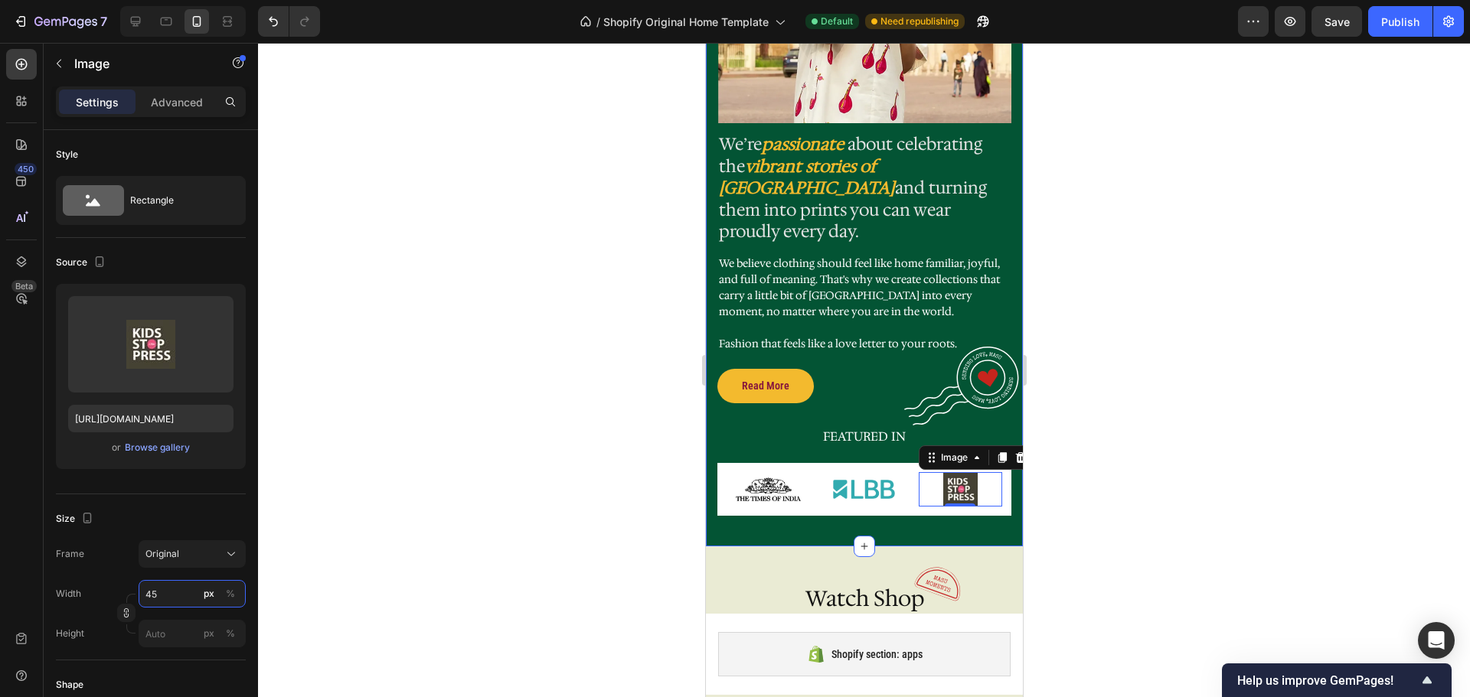
type input "45"
click at [1128, 469] on div at bounding box center [864, 370] width 1212 height 655
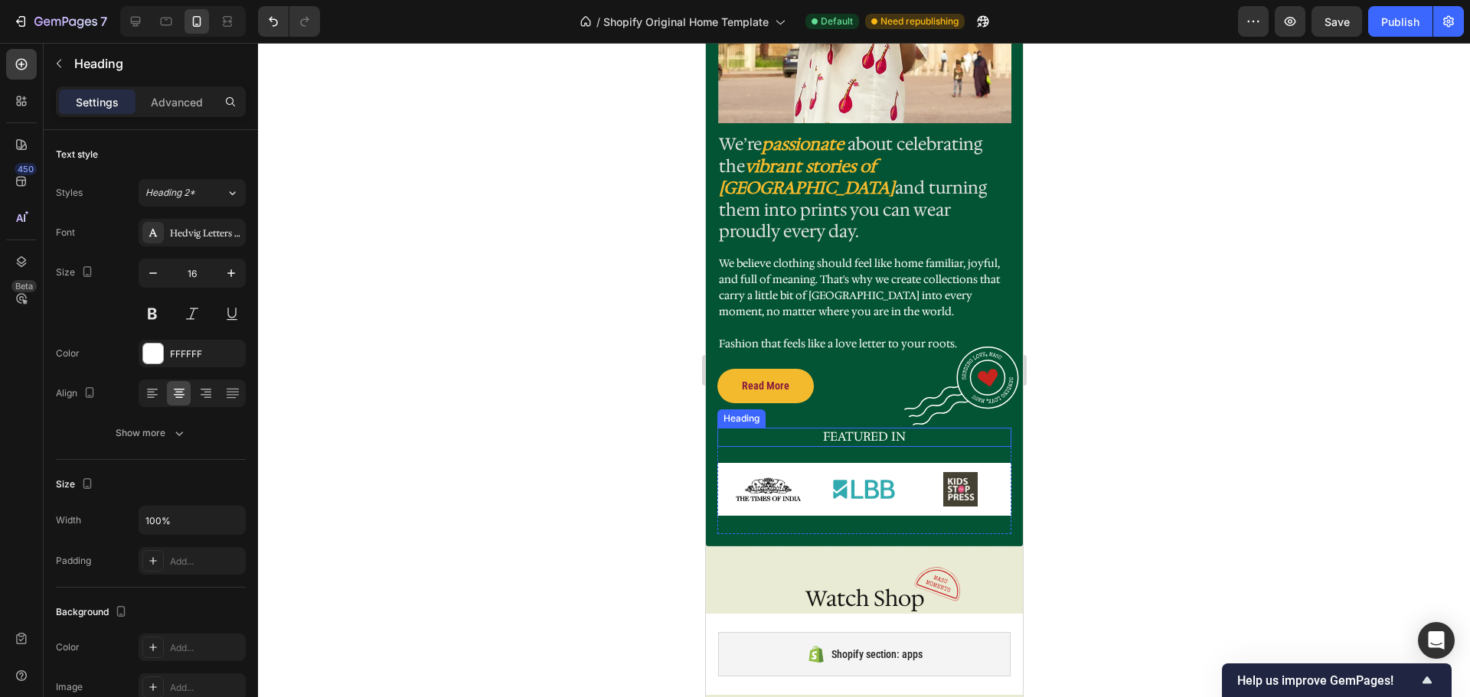
click at [846, 428] on h2 "FEATURED IN" at bounding box center [864, 437] width 294 height 19
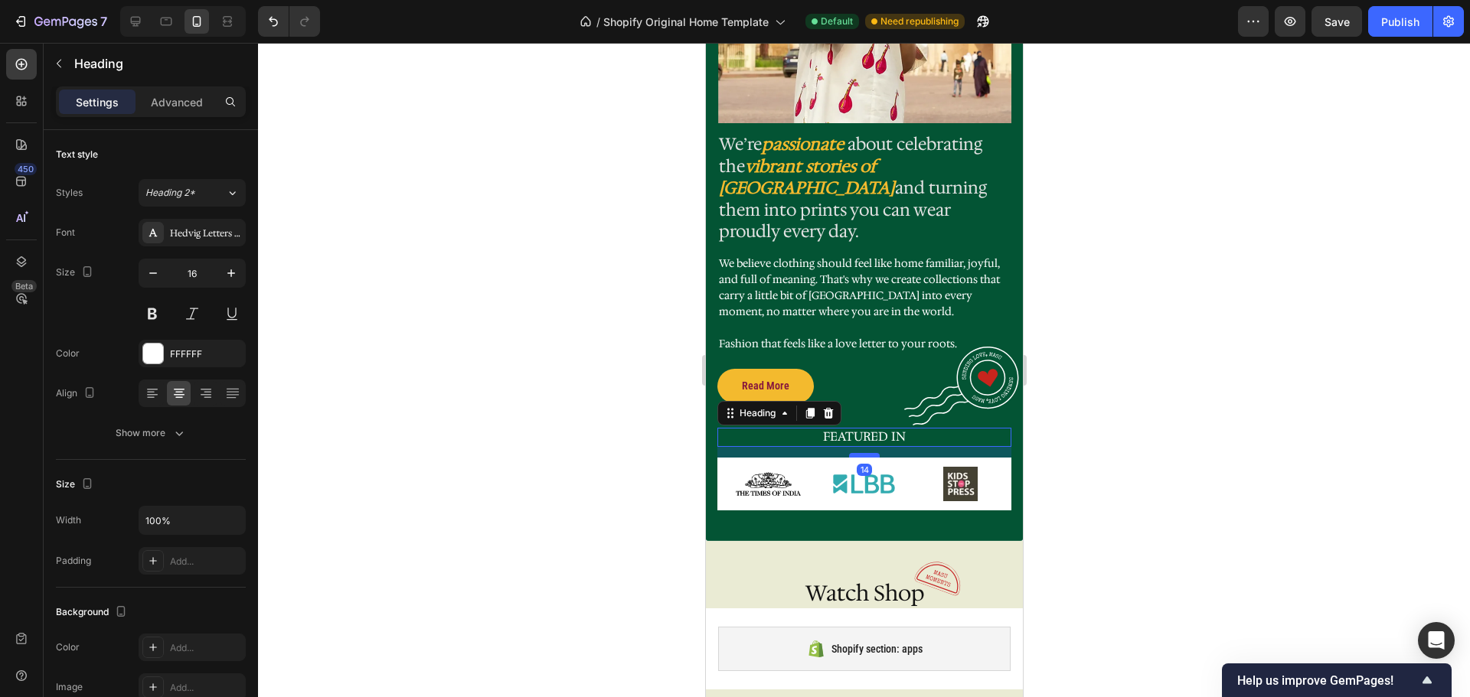
click at [864, 453] on div at bounding box center [863, 455] width 31 height 5
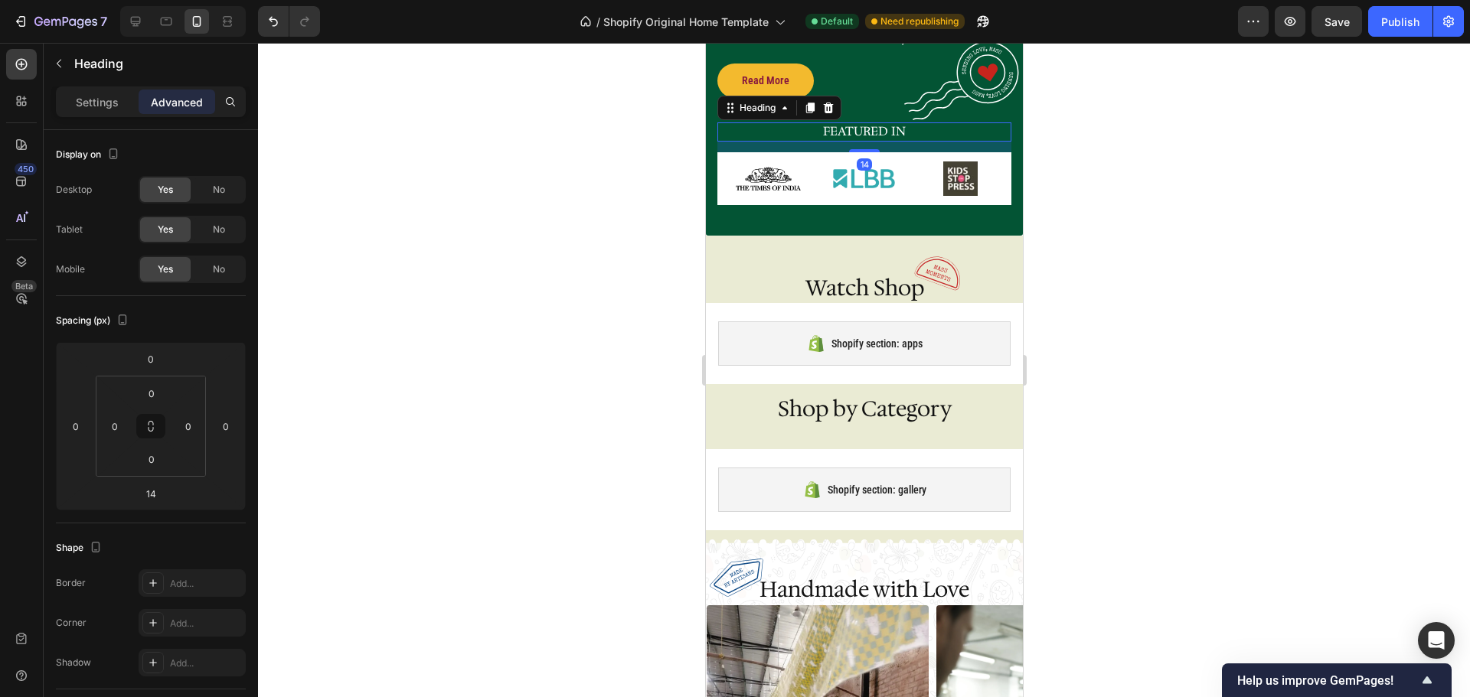
scroll to position [1947, 0]
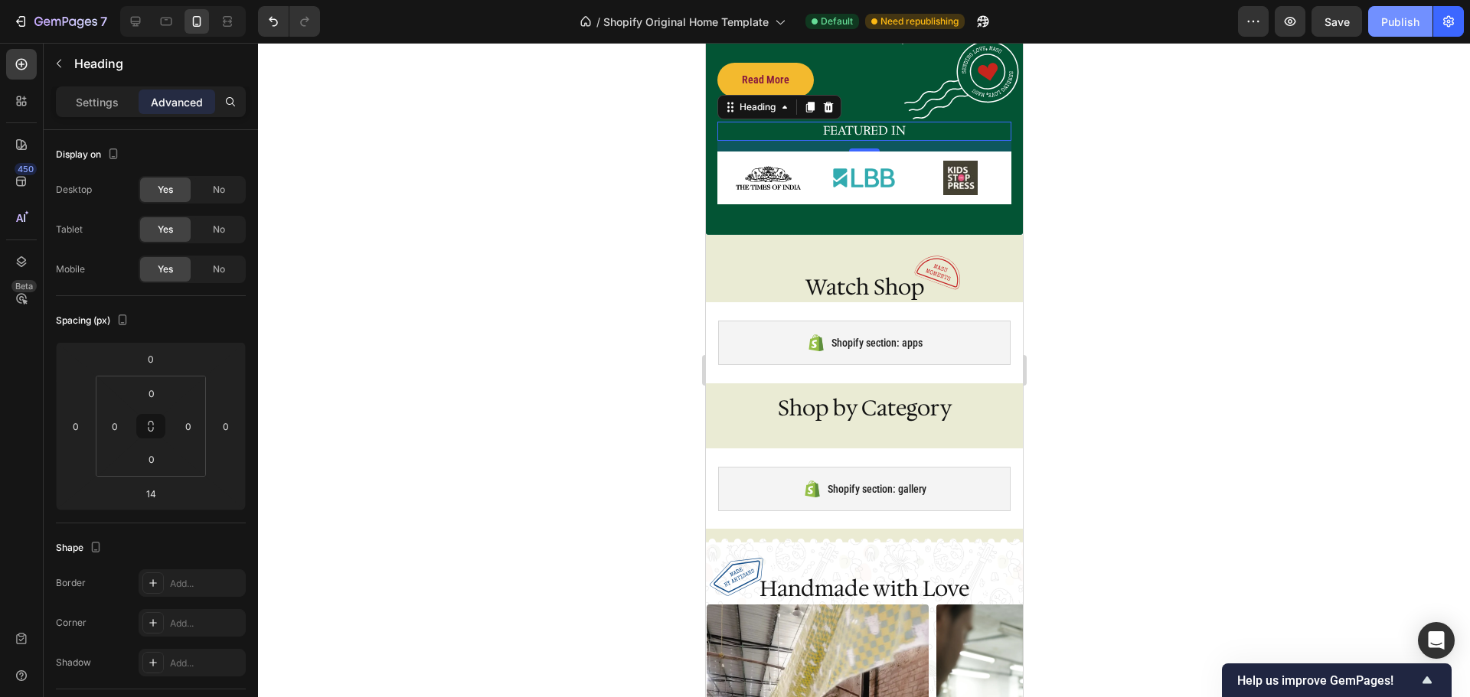
click at [1413, 31] on button "Publish" at bounding box center [1400, 21] width 64 height 31
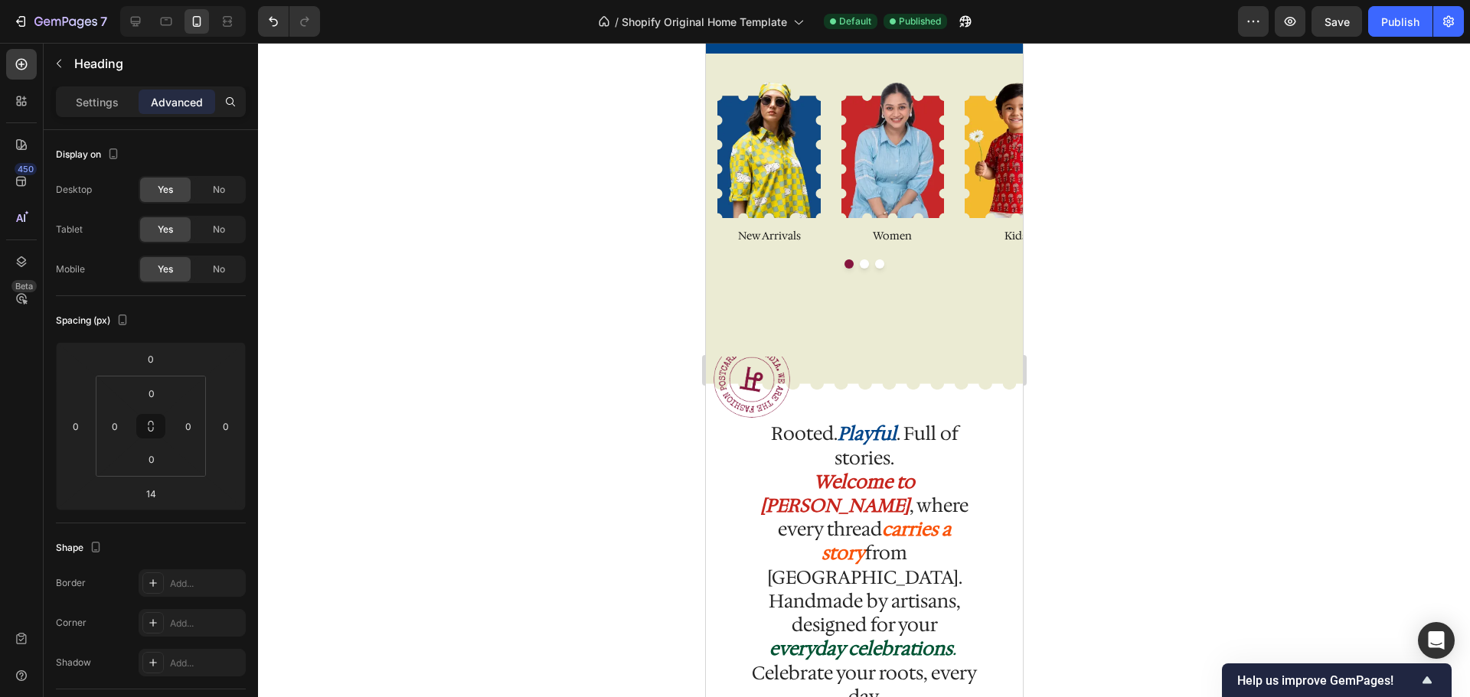
scroll to position [0, 0]
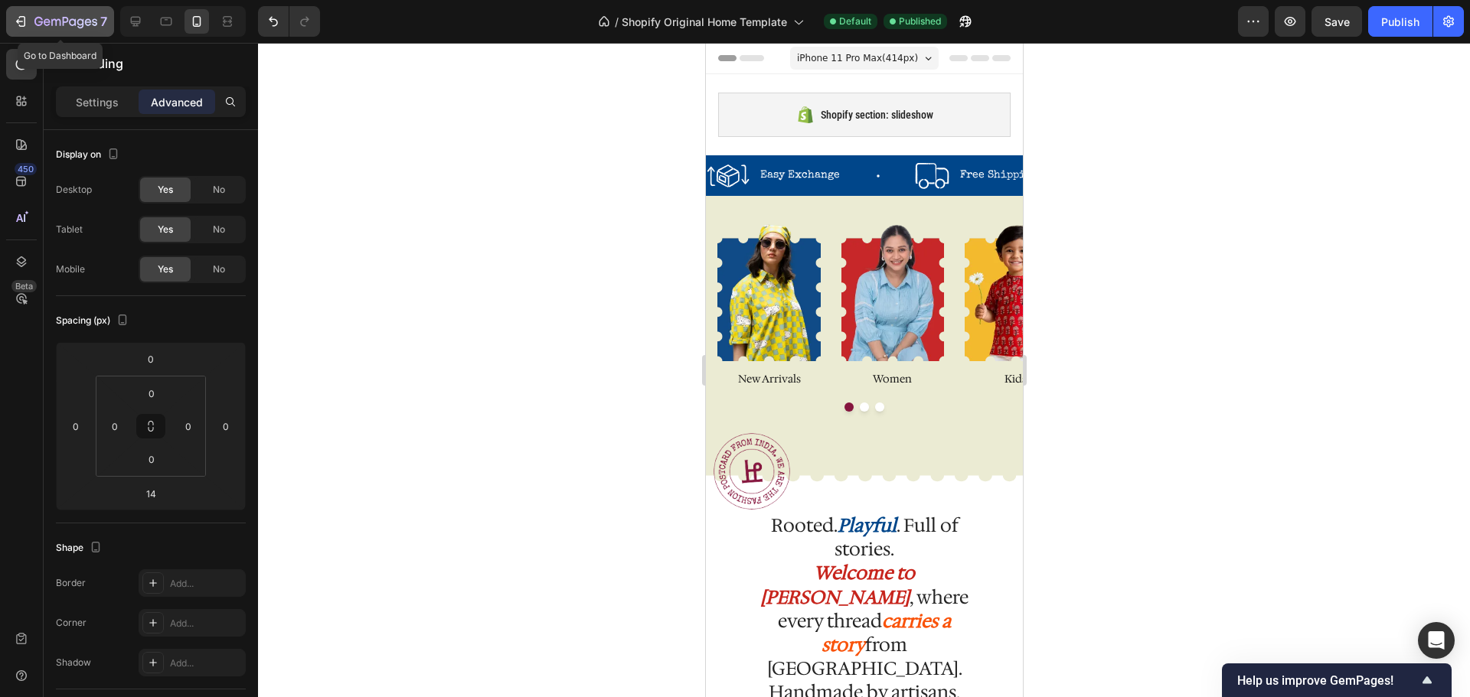
click at [47, 27] on icon "button" at bounding box center [65, 22] width 63 height 13
